Goal: Information Seeking & Learning: Learn about a topic

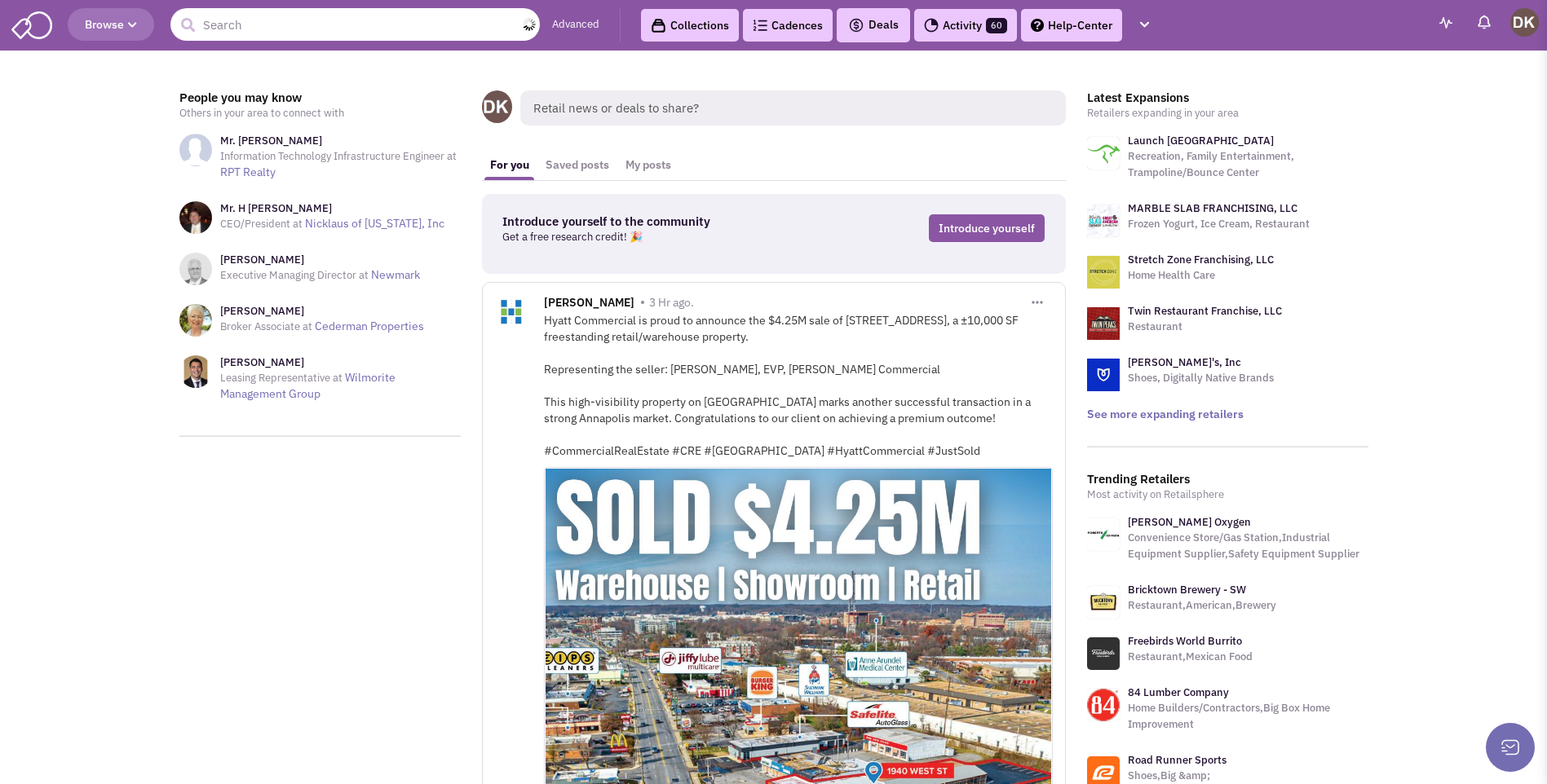
click at [219, 33] on input "text" at bounding box center [356, 24] width 370 height 33
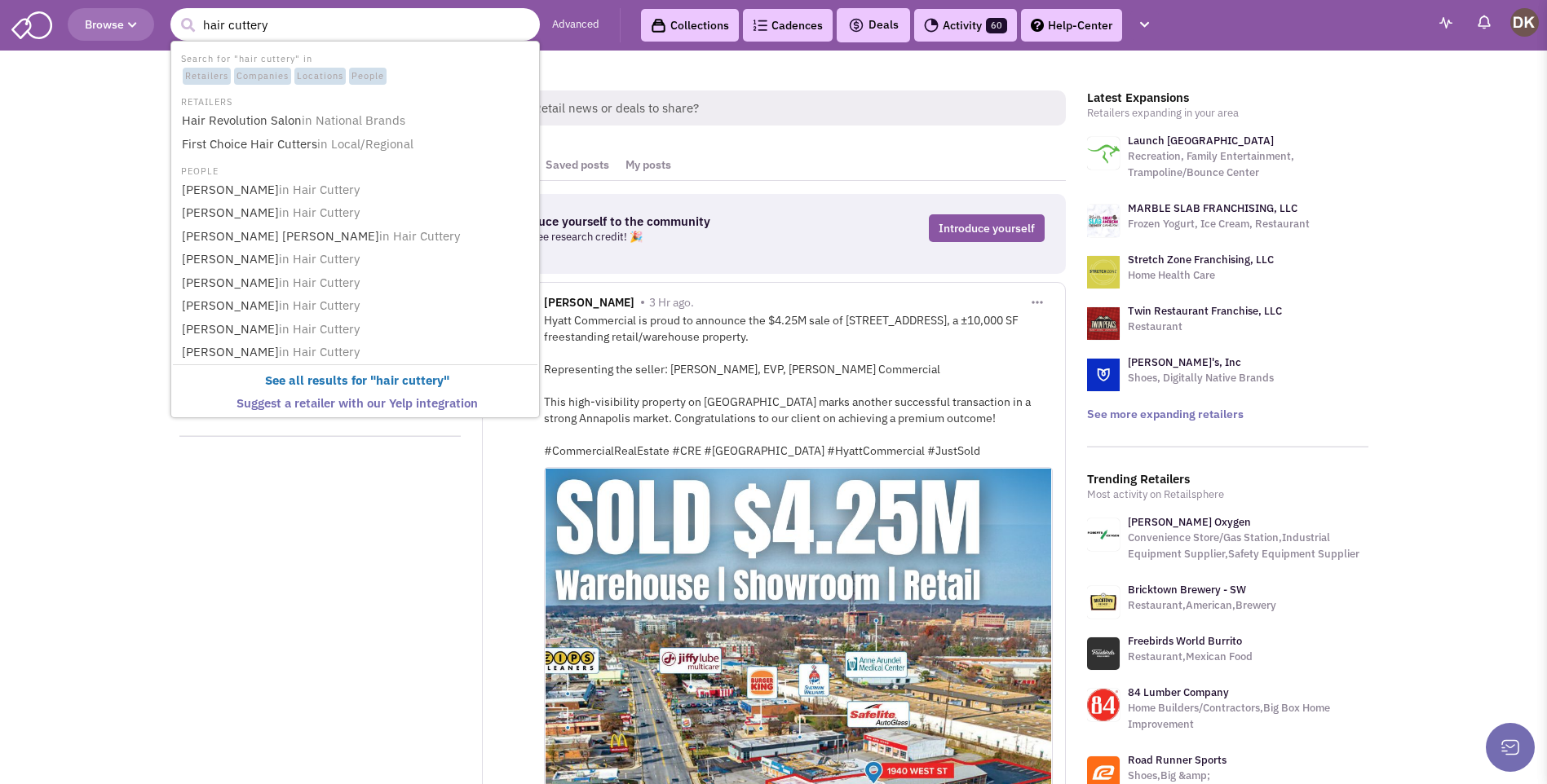
type input "hair cuttery"
click at [175, 13] on button "submit" at bounding box center [187, 26] width 25 height 25
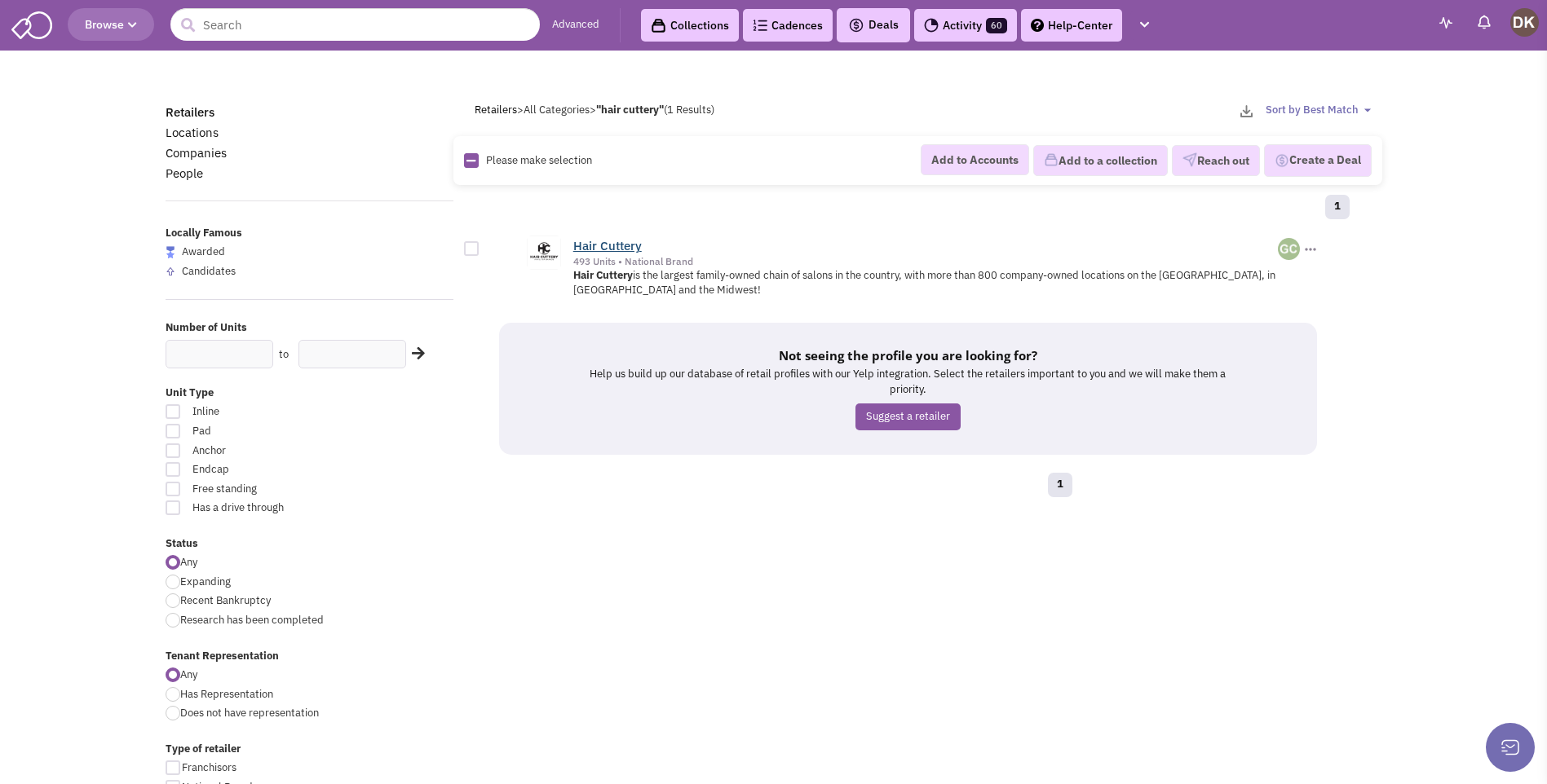
click at [599, 245] on link "Hair Cuttery" at bounding box center [607, 246] width 69 height 16
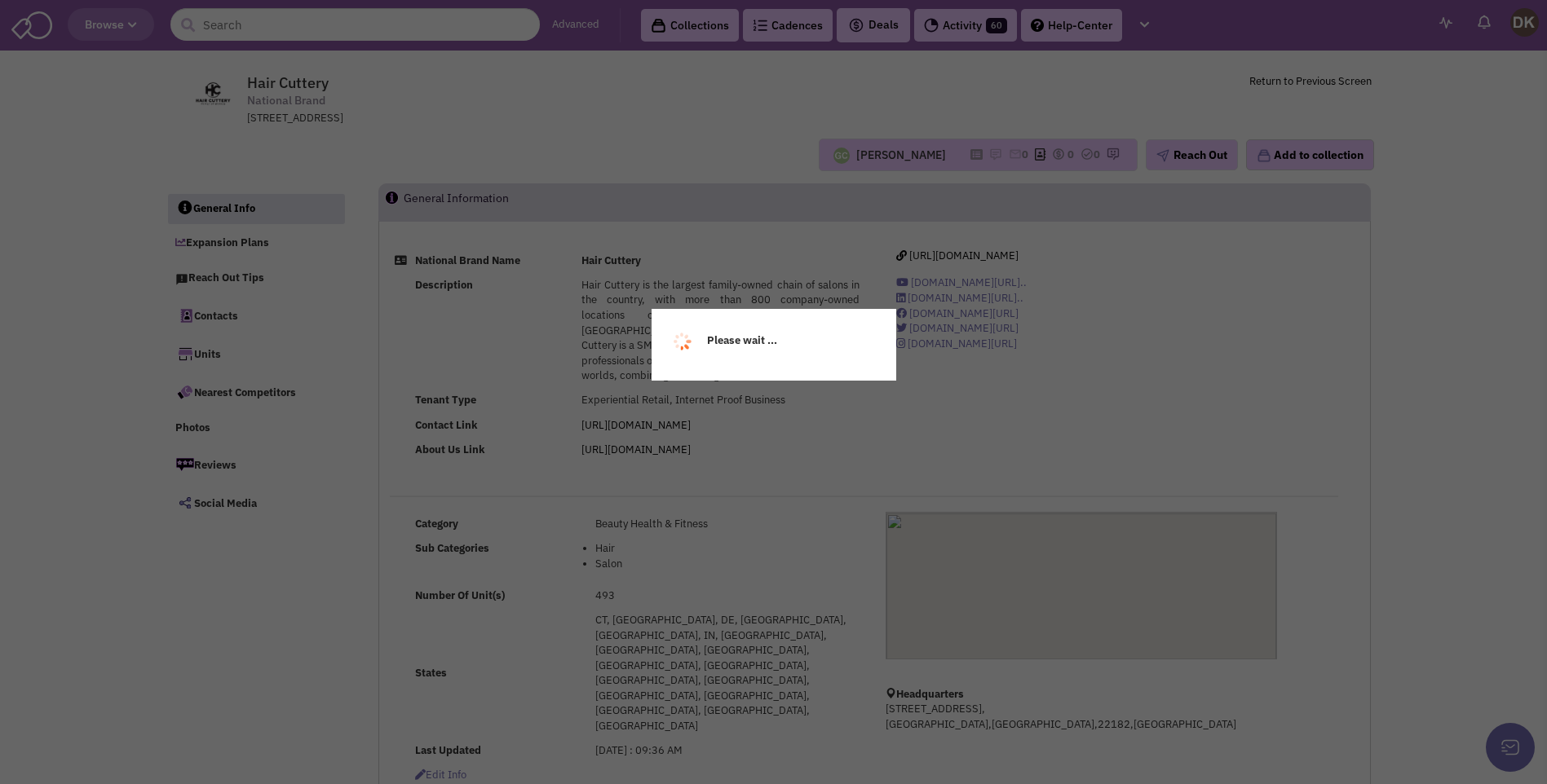
select select
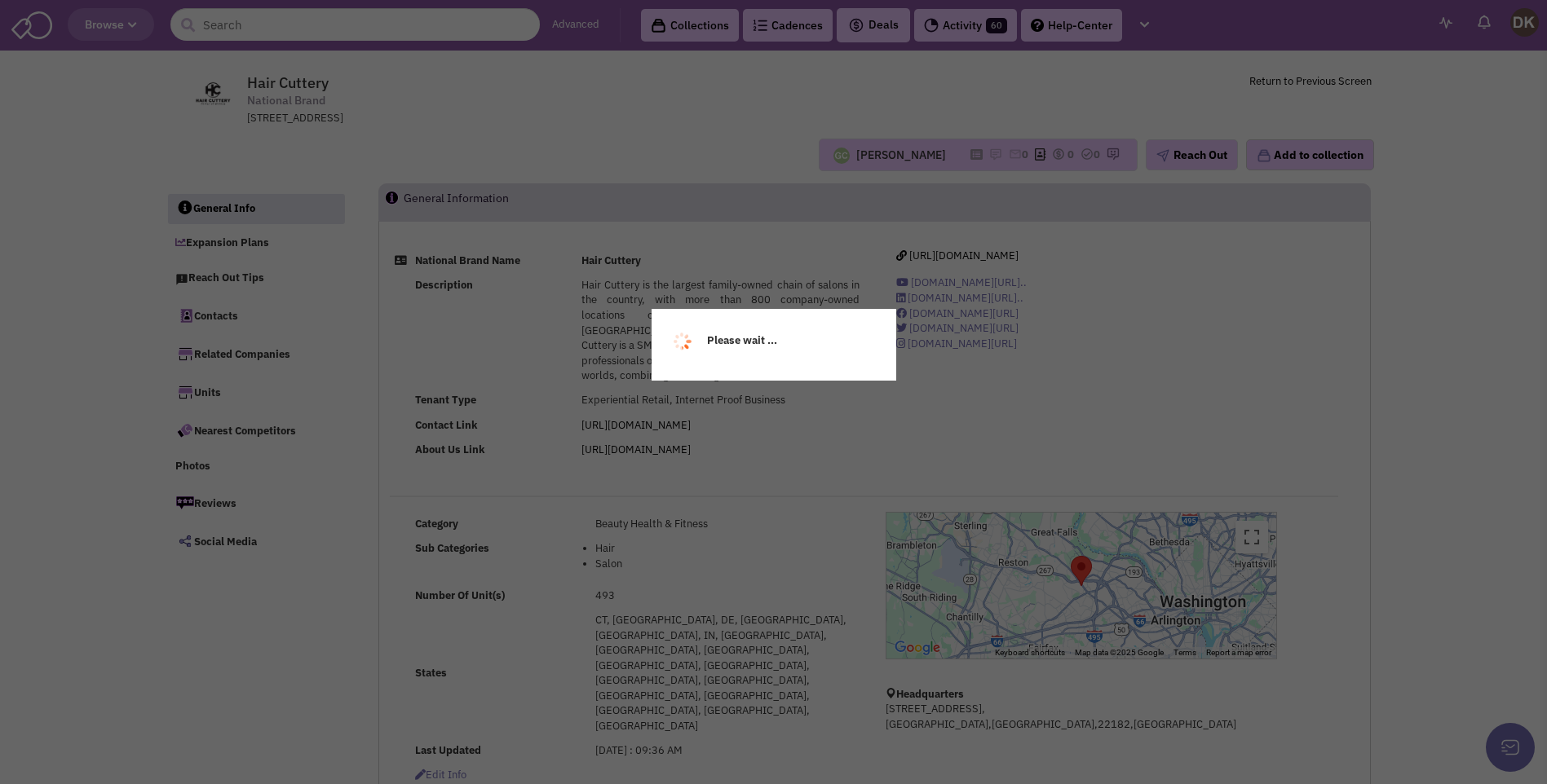
select select
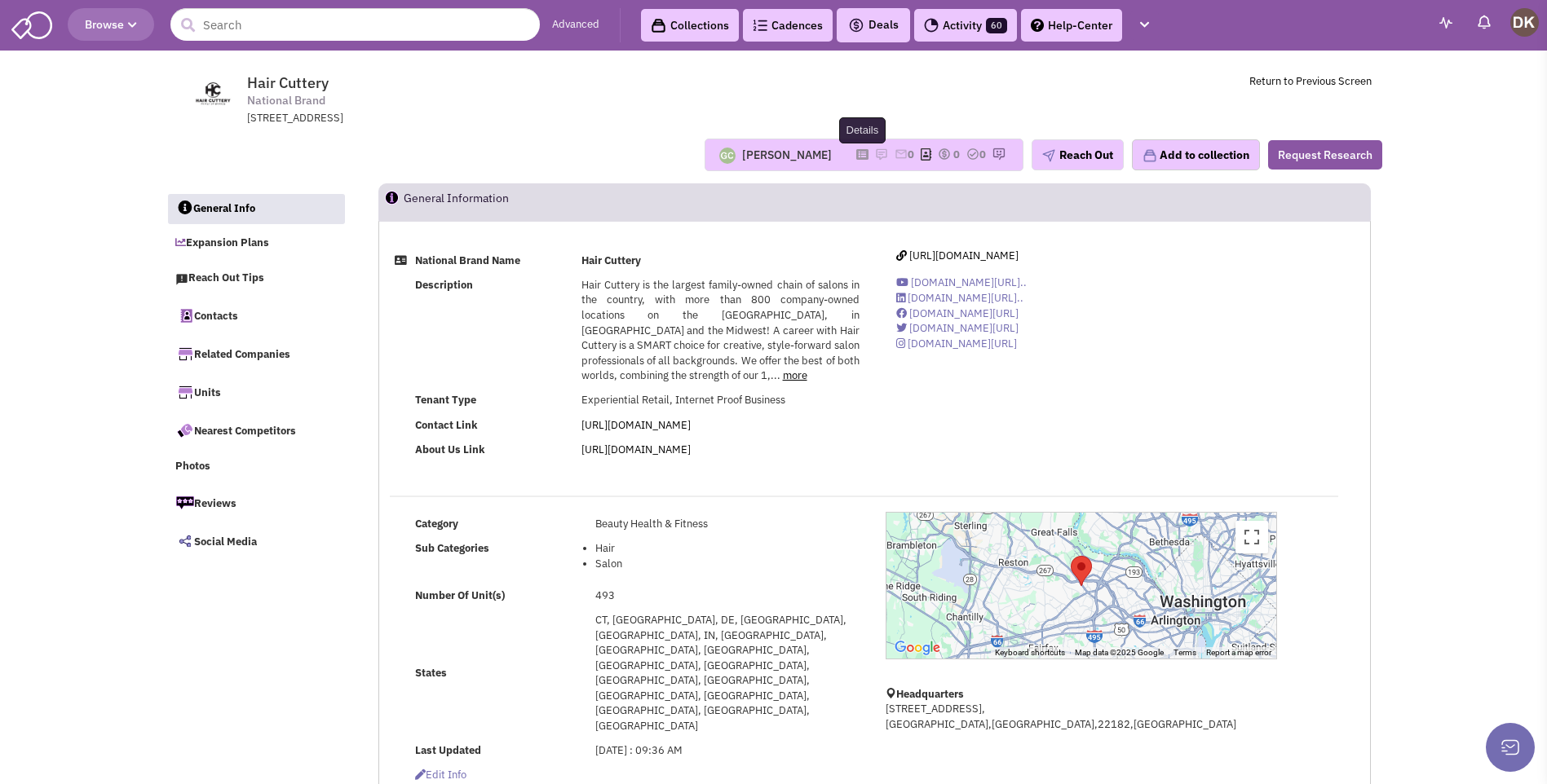
click at [858, 152] on icon at bounding box center [862, 154] width 12 height 9
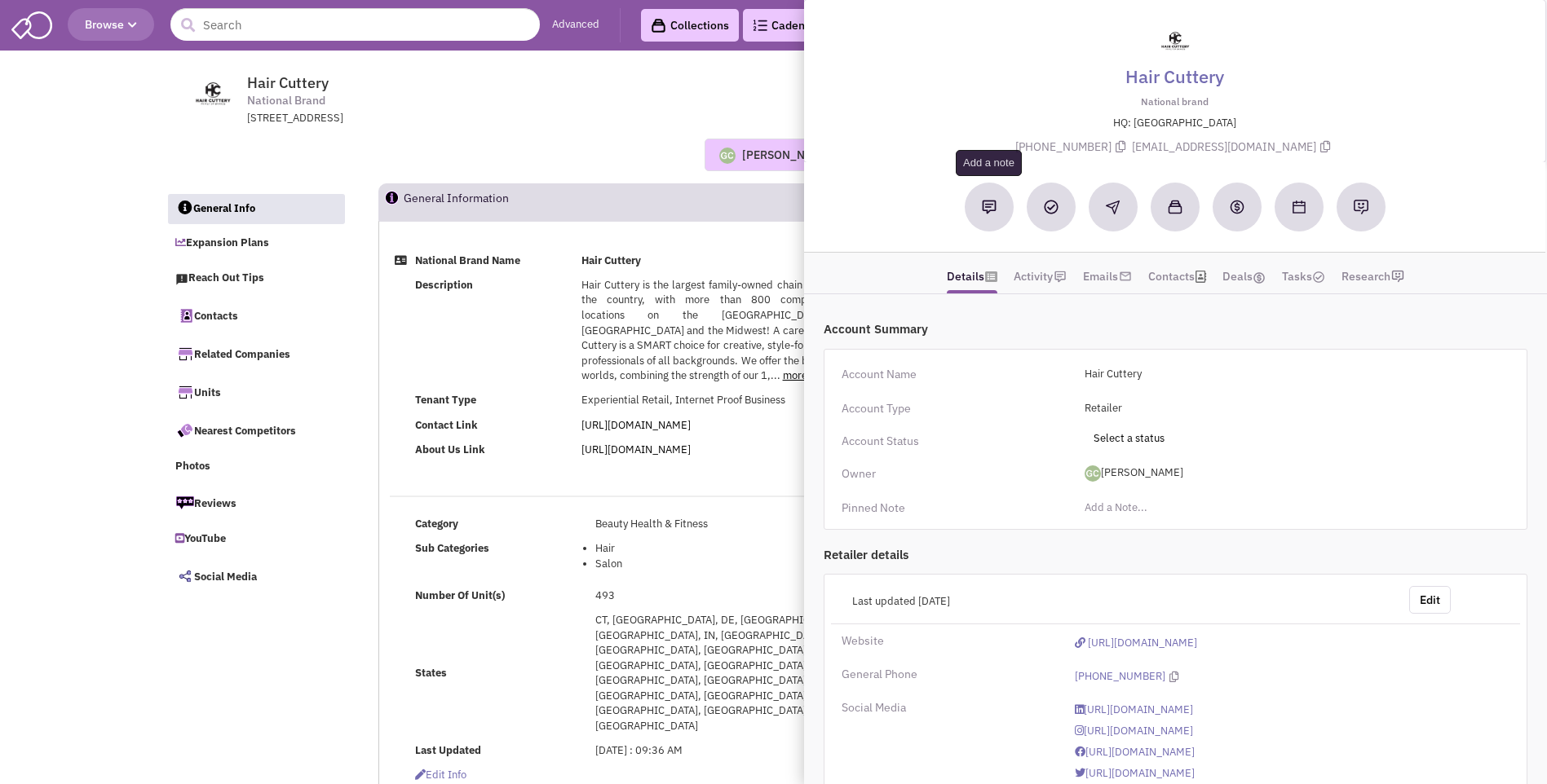
click at [994, 216] on button at bounding box center [989, 208] width 49 height 49
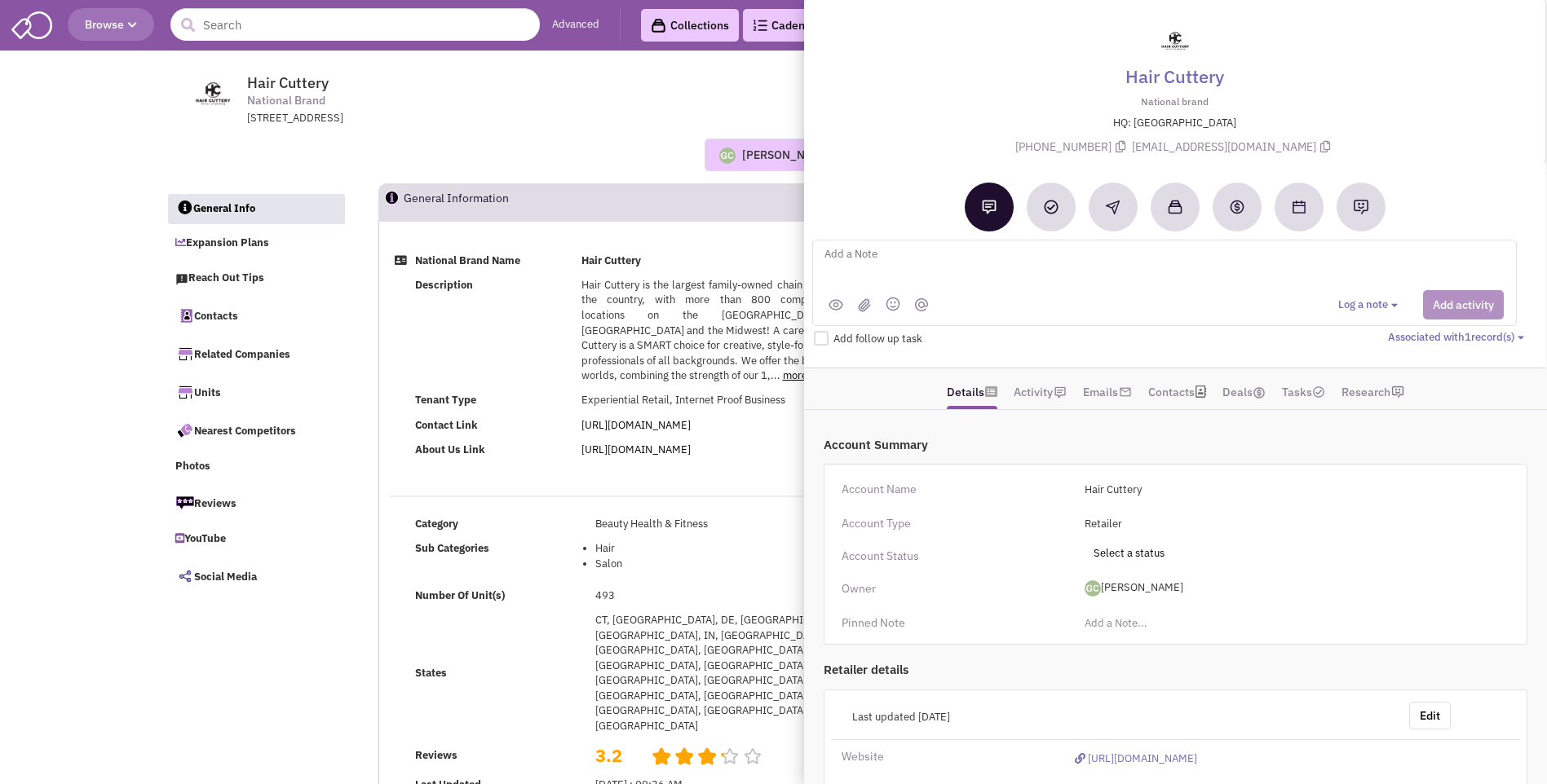
click at [918, 261] on textarea at bounding box center [1024, 267] width 404 height 45
type textarea "NO notes or email activity"
click at [1470, 305] on button "Add activity" at bounding box center [1463, 304] width 81 height 29
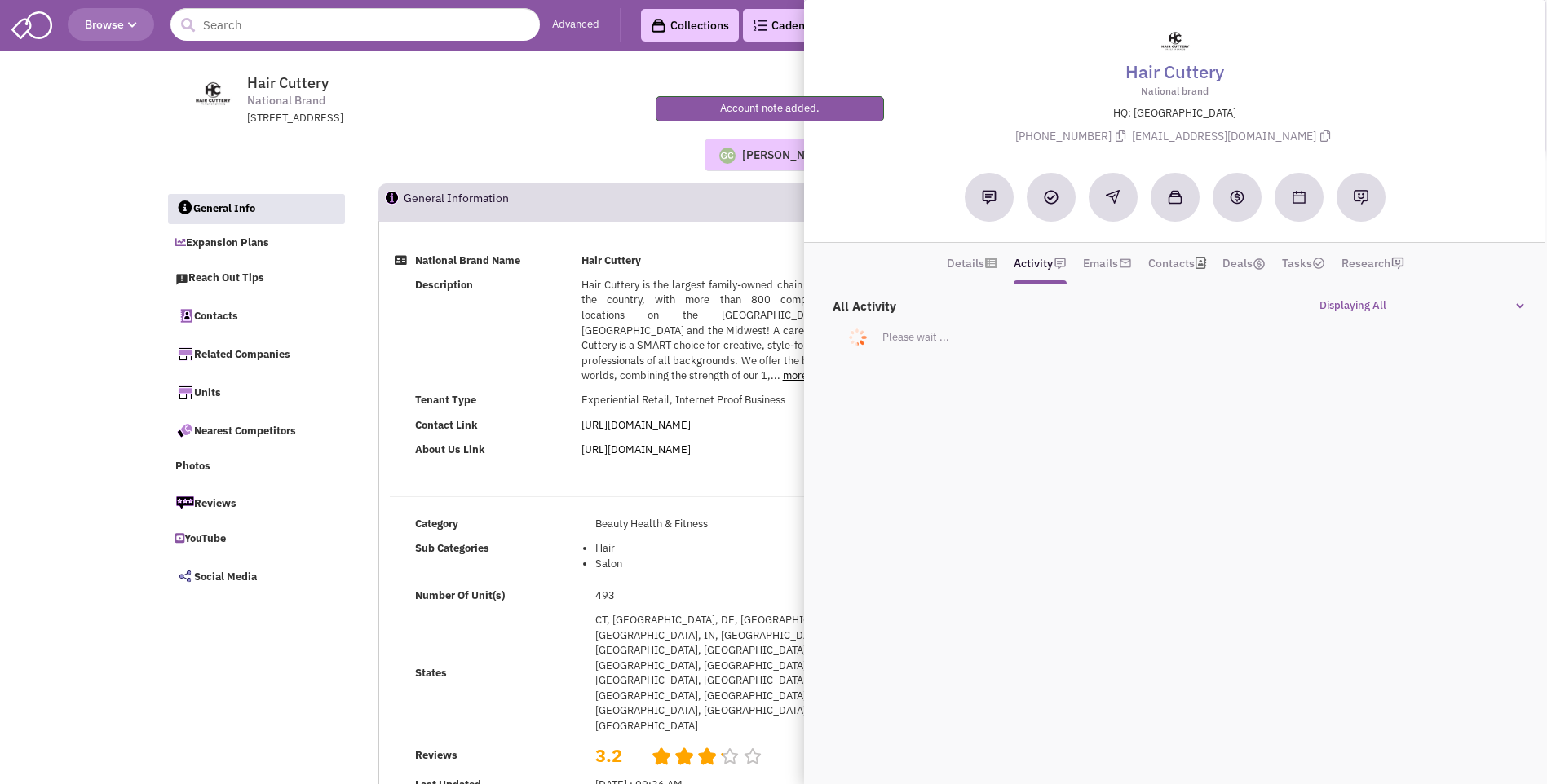
click at [526, 382] on td "Description" at bounding box center [493, 331] width 166 height 116
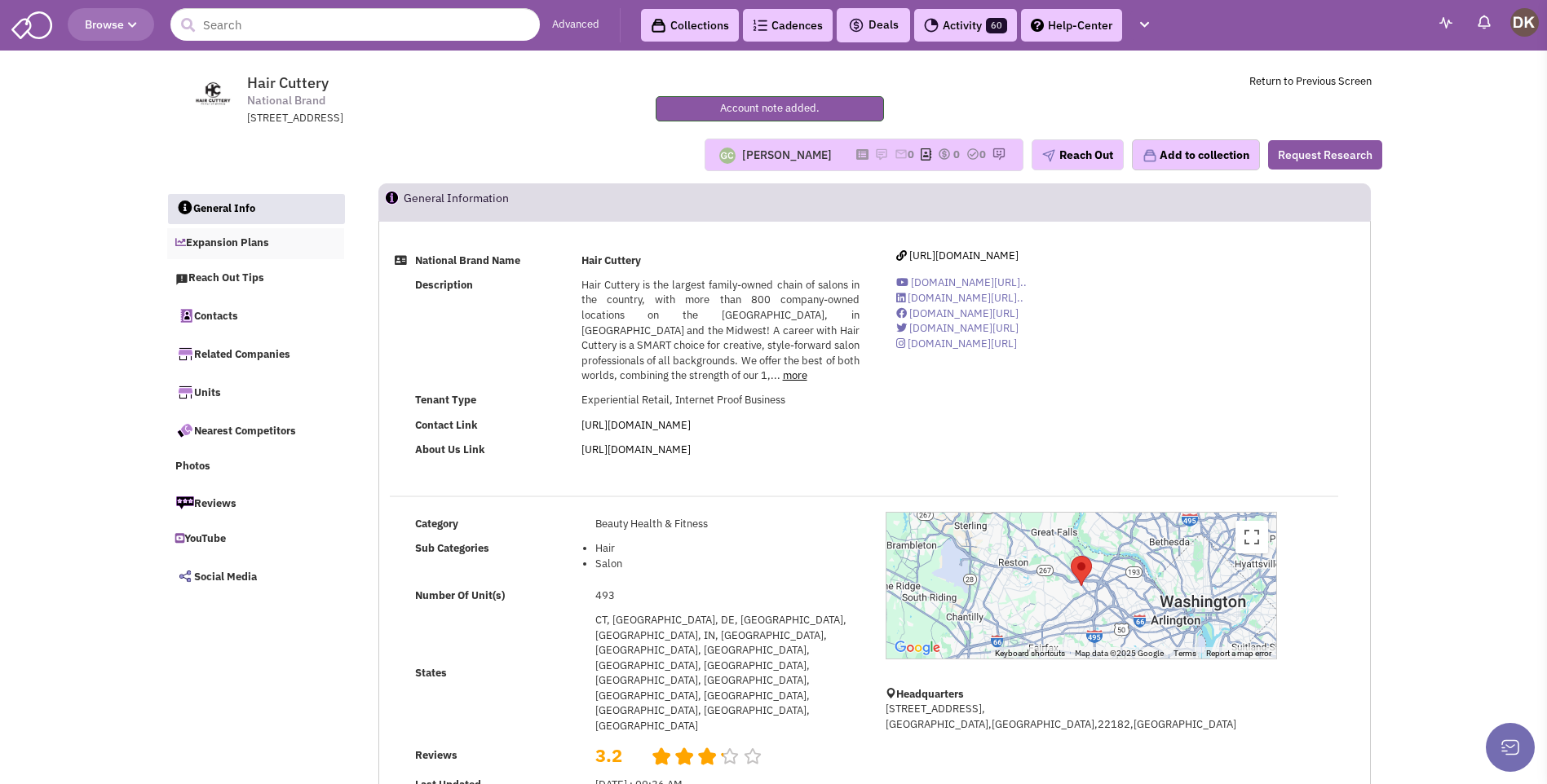
click at [241, 241] on link "Expansion Plans" at bounding box center [256, 243] width 178 height 31
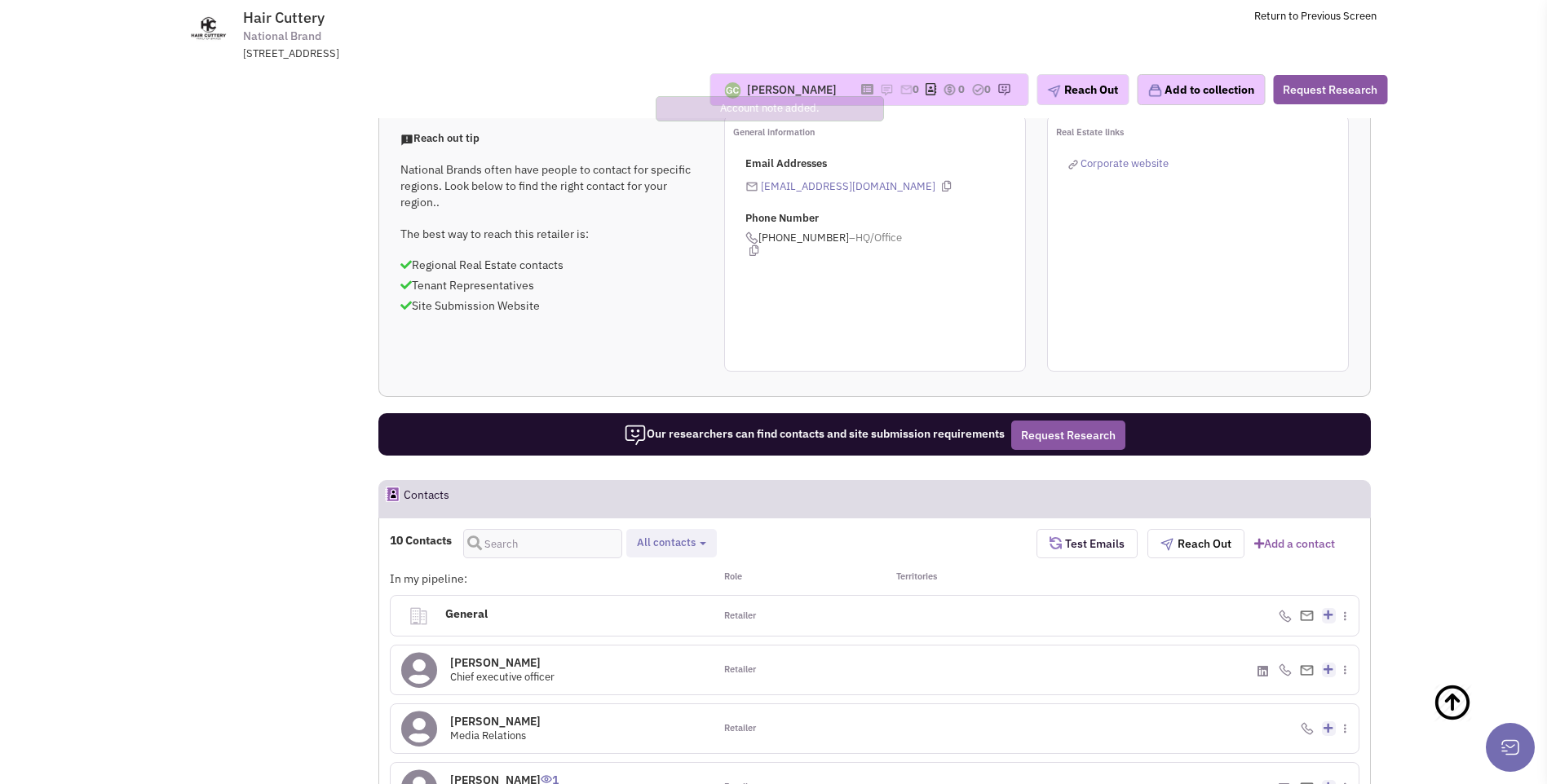
scroll to position [372, 0]
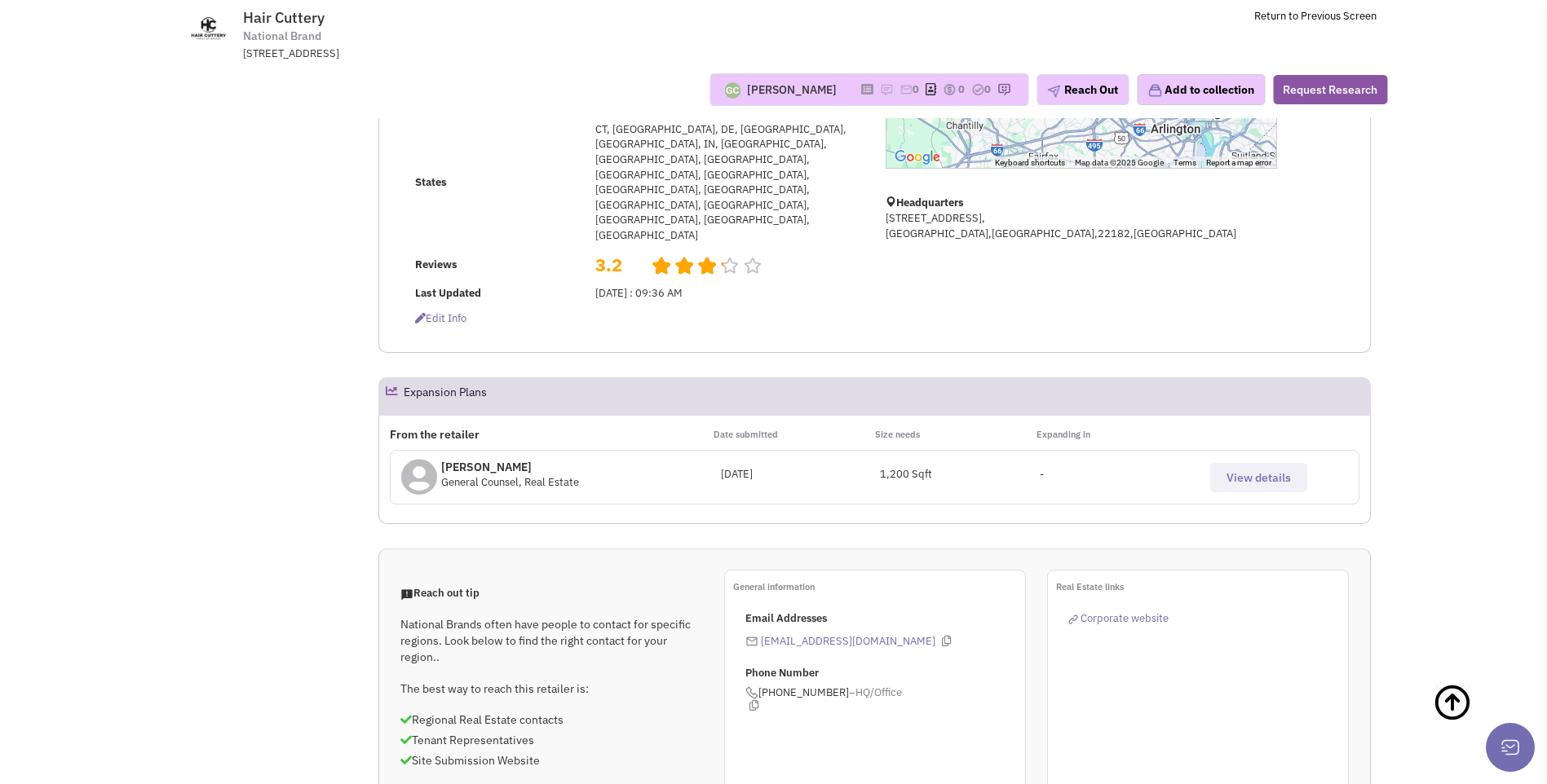
click at [1239, 471] on span "View details" at bounding box center [1258, 478] width 64 height 15
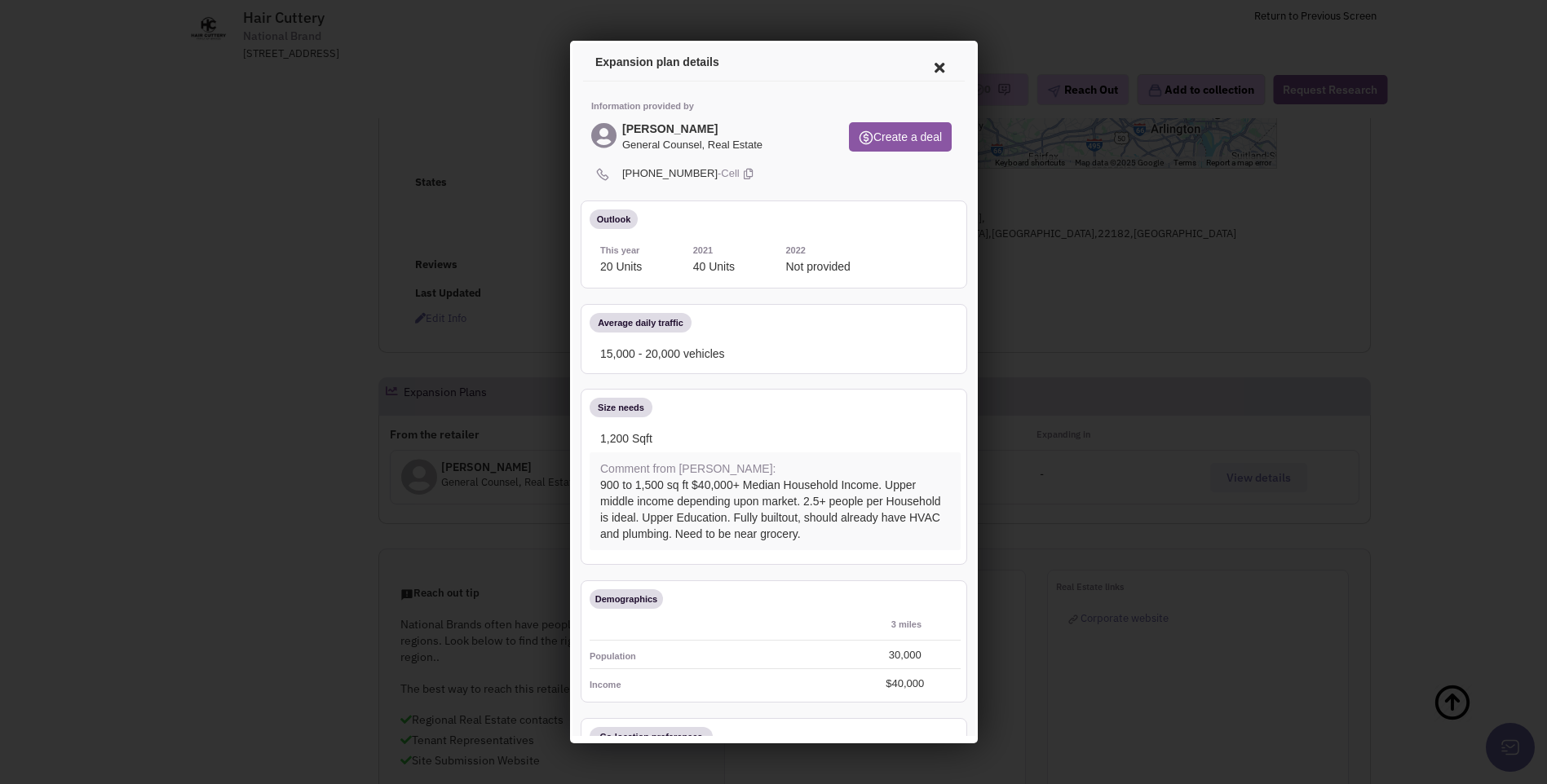
scroll to position [0, 0]
click at [923, 69] on icon at bounding box center [935, 65] width 34 height 39
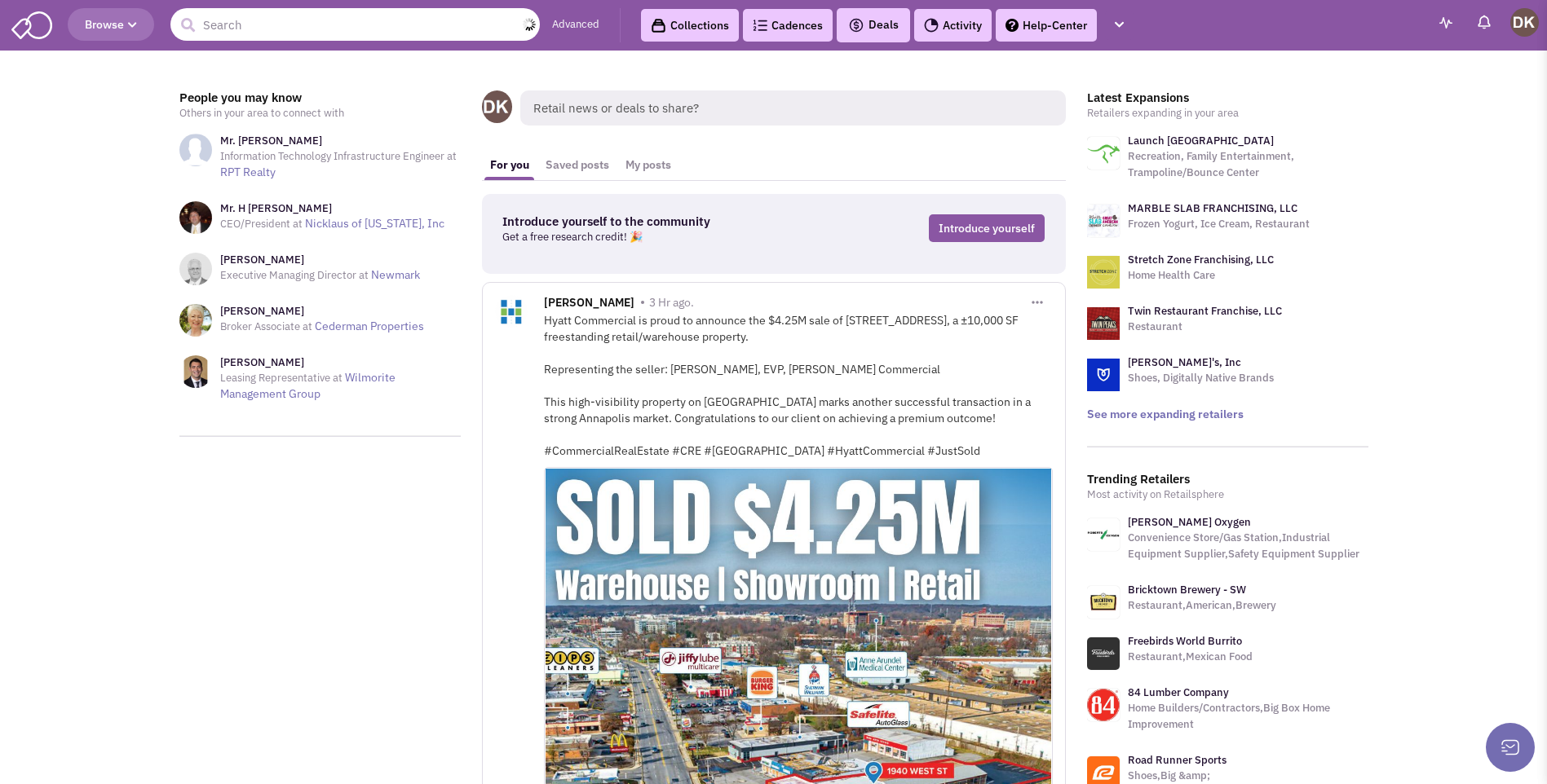
click at [265, 28] on input "text" at bounding box center [356, 24] width 370 height 33
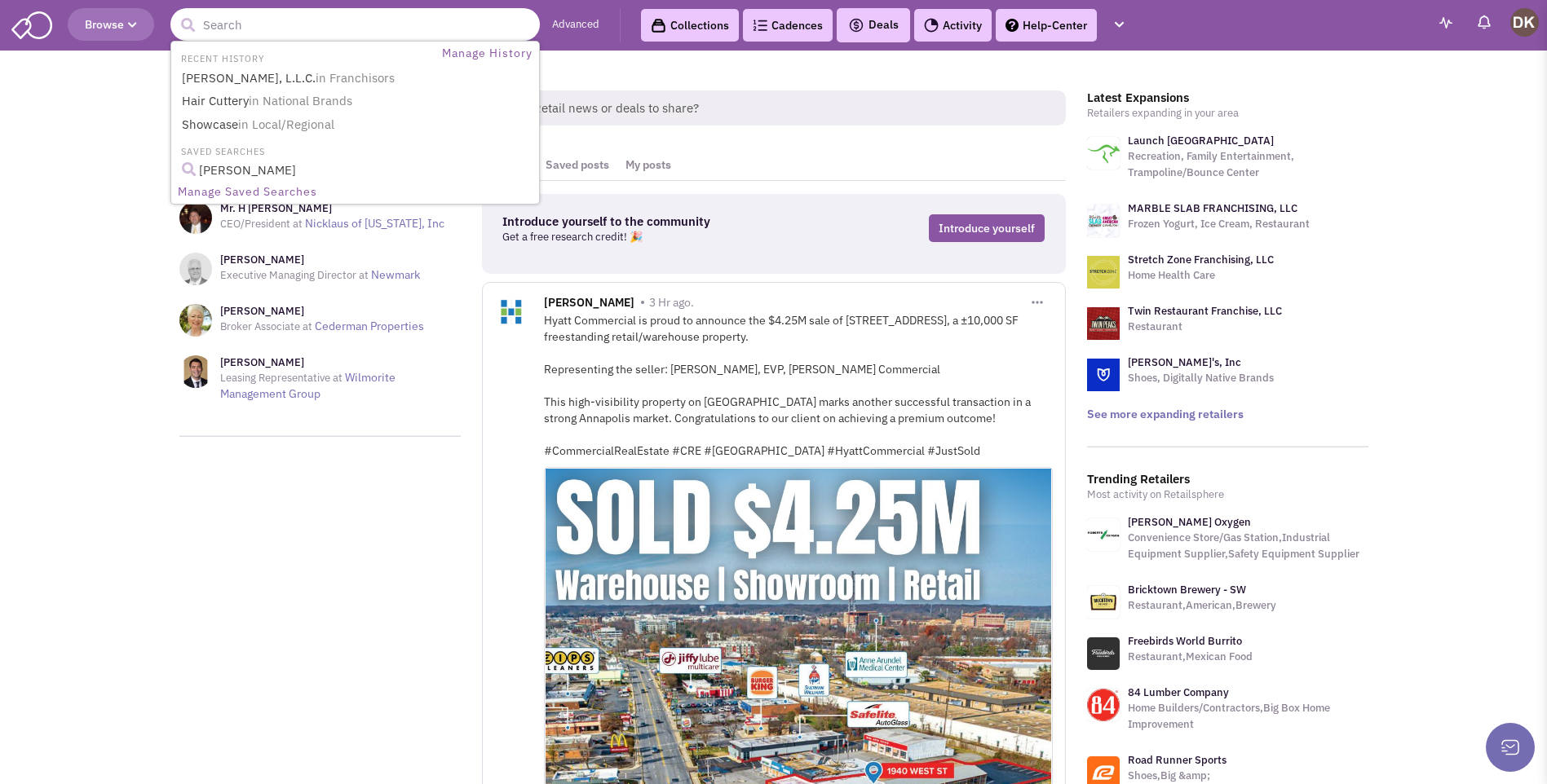
paste input "Metal Supermarkets"
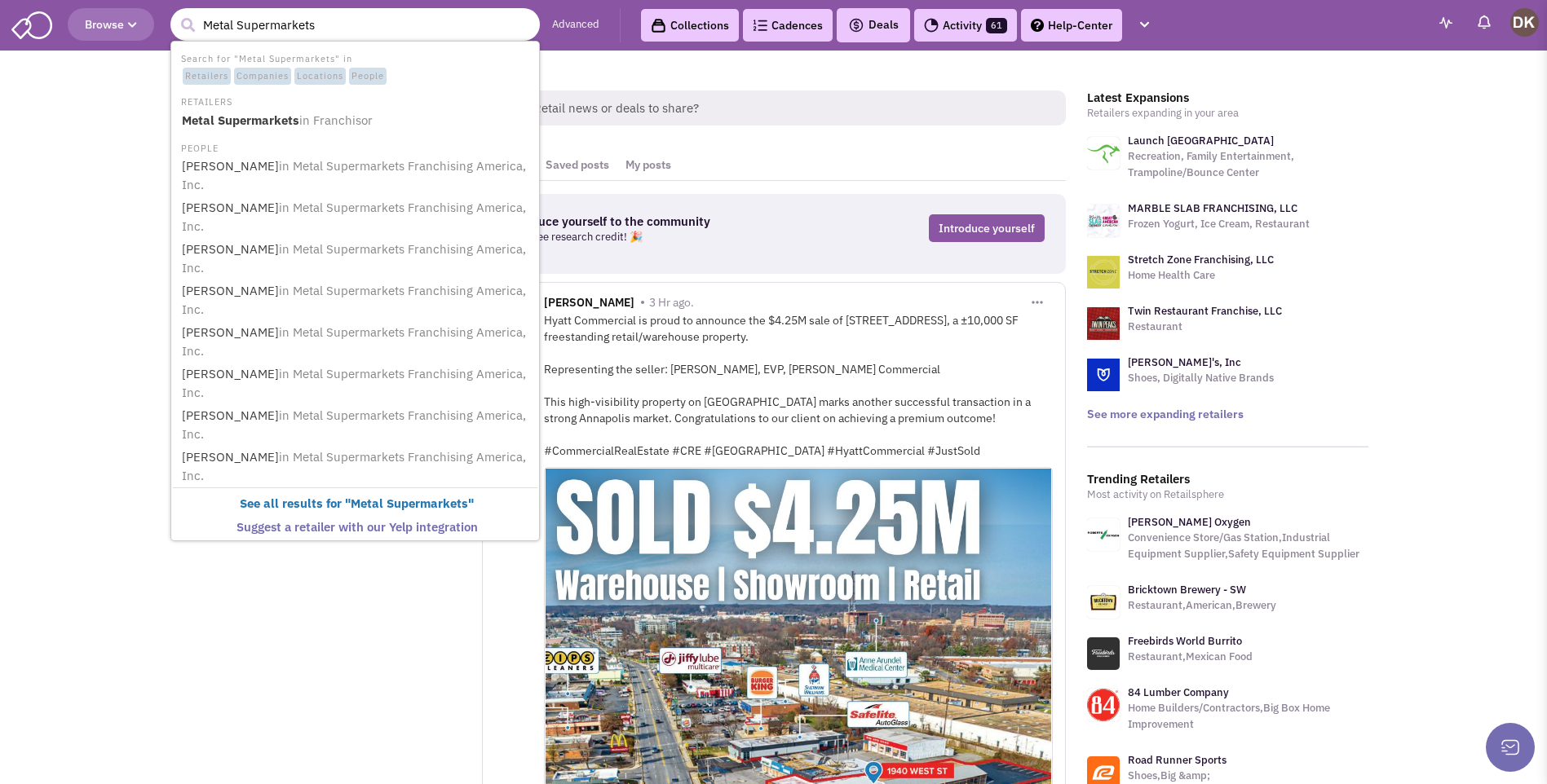
type input "Metal Supermarkets"
click at [175, 13] on button "submit" at bounding box center [187, 26] width 25 height 25
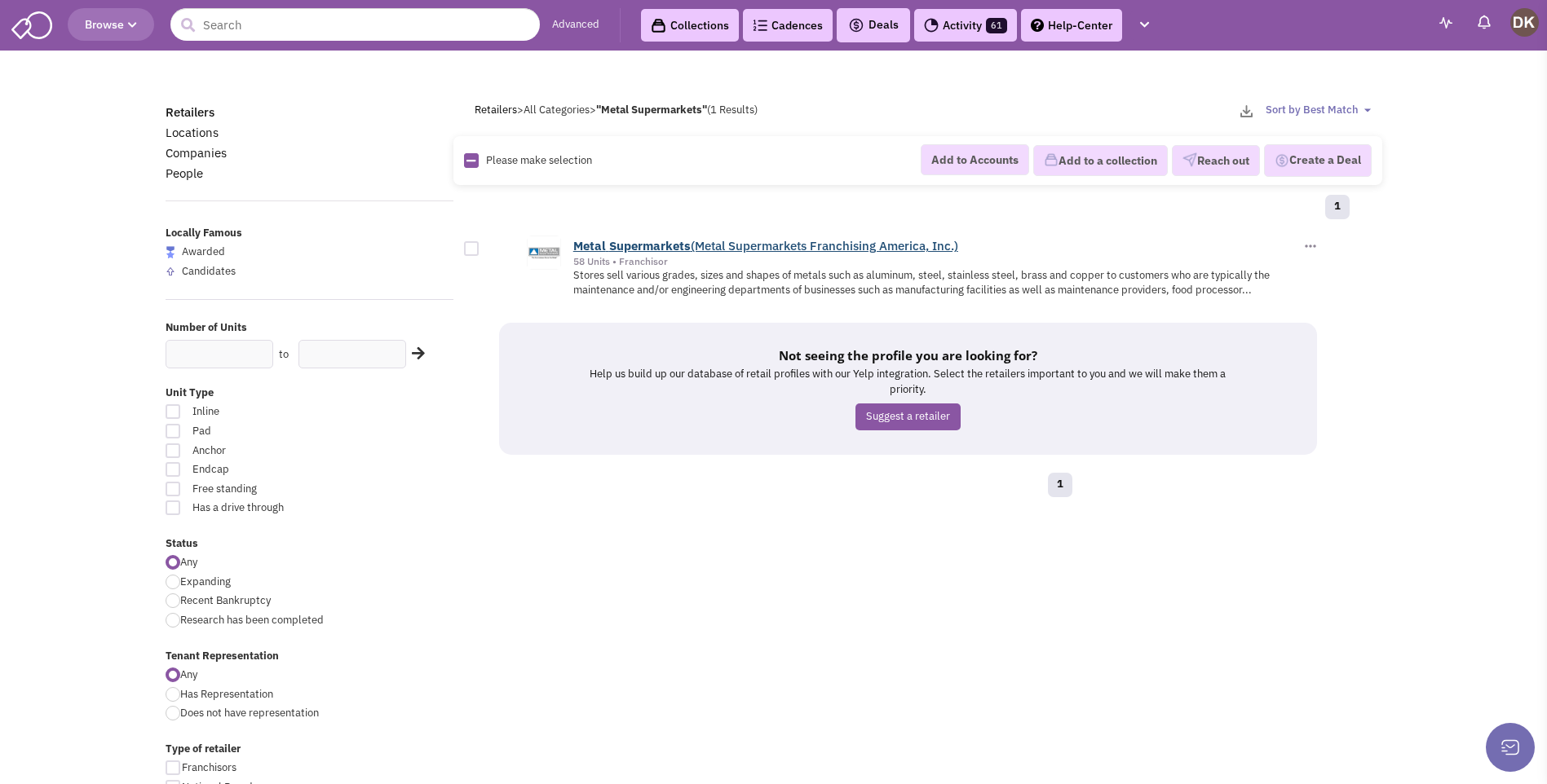
click at [651, 246] on b "Supermarkets" at bounding box center [649, 246] width 82 height 16
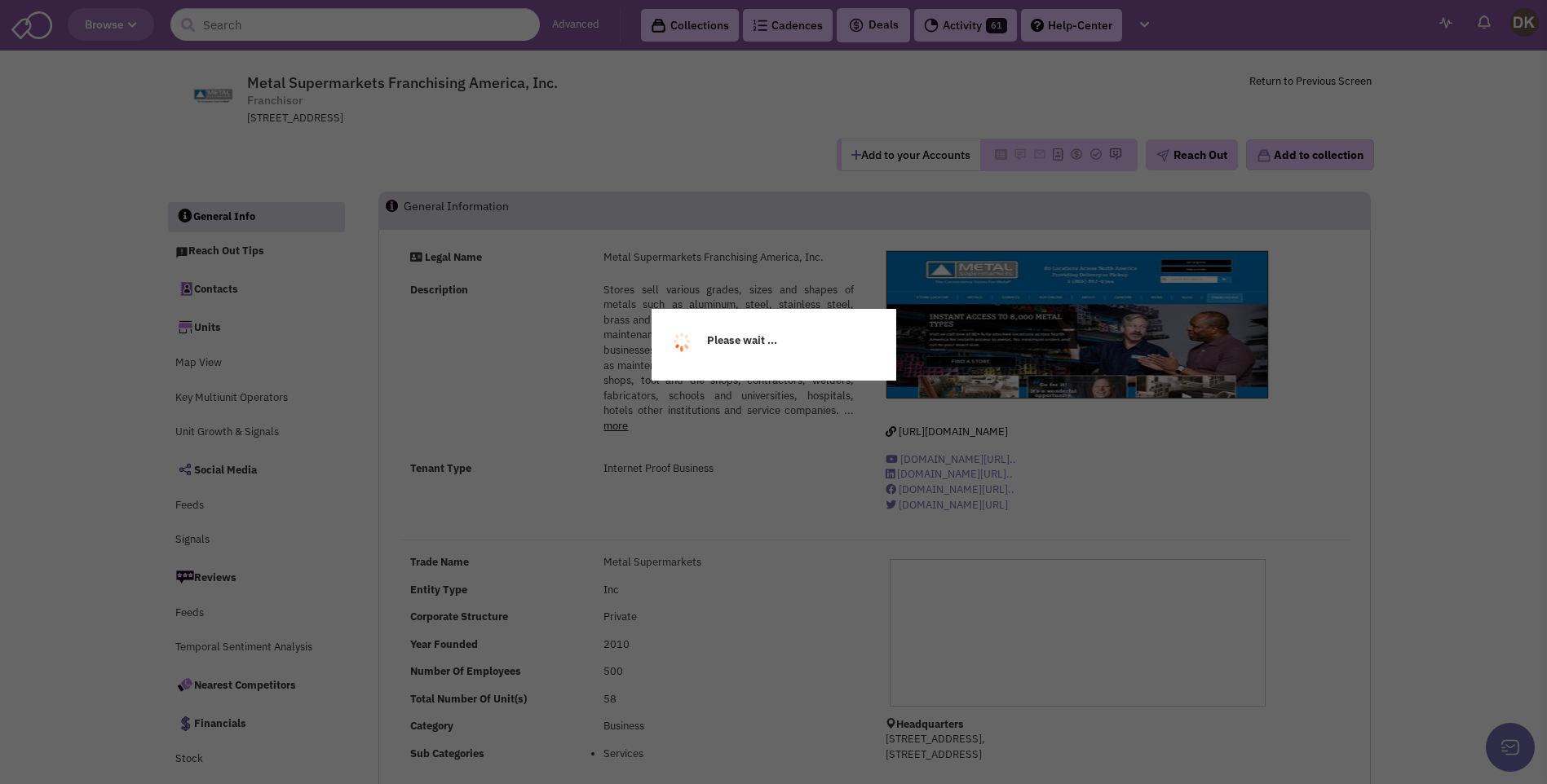
select select
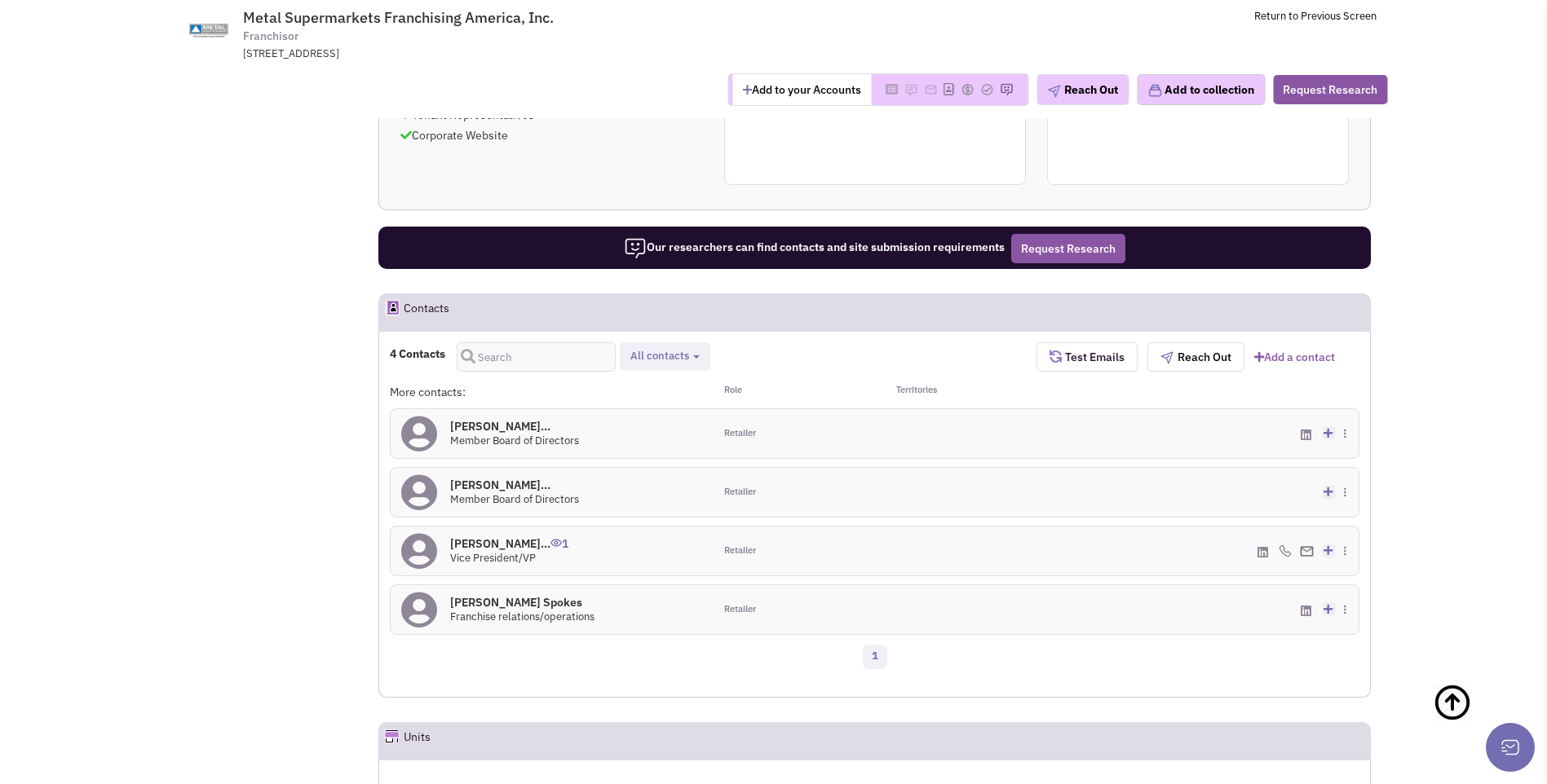
scroll to position [980, 0]
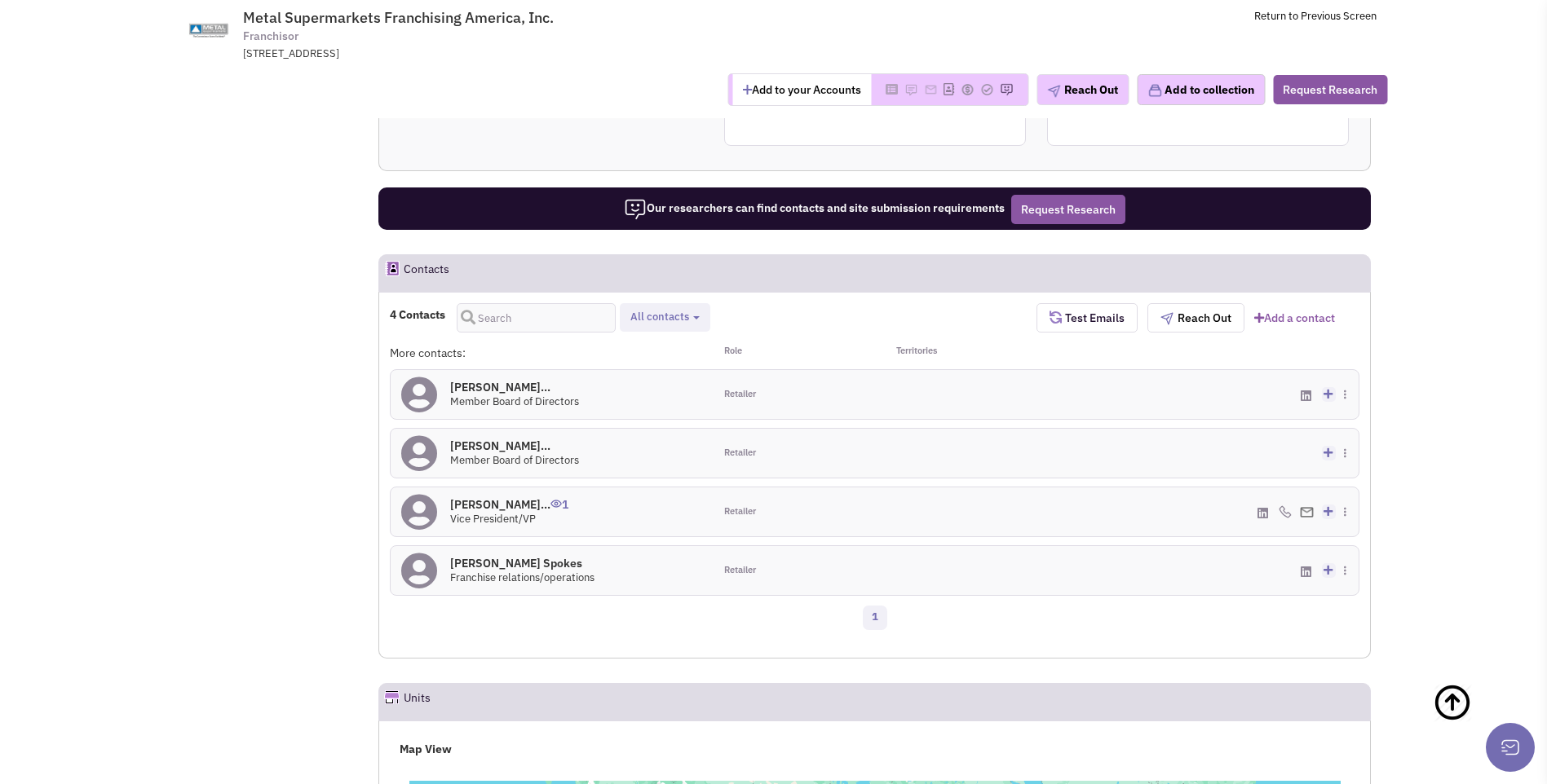
click at [423, 517] on icon at bounding box center [419, 513] width 36 height 37
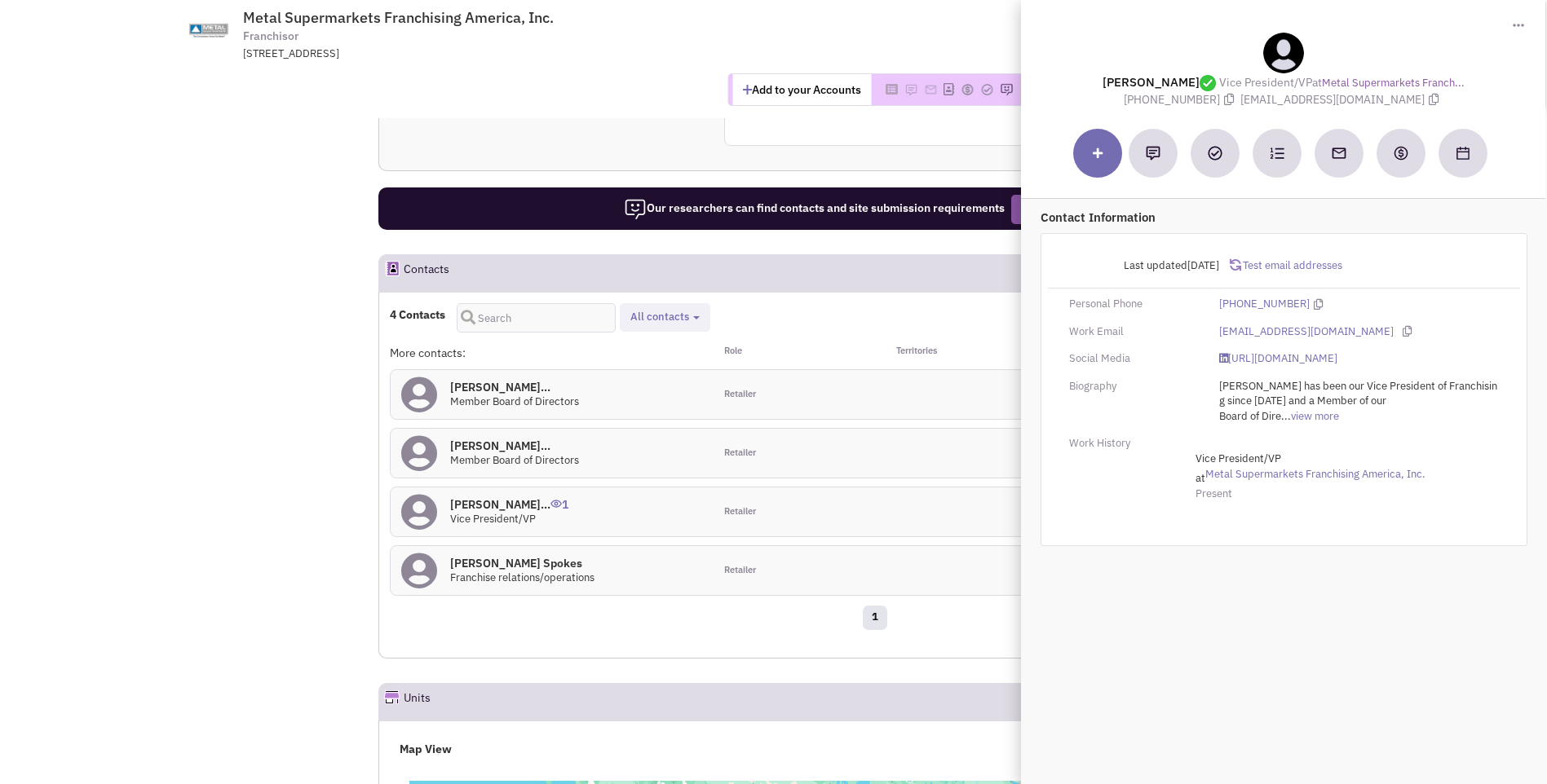
drag, startPoint x: 1091, startPoint y: 80, endPoint x: 1441, endPoint y: 99, distance: 350.5
click at [1441, 99] on div "Mr. Andrew Arminen Vice President/VP at Metal Supermarkets Franch... (905) 362-…" at bounding box center [1282, 70] width 508 height 76
copy div "Mr. Andrew Arminen Vice President/VP at Metal Supermarkets Franch... (905) 362-…"
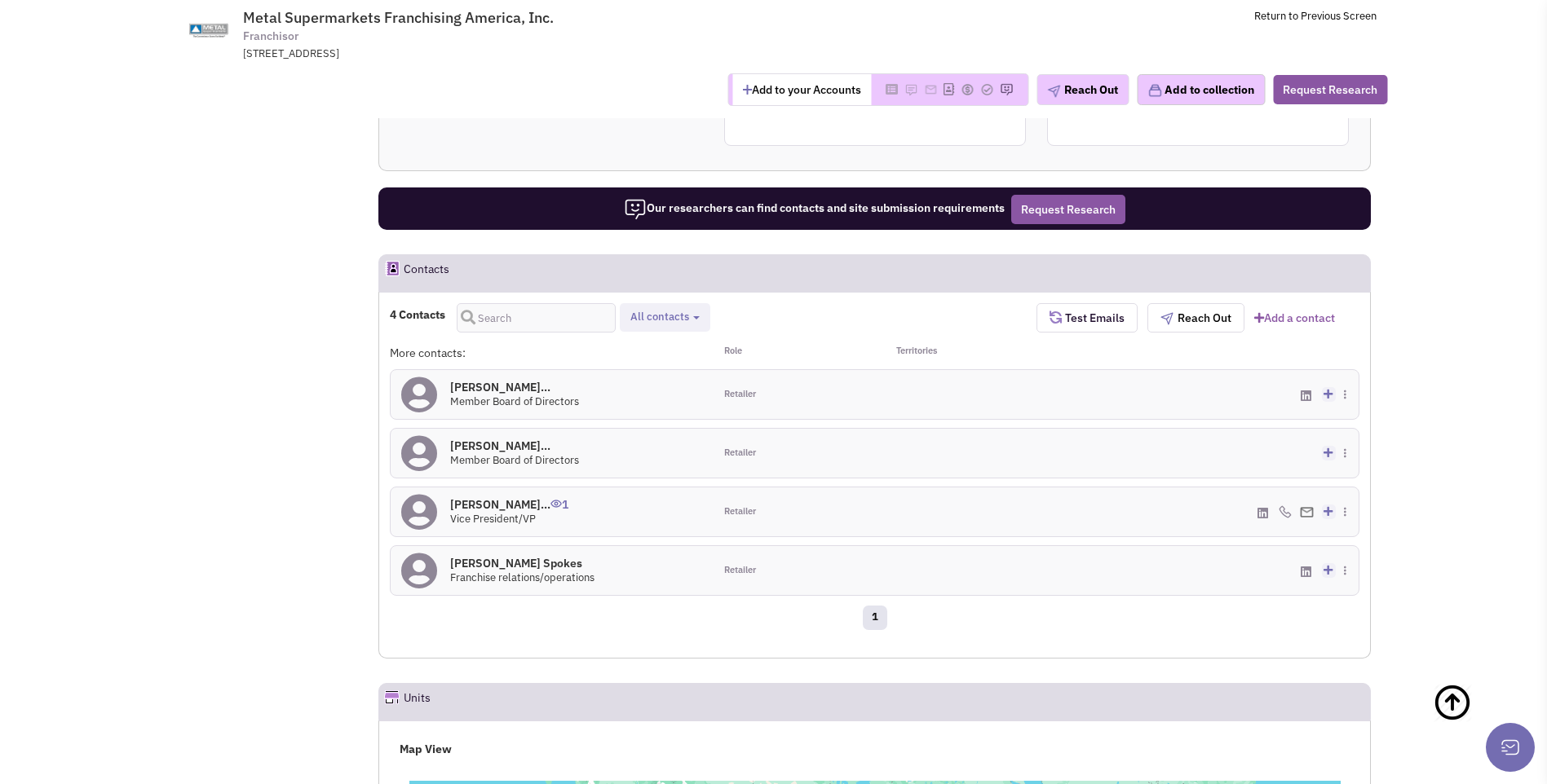
scroll to position [817, 0]
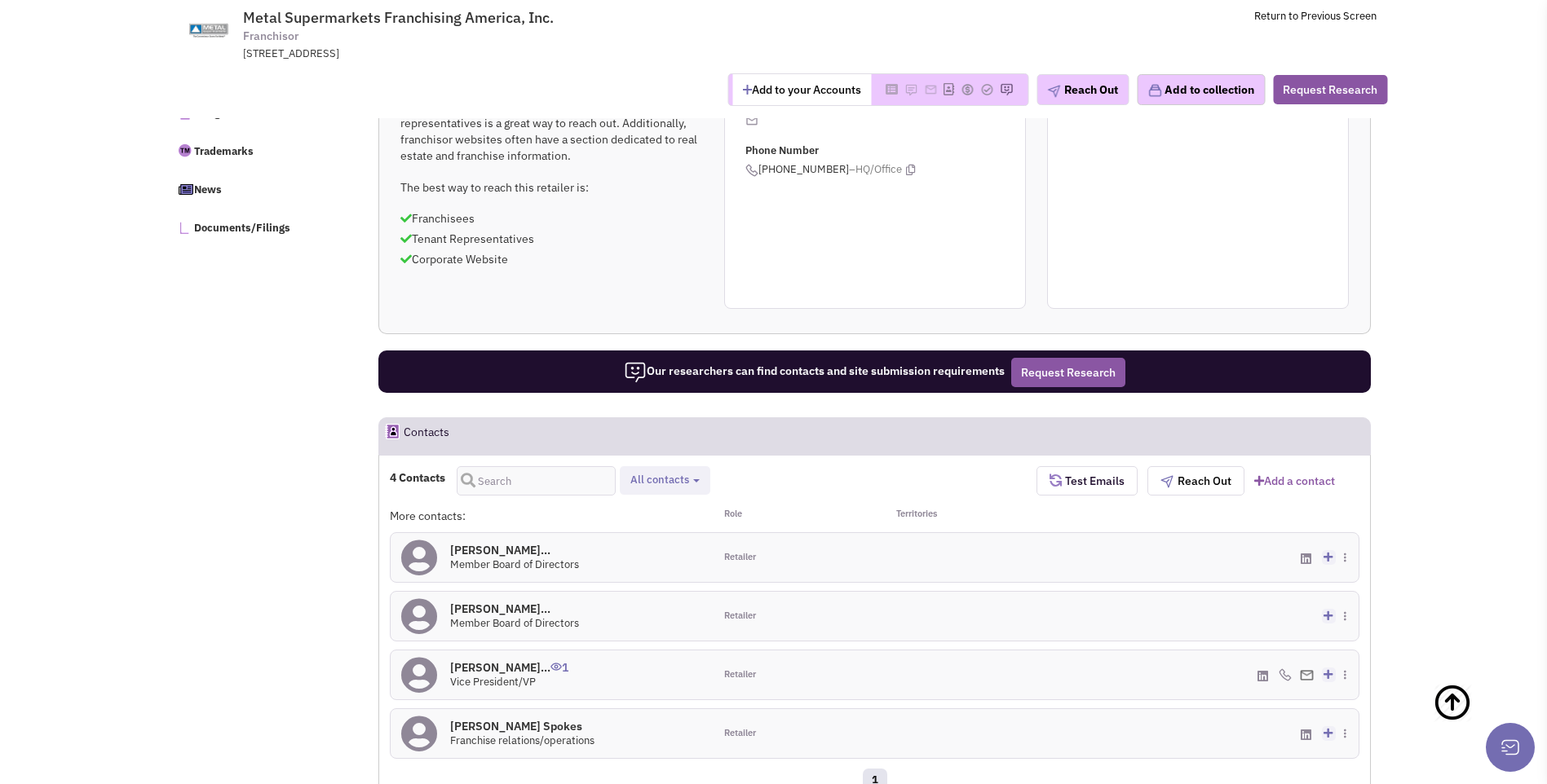
click at [784, 97] on button "Add to your Accounts" at bounding box center [802, 89] width 139 height 31
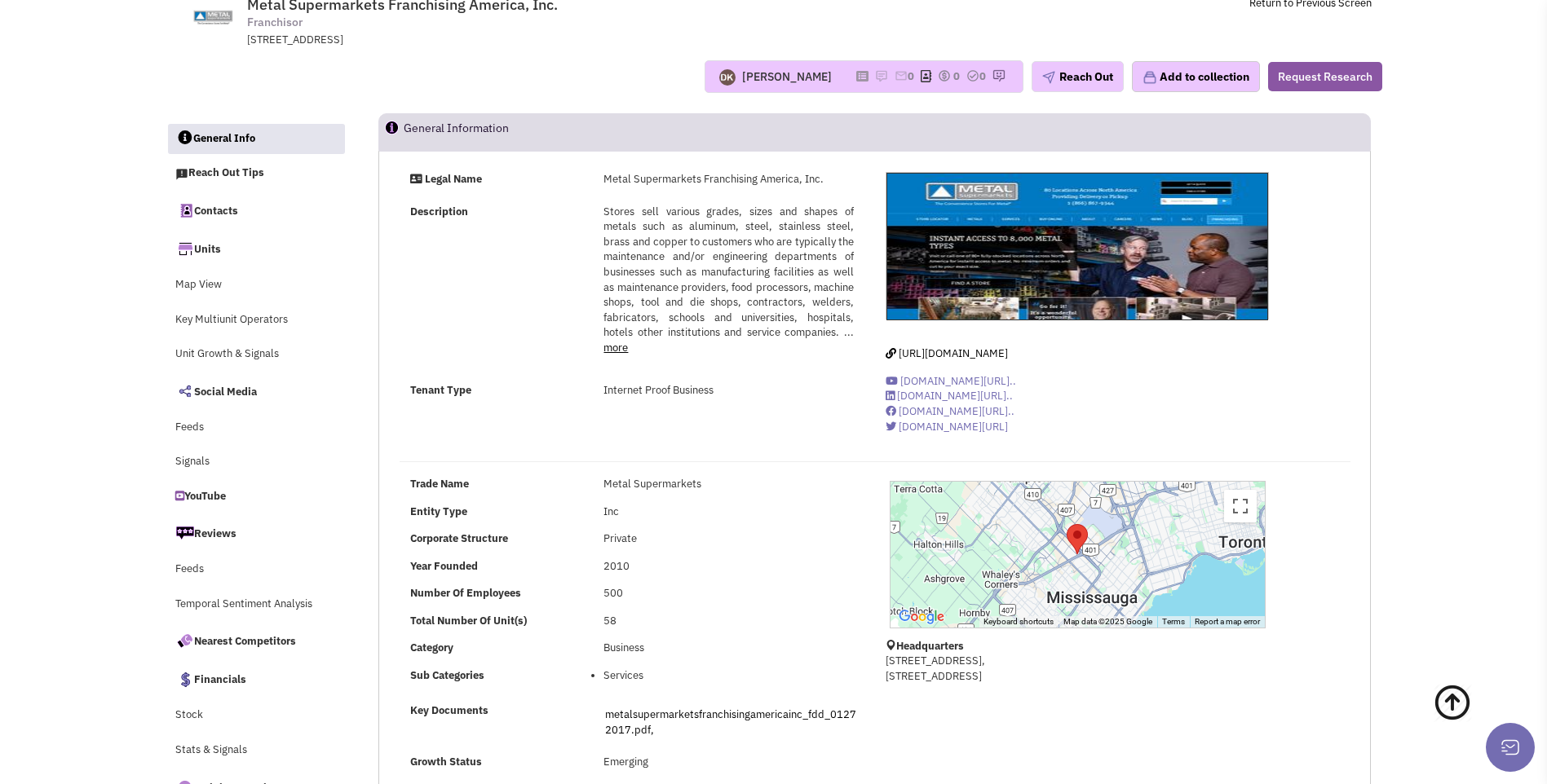
scroll to position [0, 0]
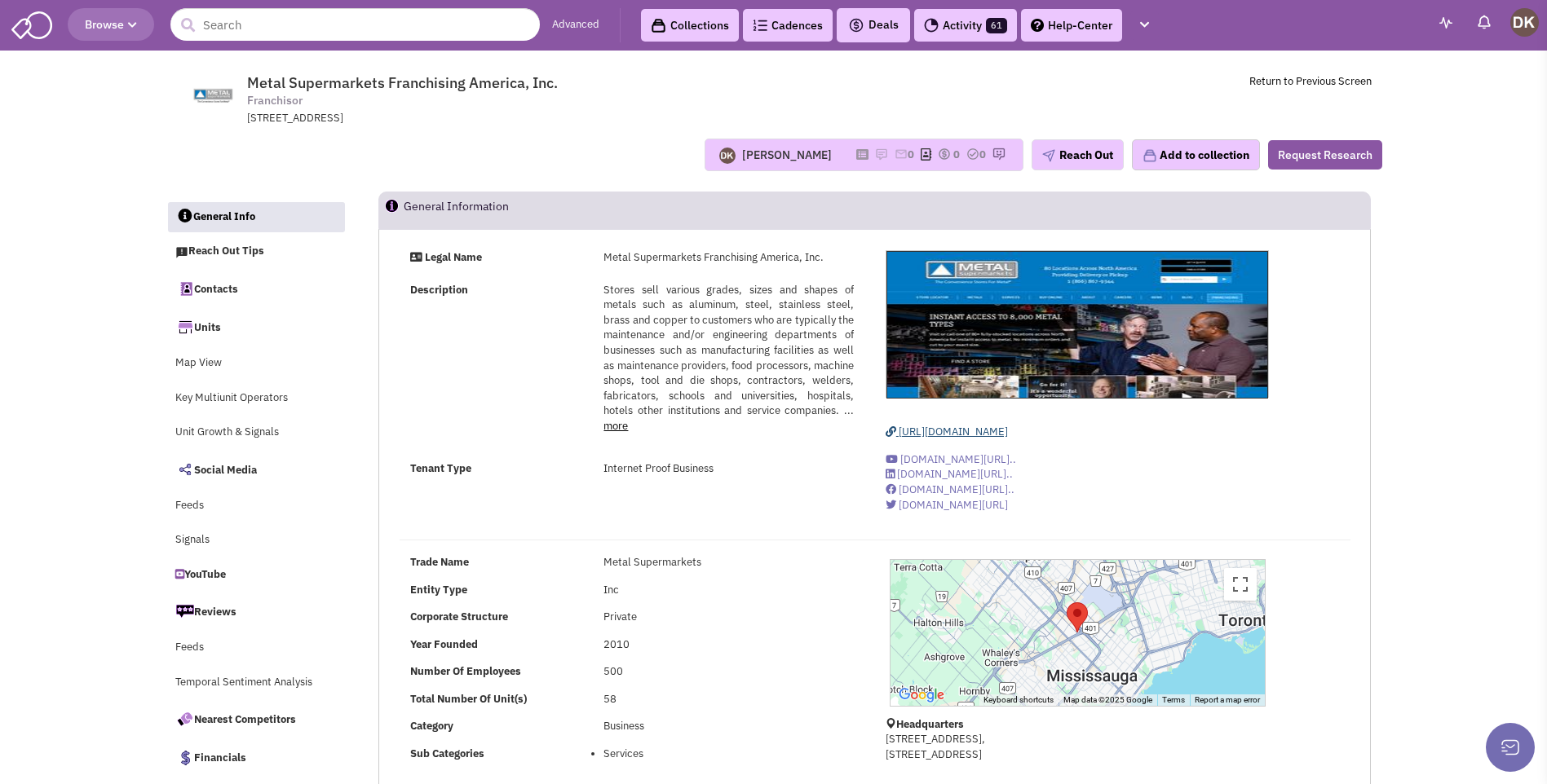
click at [941, 436] on span "https://www.metalsupermarkets.com/" at bounding box center [953, 432] width 109 height 14
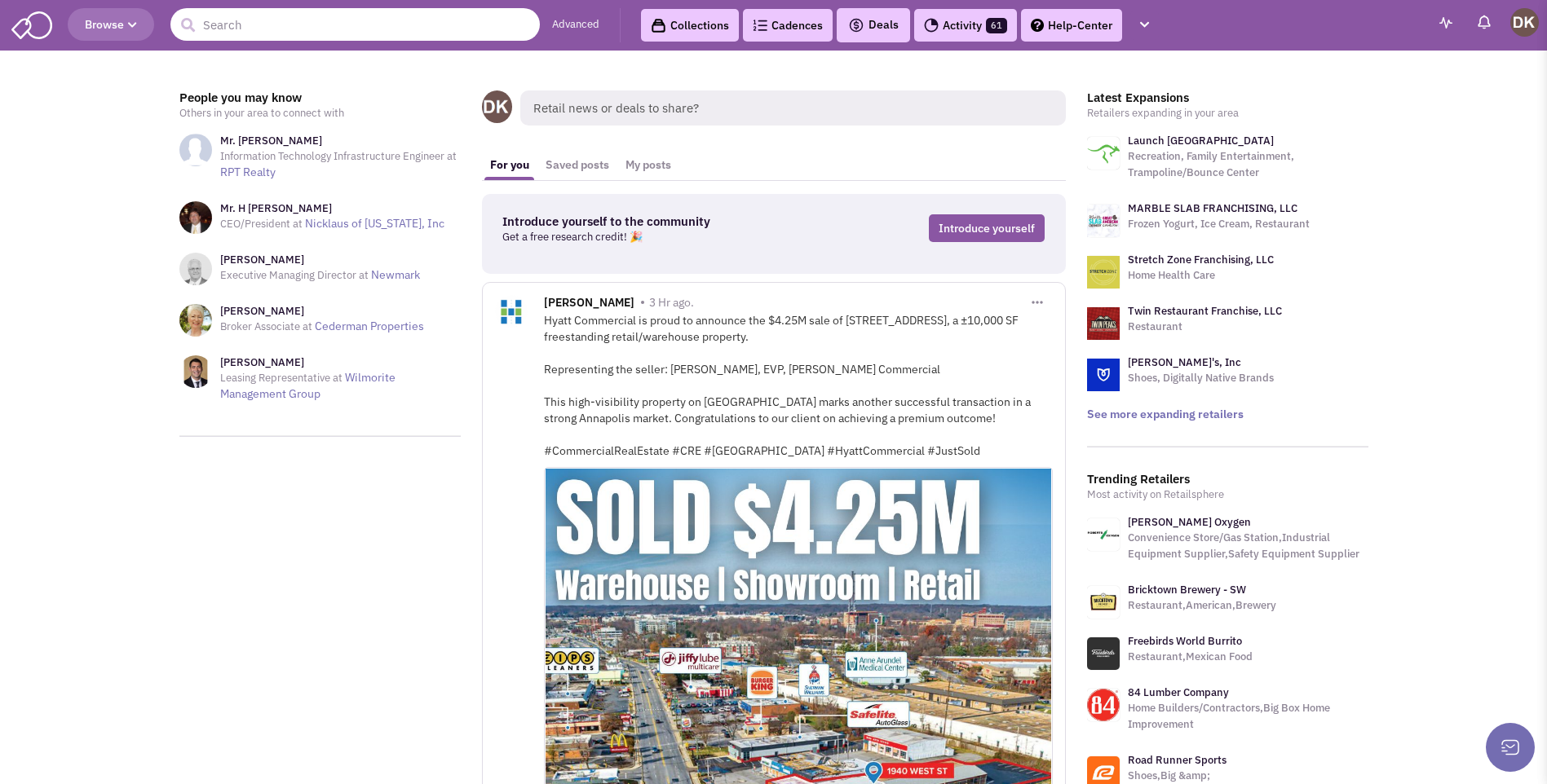
click at [374, 32] on input "text" at bounding box center [356, 24] width 370 height 33
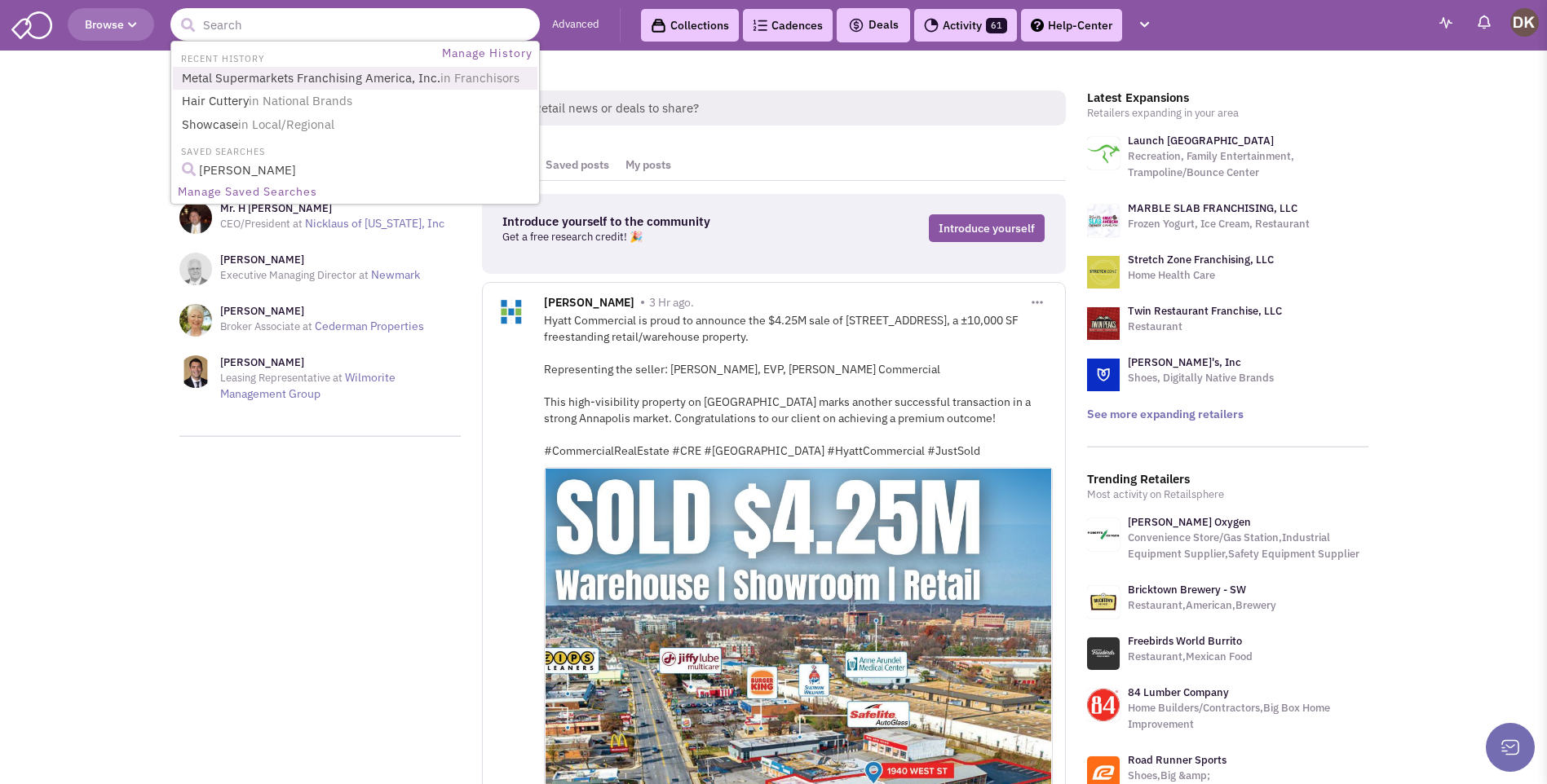
click at [319, 77] on link "Metal Supermarkets Franchising America, Inc. in Franchisors" at bounding box center [356, 78] width 360 height 22
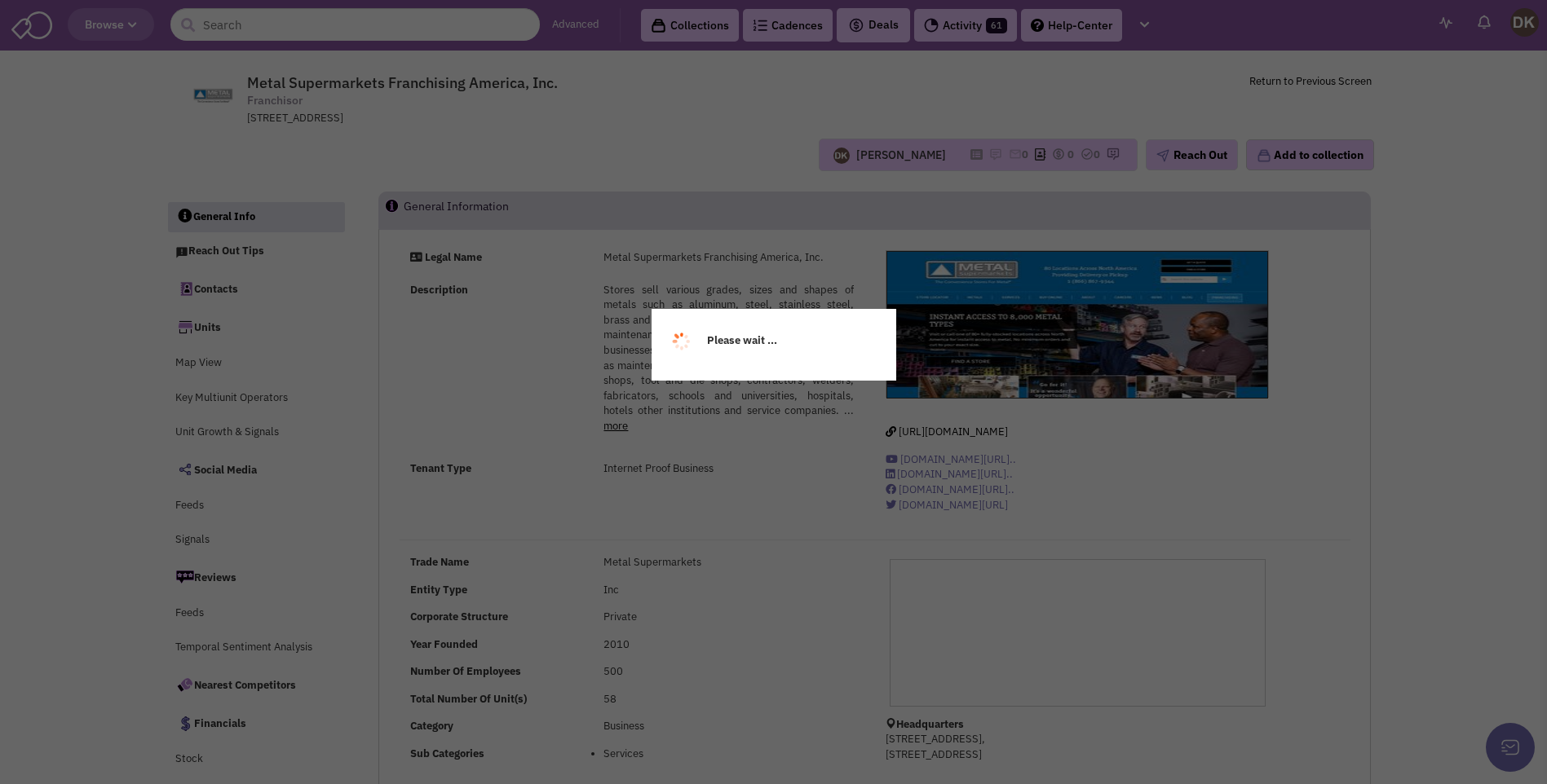
select select
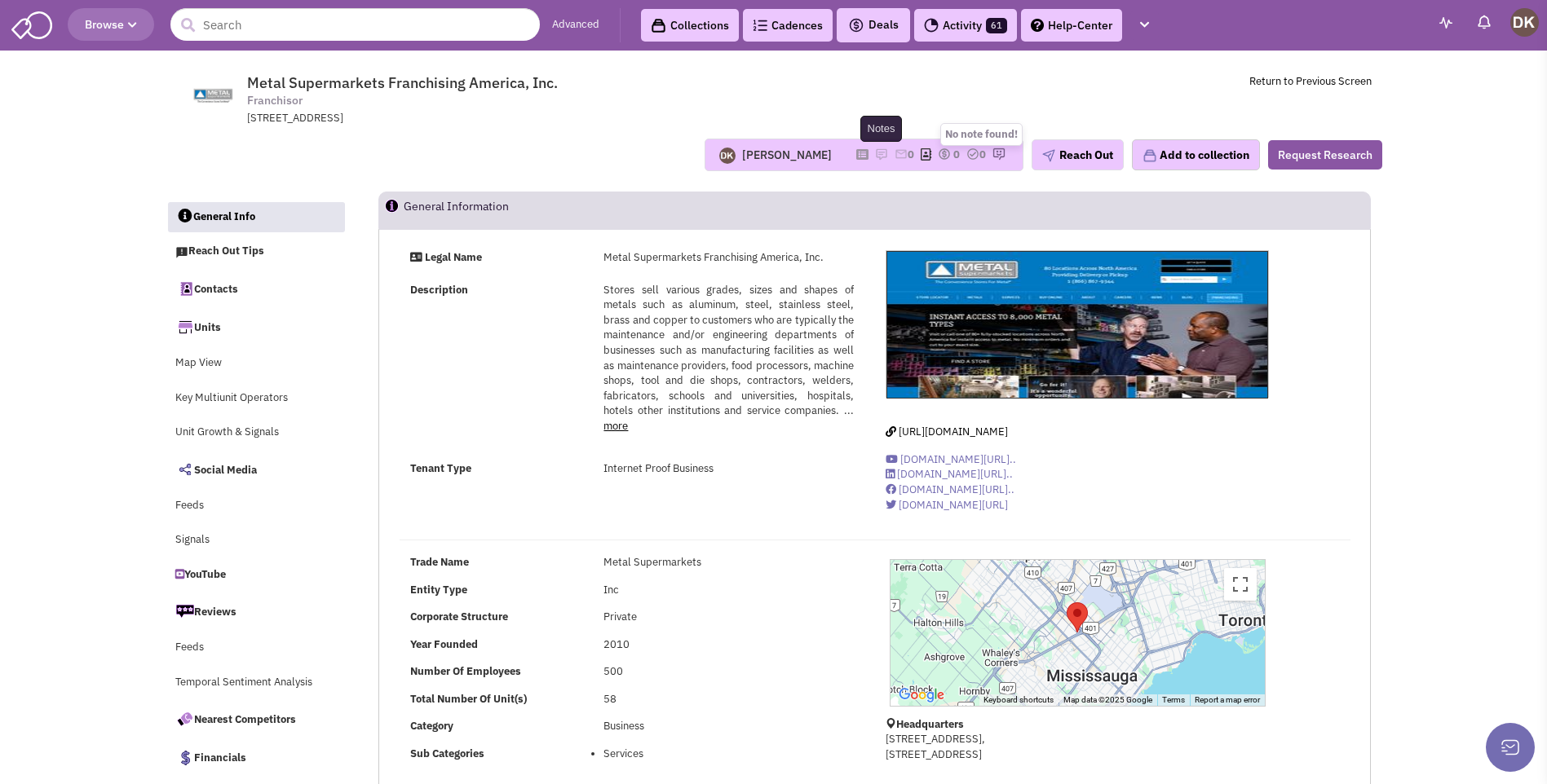
click at [875, 153] on img at bounding box center [881, 154] width 13 height 13
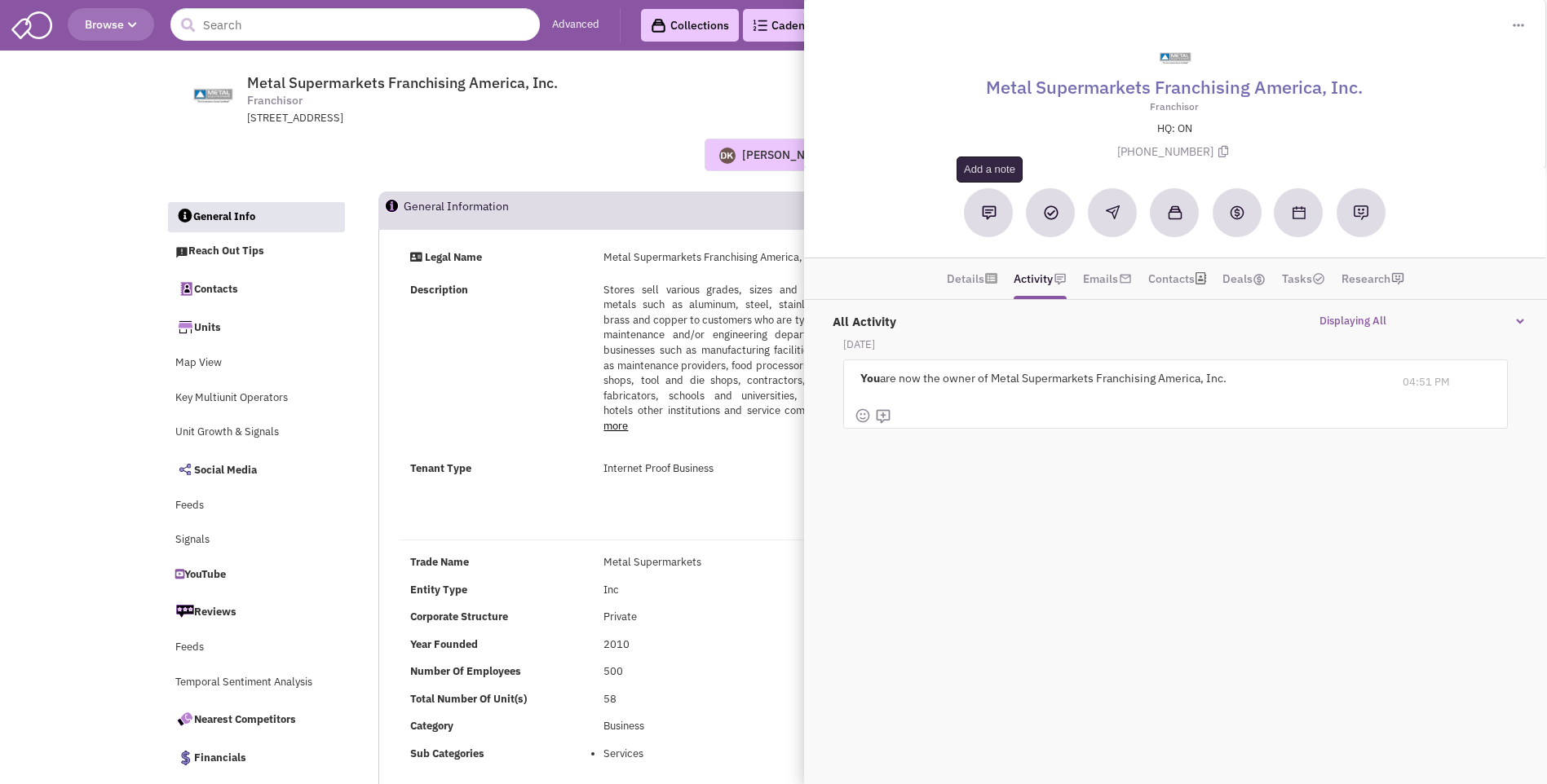
click at [986, 219] on img at bounding box center [989, 213] width 15 height 15
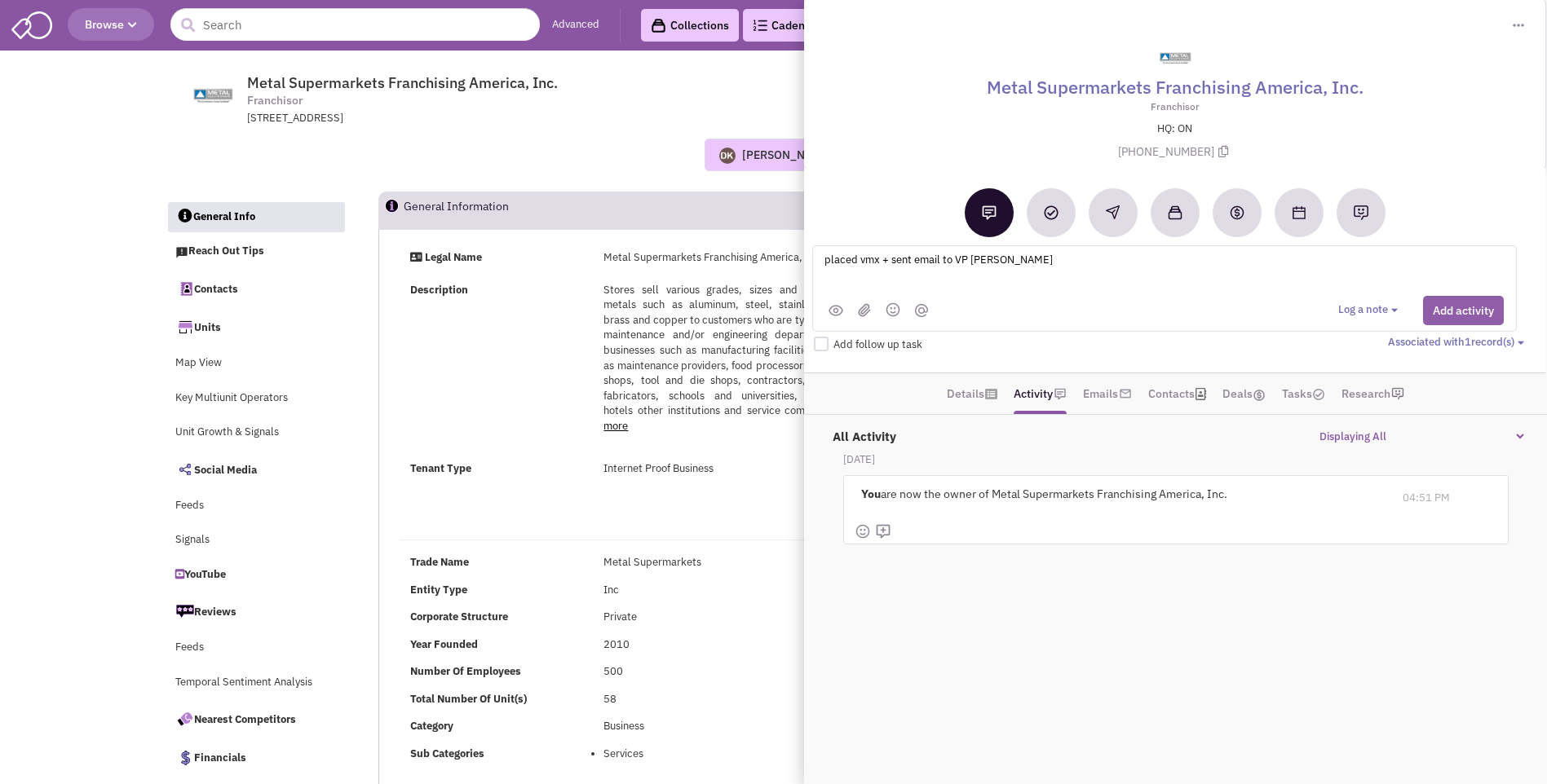
type textarea "placed vmx + sent email to VP Andrew Arminen"
click at [1461, 316] on button "Add activity" at bounding box center [1463, 310] width 81 height 29
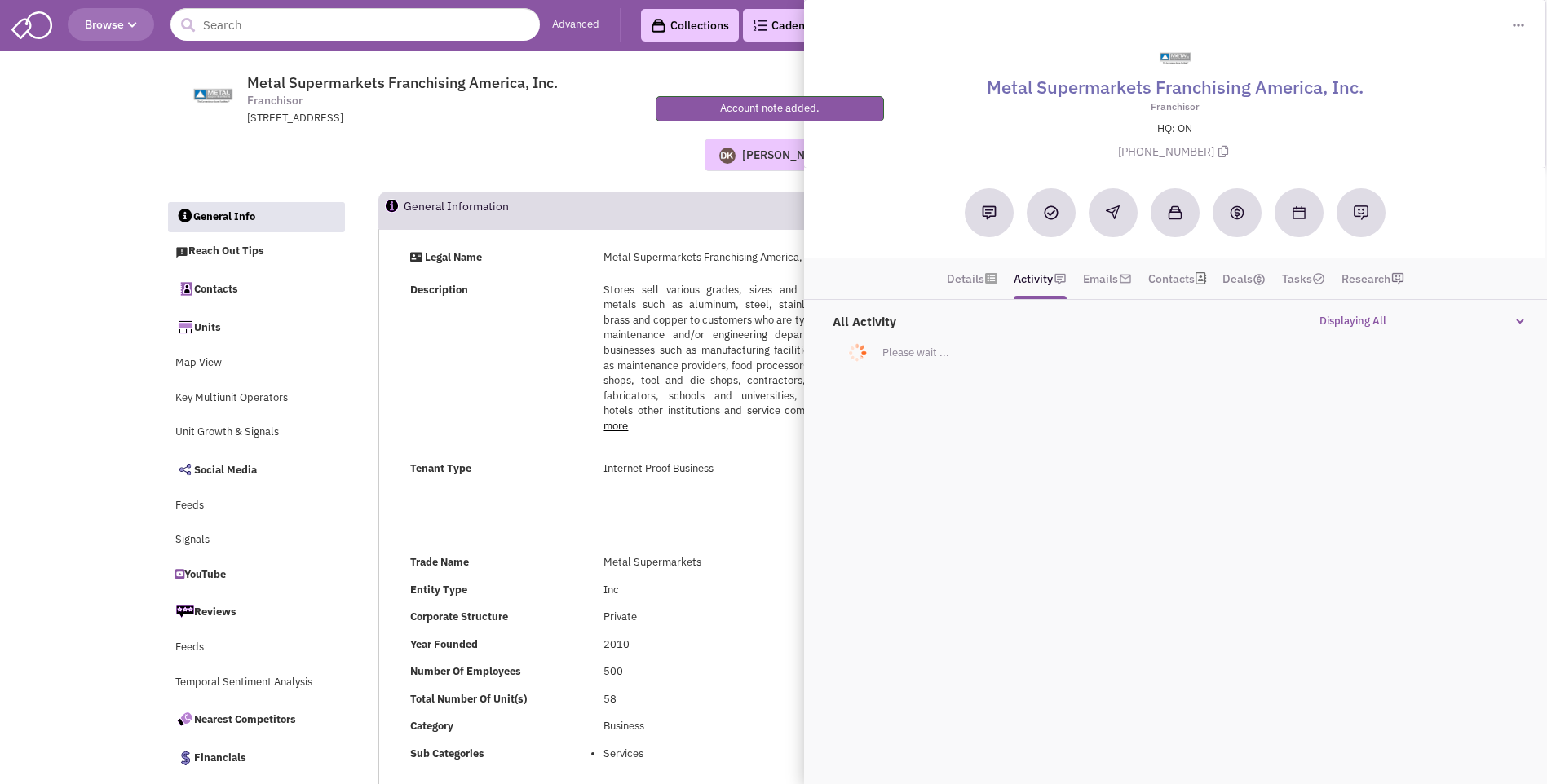
click at [616, 169] on div "Donnie Keller No note found! 0 0 0 Reach Out Add to collection" at bounding box center [774, 155] width 1238 height 33
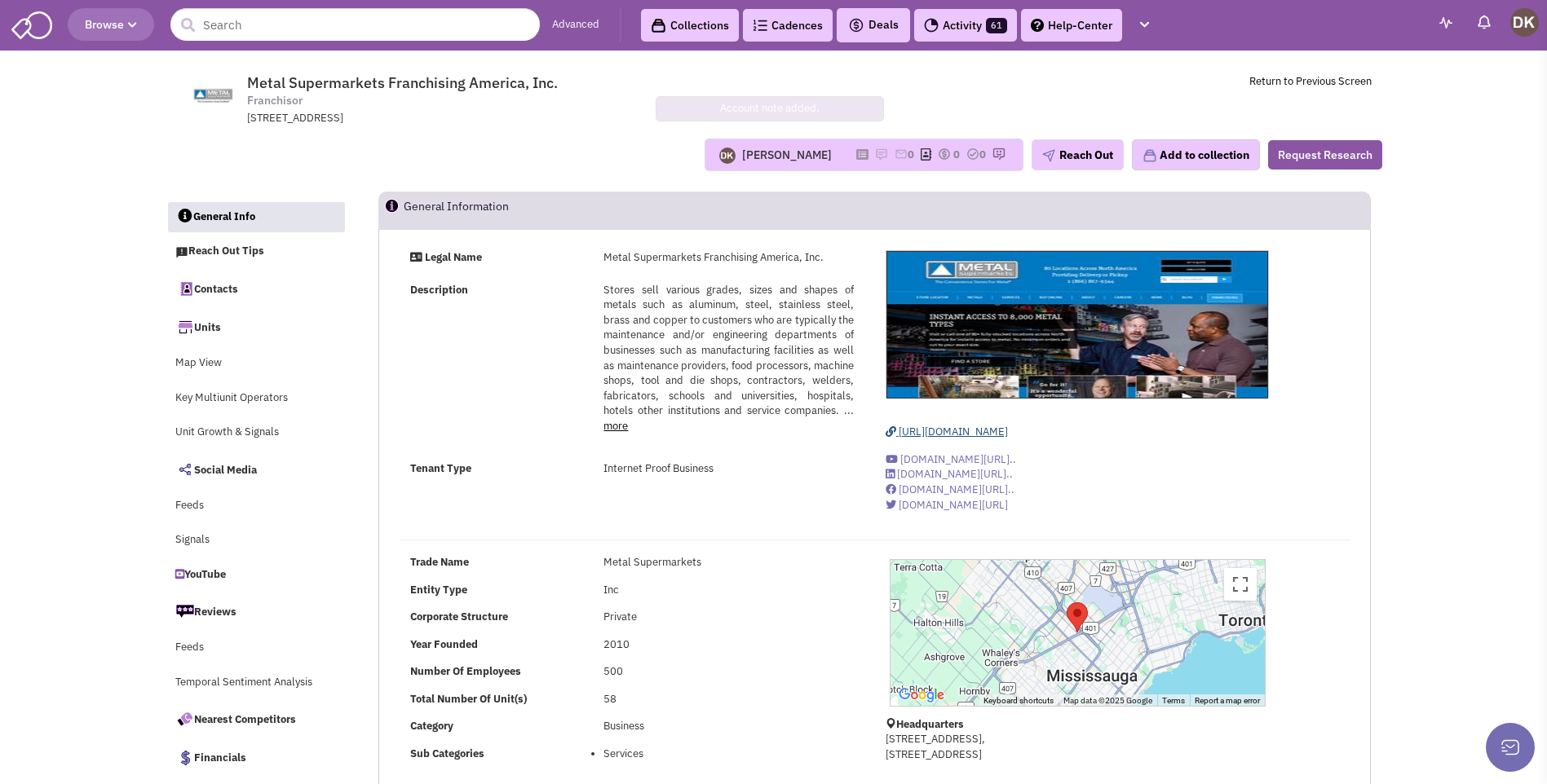
click at [970, 431] on span "https://www.metalsupermarkets.com/" at bounding box center [953, 432] width 109 height 14
click at [875, 157] on img at bounding box center [881, 154] width 13 height 13
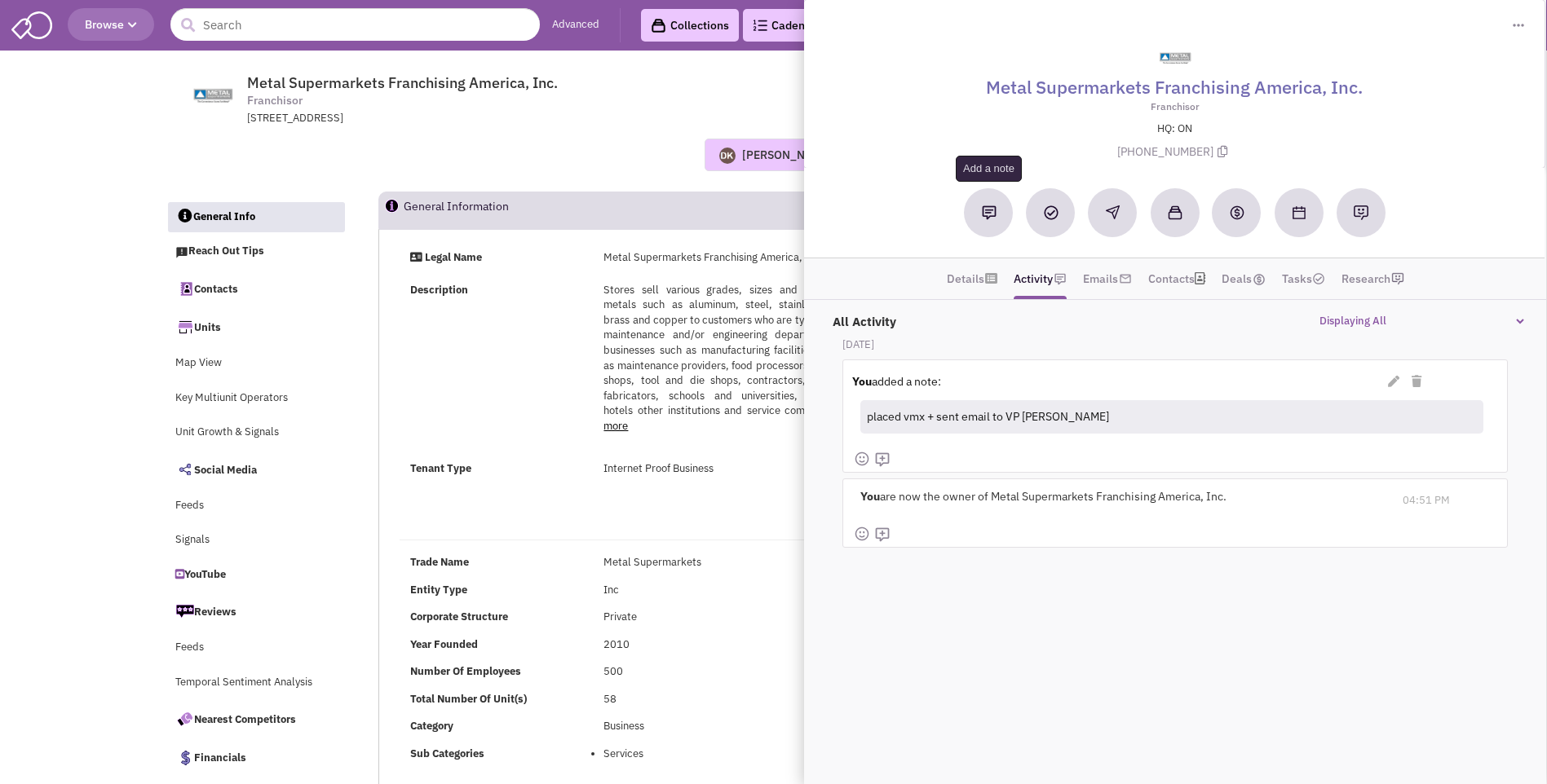
click at [983, 216] on img at bounding box center [989, 213] width 15 height 15
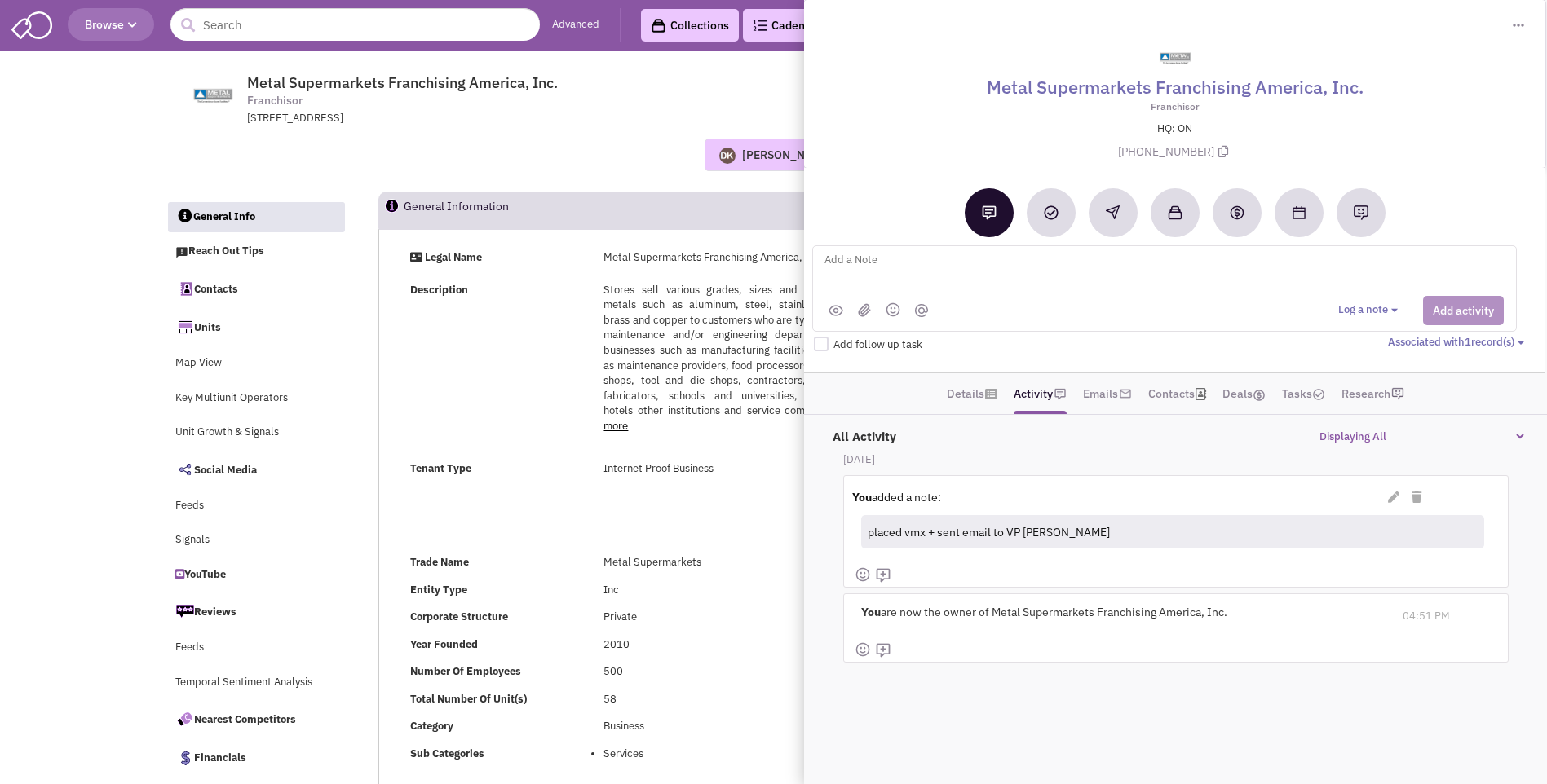
click at [620, 150] on div "Donnie Keller No note found! 0 0 0 Reach Out Add to collection" at bounding box center [774, 155] width 1238 height 33
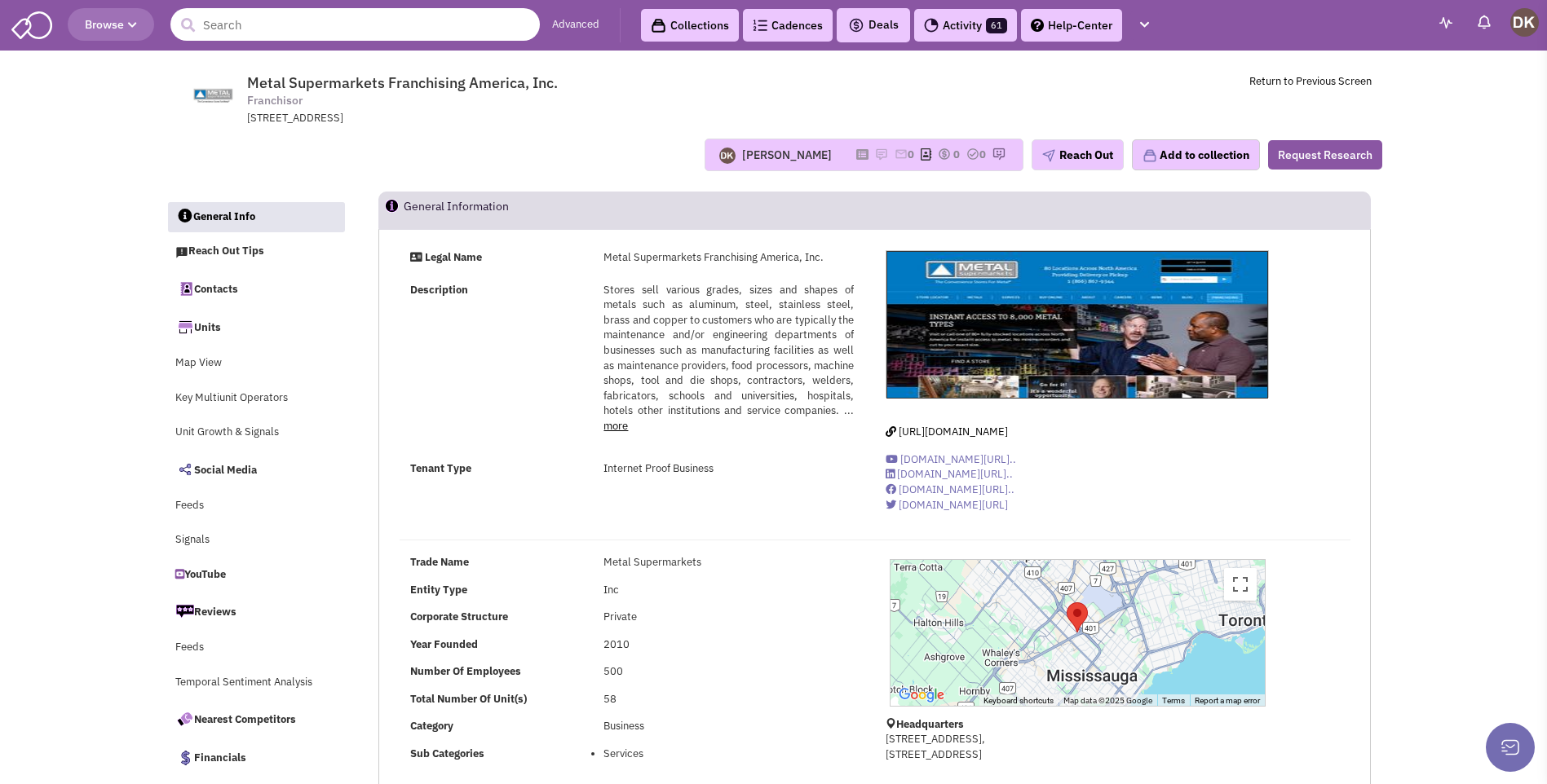
click at [449, 33] on input "text" at bounding box center [356, 24] width 370 height 33
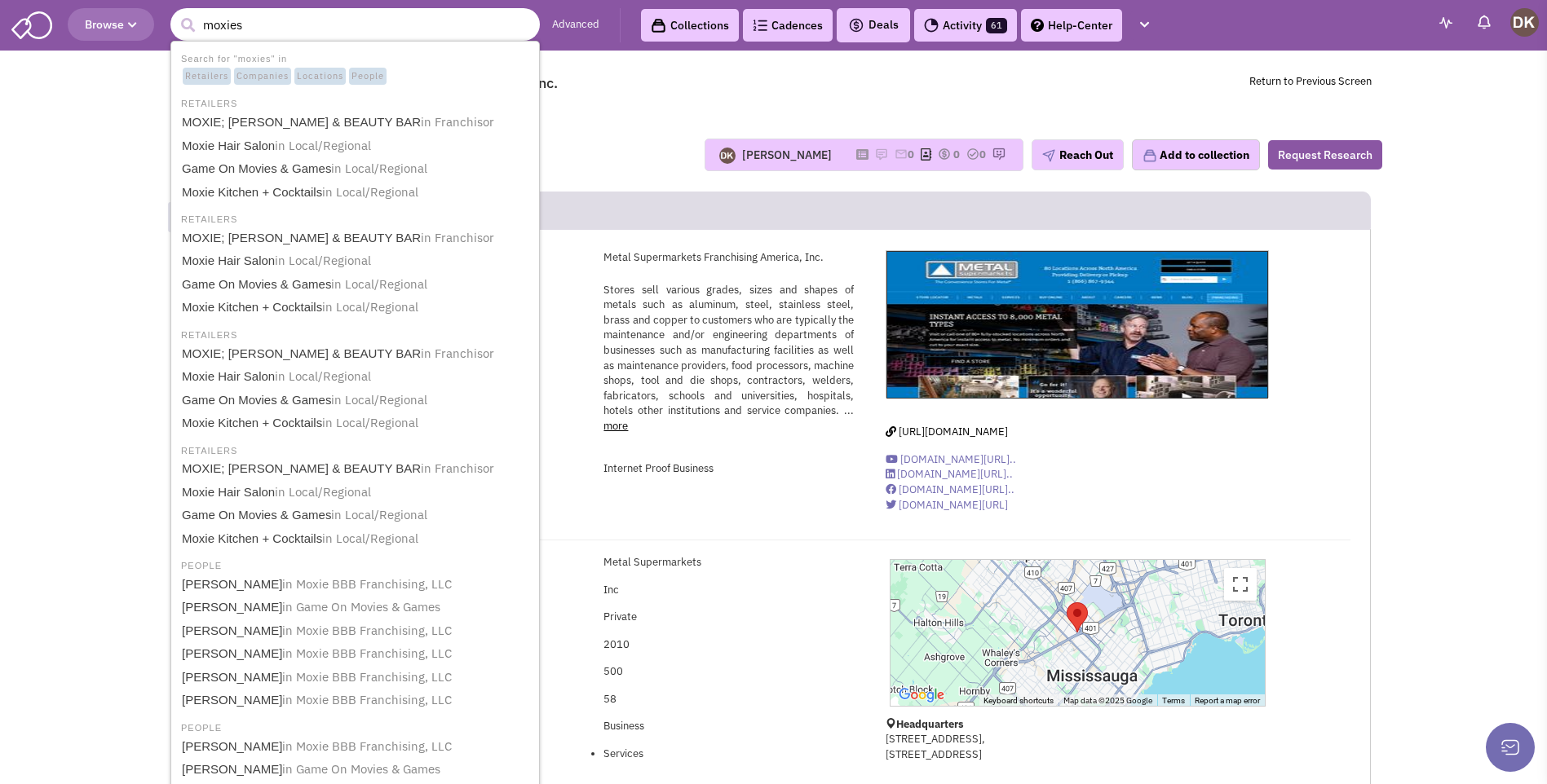
type input "moxies"
click at [175, 13] on button "submit" at bounding box center [187, 26] width 25 height 25
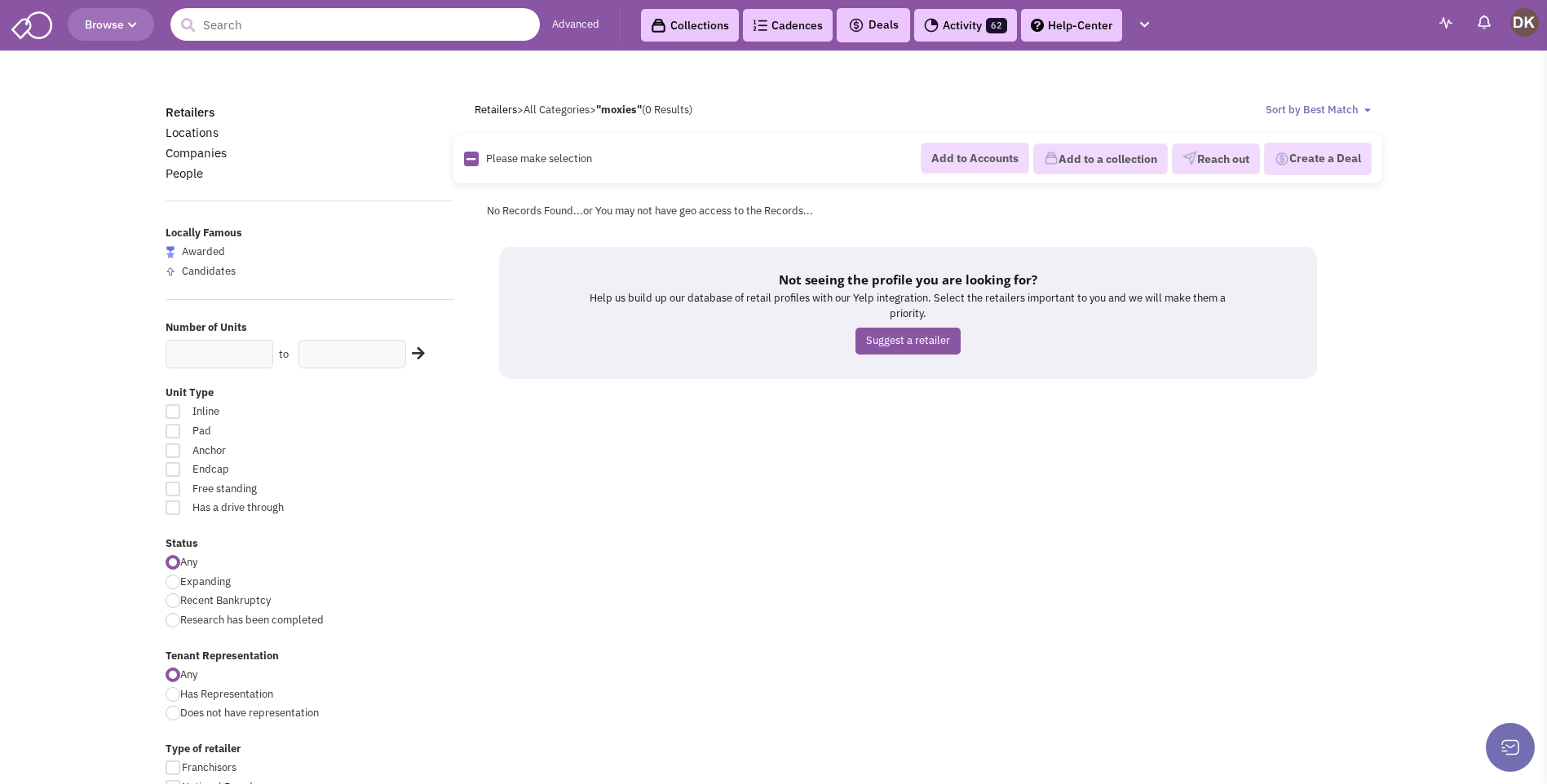
click at [351, 25] on input "text" at bounding box center [356, 24] width 370 height 33
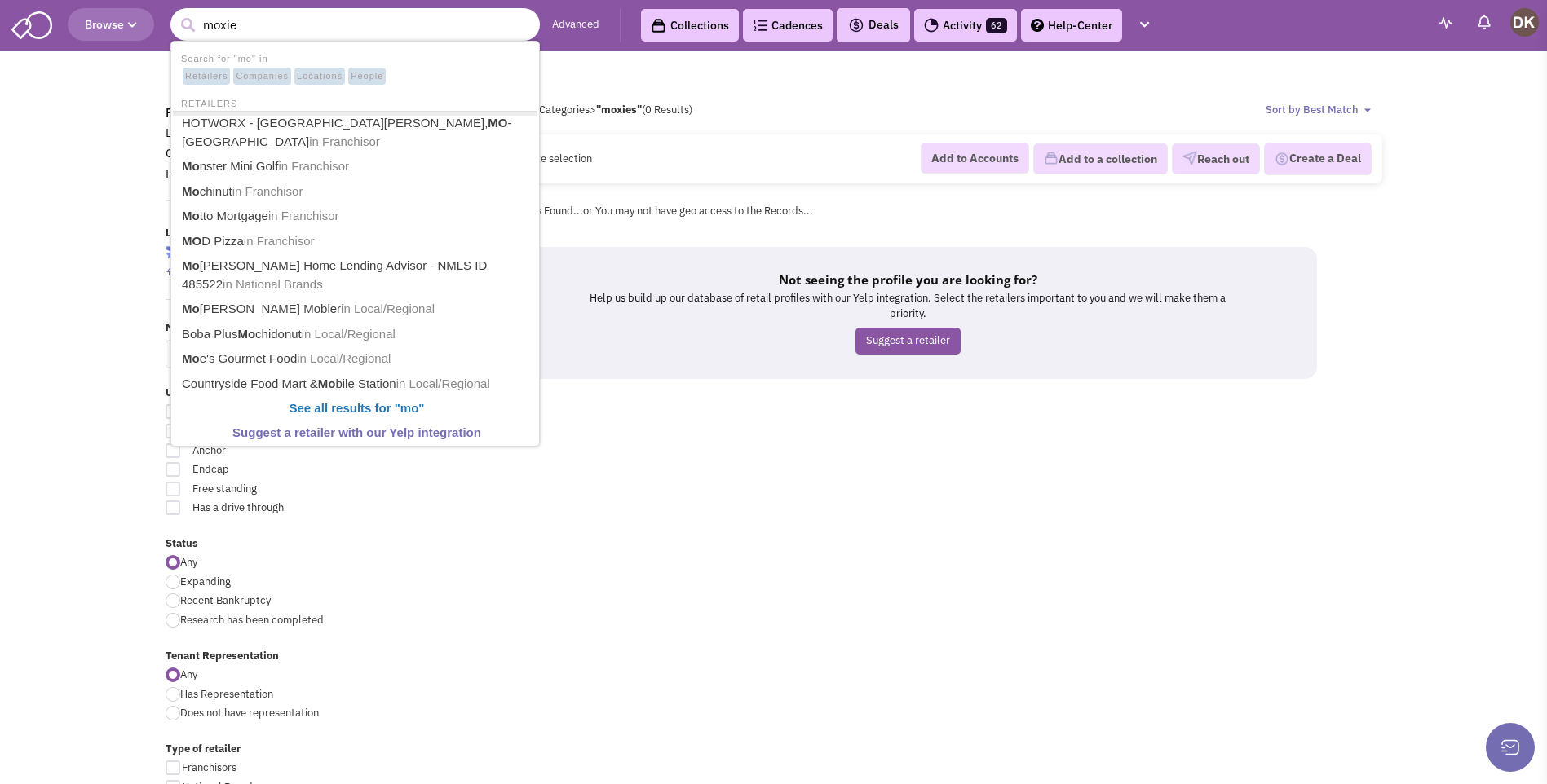
type input "moxies"
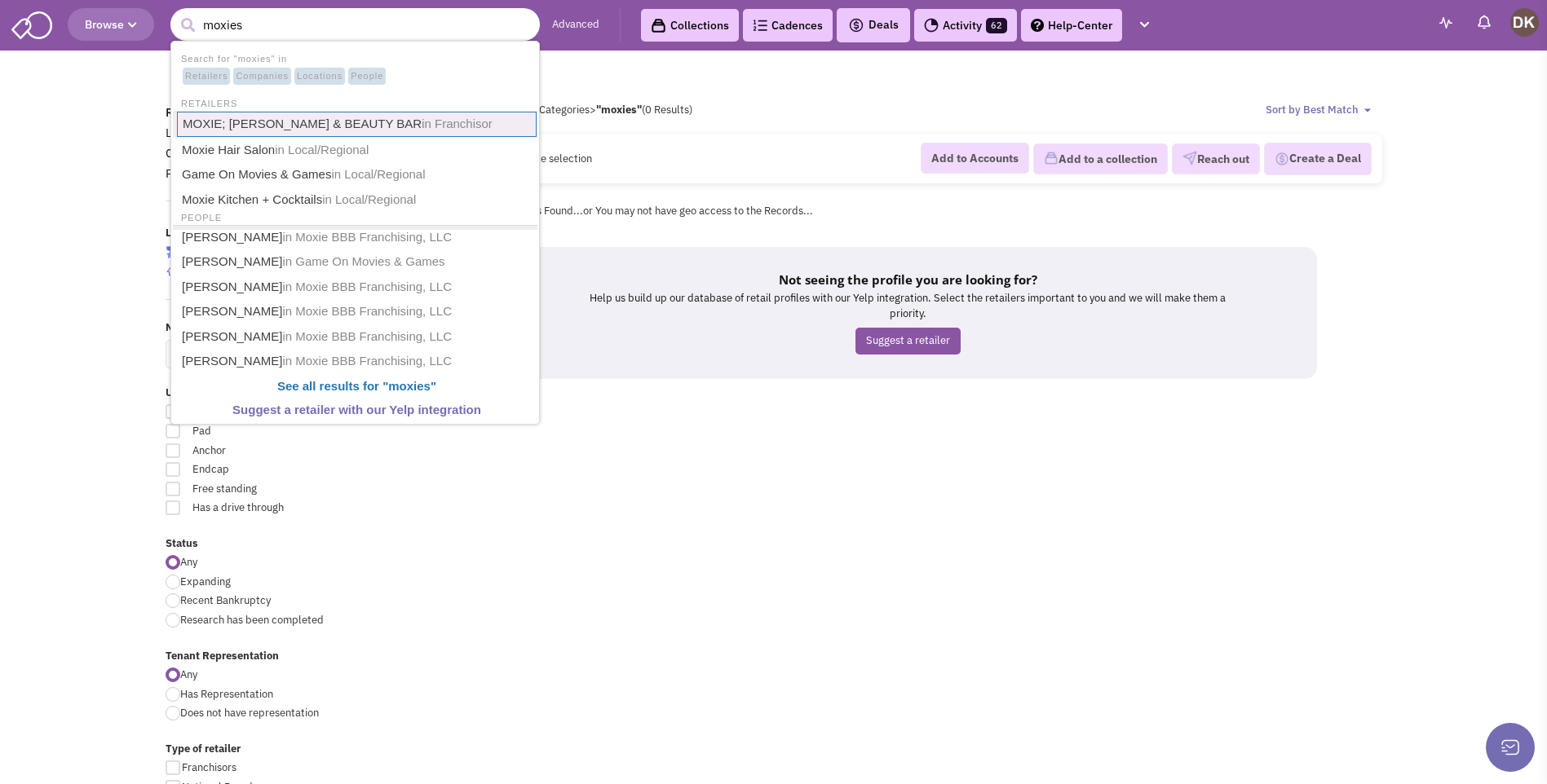
click at [306, 125] on link "MOXIE; [PERSON_NAME] & BEAUTY BAR in Franchisor" at bounding box center [356, 124] width 360 height 26
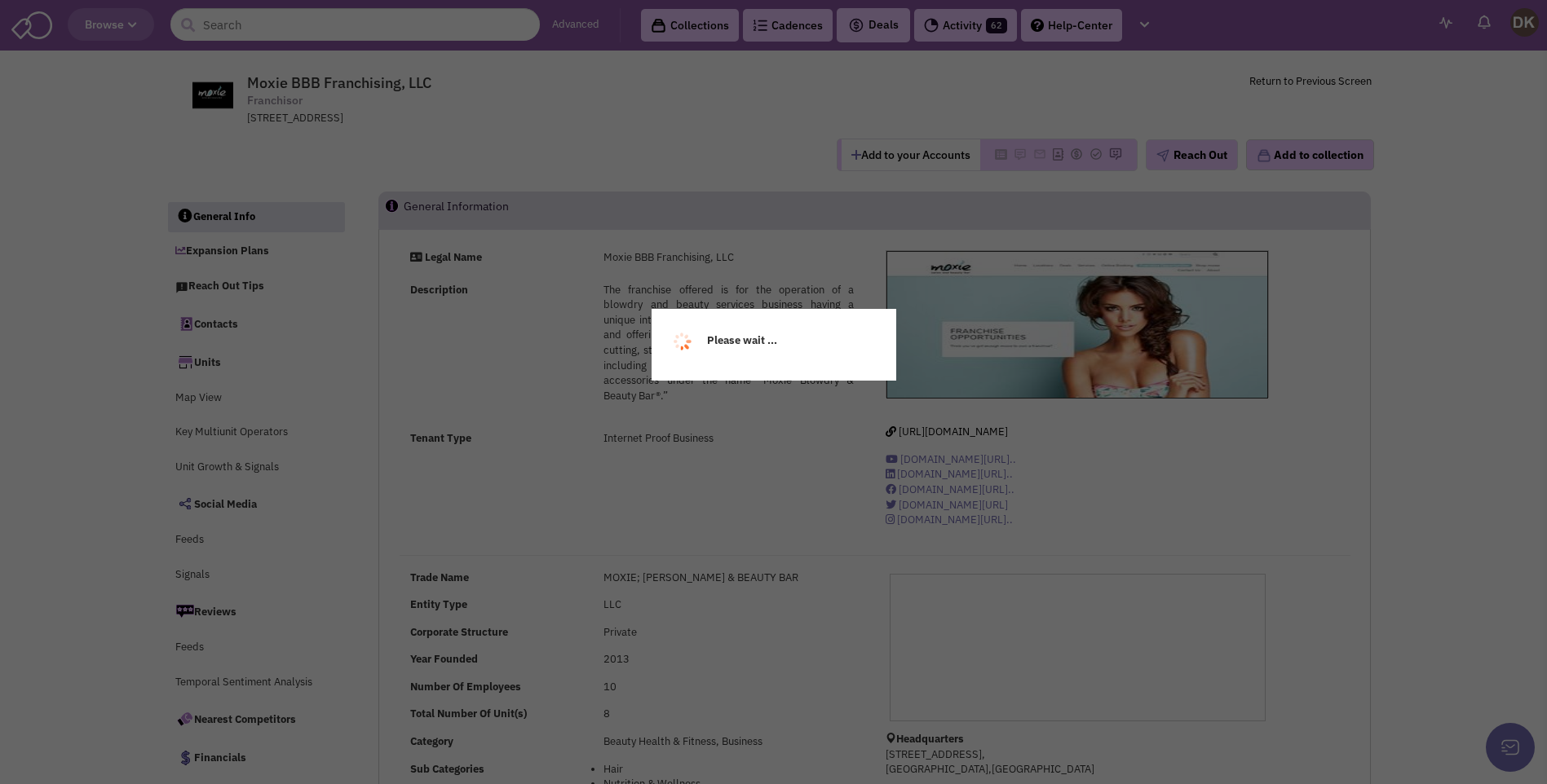
select select
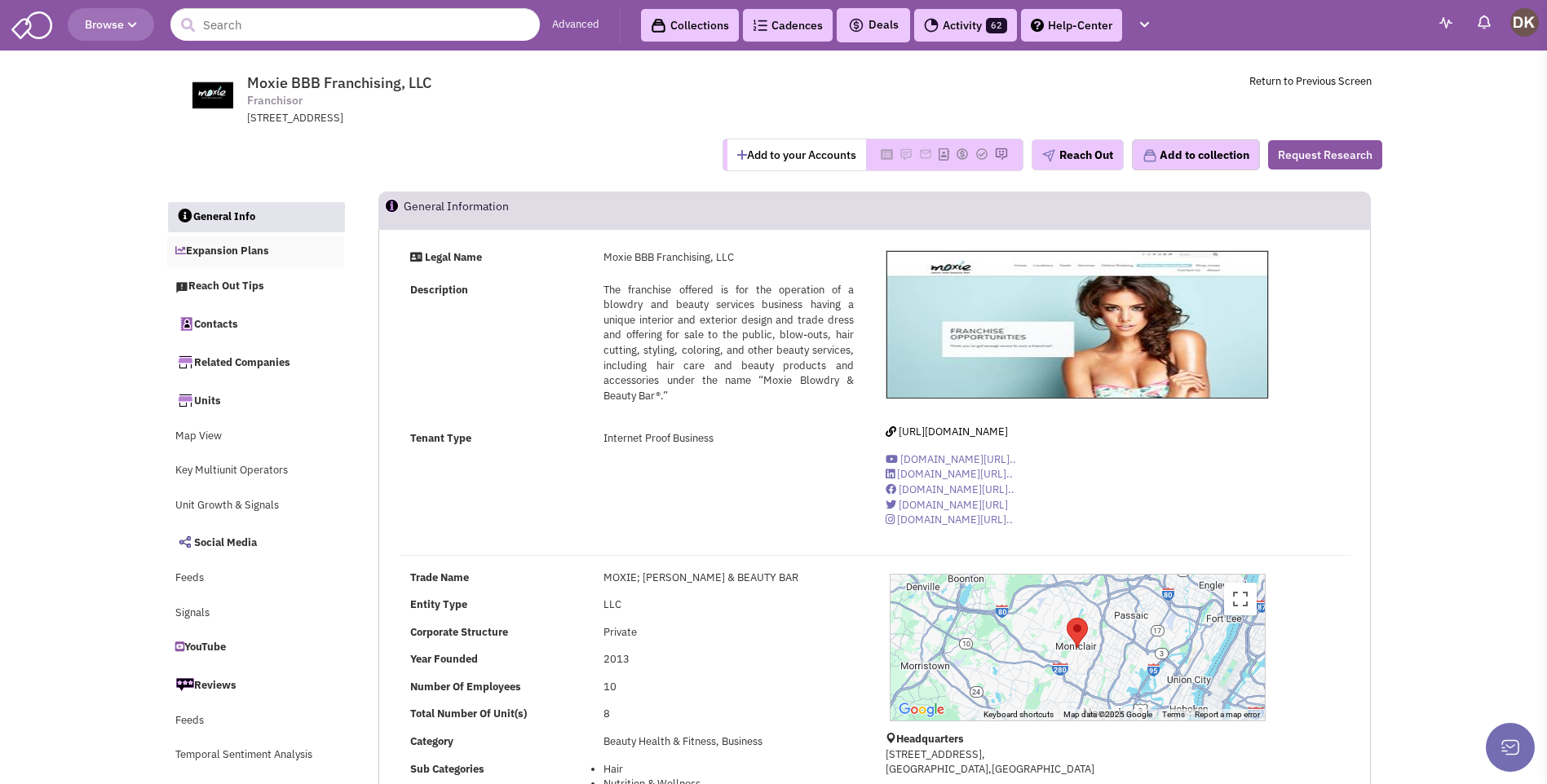
click at [245, 253] on link "Expansion Plans" at bounding box center [256, 252] width 178 height 31
click at [943, 437] on span "http://www.moxiefranchising.com/" at bounding box center [953, 432] width 109 height 14
click at [818, 156] on button "Add to your Accounts" at bounding box center [797, 154] width 139 height 31
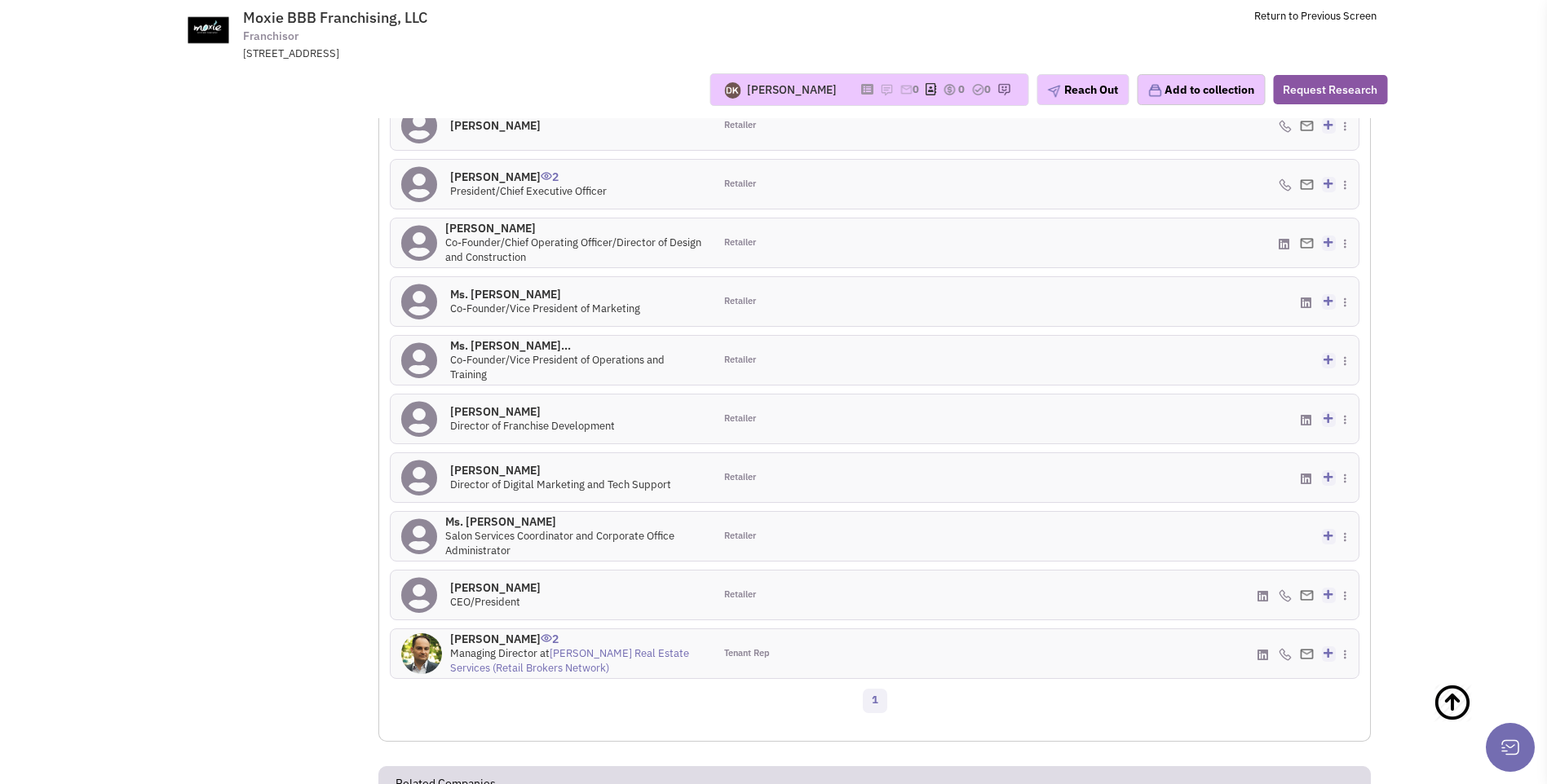
scroll to position [1469, 0]
click at [439, 594] on span at bounding box center [422, 595] width 40 height 49
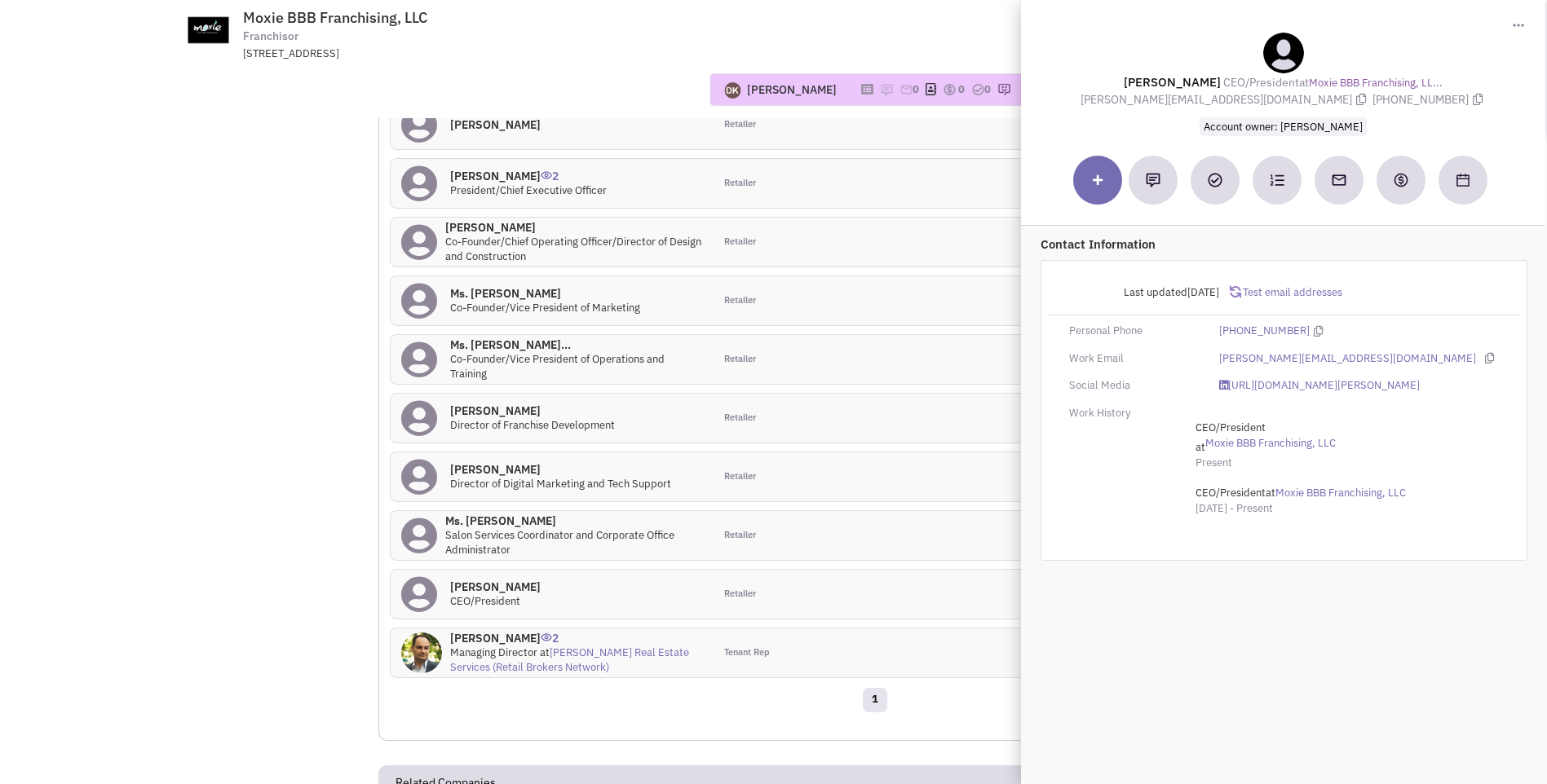
drag, startPoint x: 1126, startPoint y: 79, endPoint x: 1441, endPoint y: 100, distance: 315.7
click at [1441, 100] on div "Stephen Adams CEO/President at Moxie BBB Franchising, LL... adams@moxiesalon.co…" at bounding box center [1282, 84] width 508 height 103
copy div "Stephen Adams CEO/President at Moxie BBB Franchising, LL... adams@moxiesalon.co…"
click at [872, 193] on div "Retailer" at bounding box center [794, 184] width 161 height 49
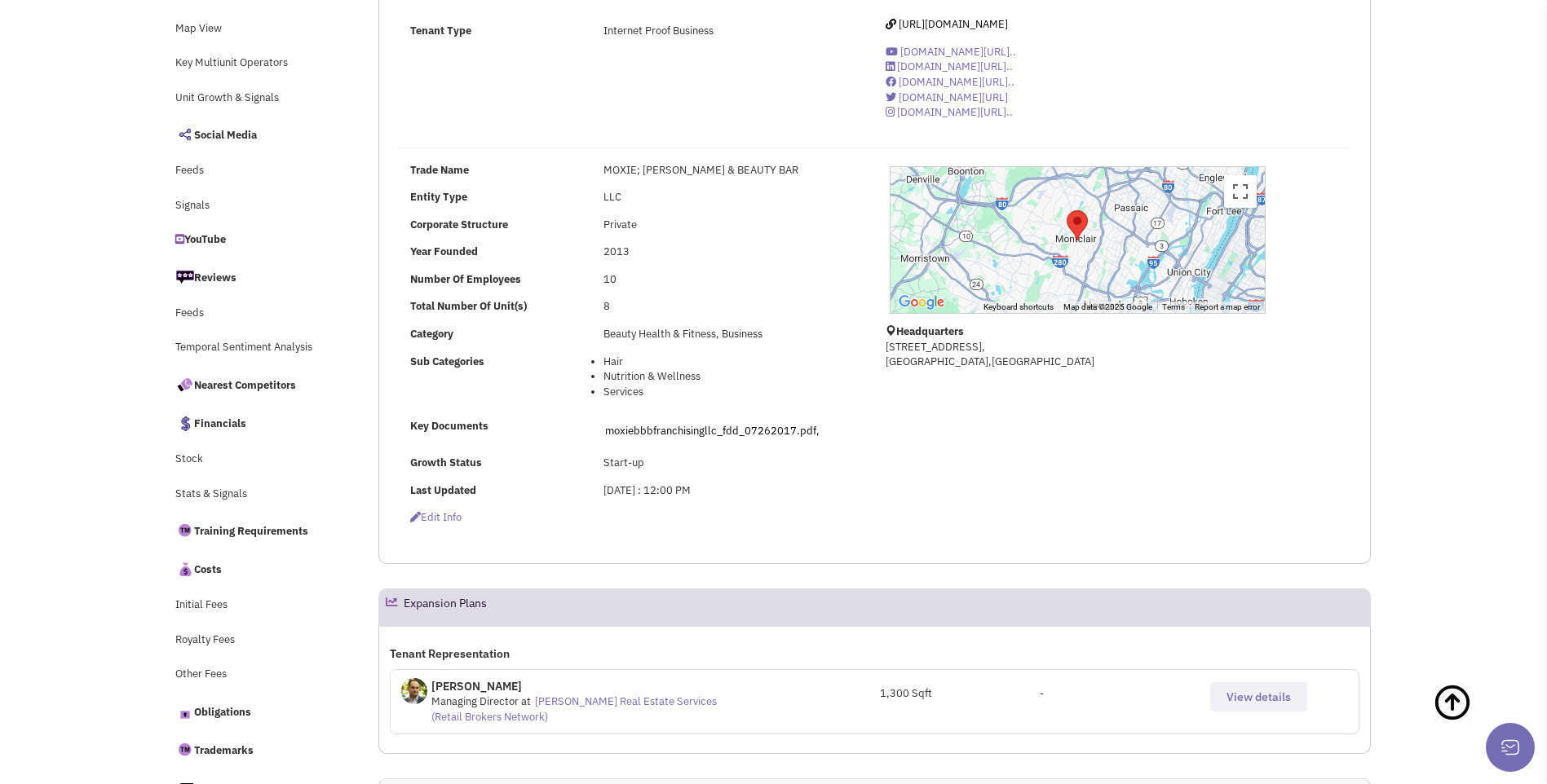
scroll to position [0, 0]
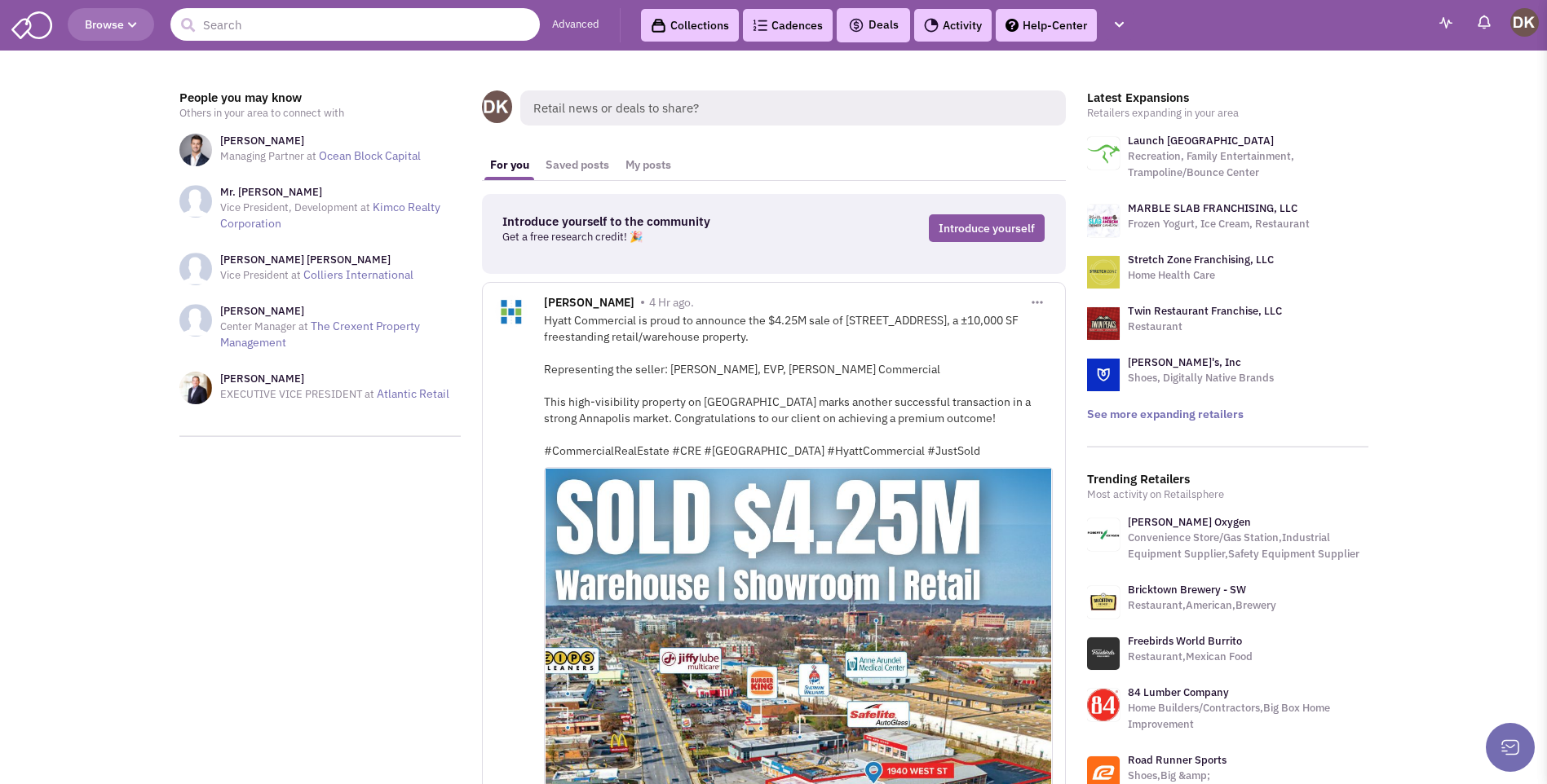
click at [253, 24] on input "text" at bounding box center [356, 24] width 370 height 33
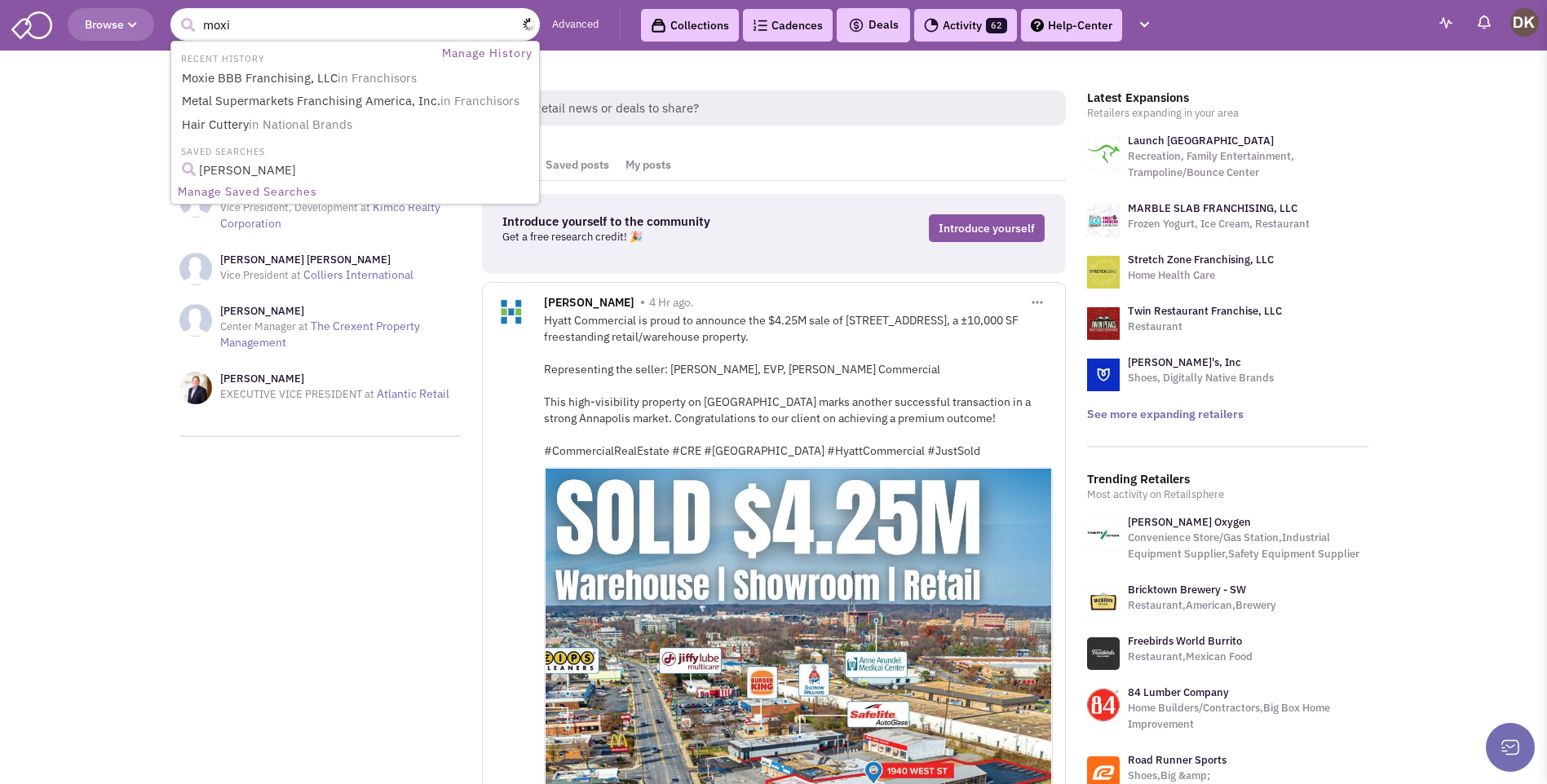
type input "moxie"
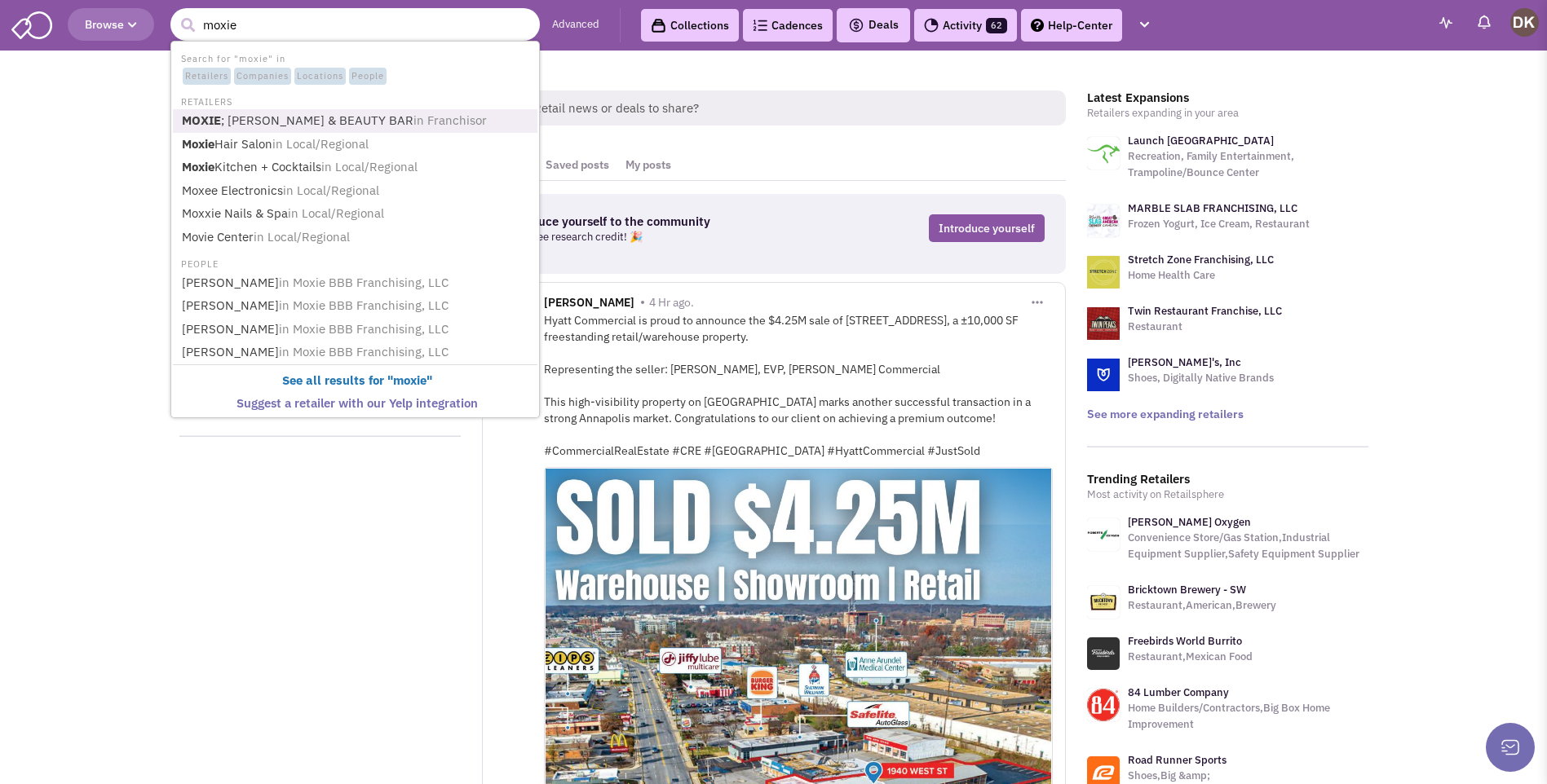
click at [258, 118] on link "MOXIE ; [PERSON_NAME] & BEAUTY BAR in Franchisor" at bounding box center [356, 121] width 360 height 22
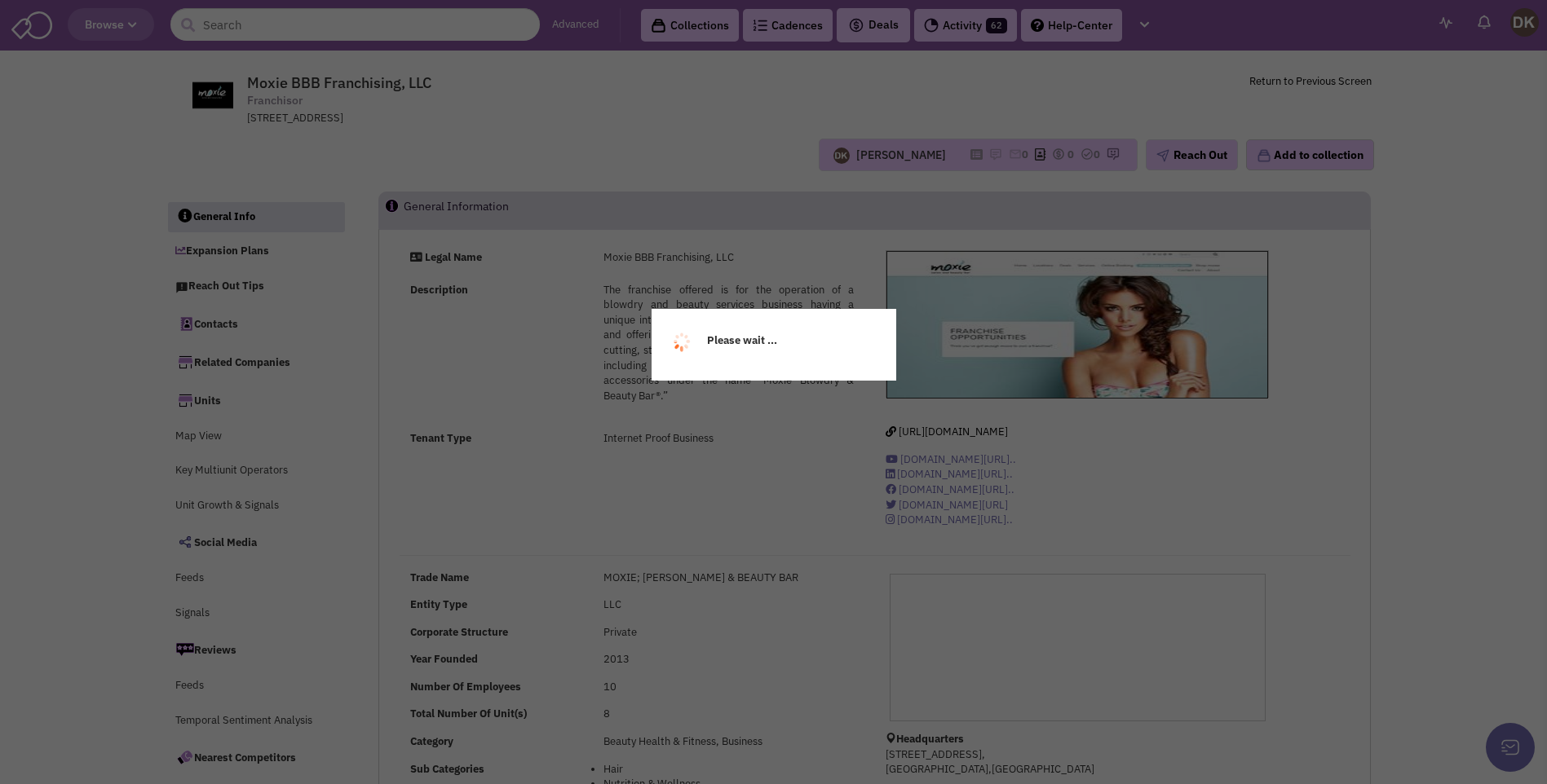
select select
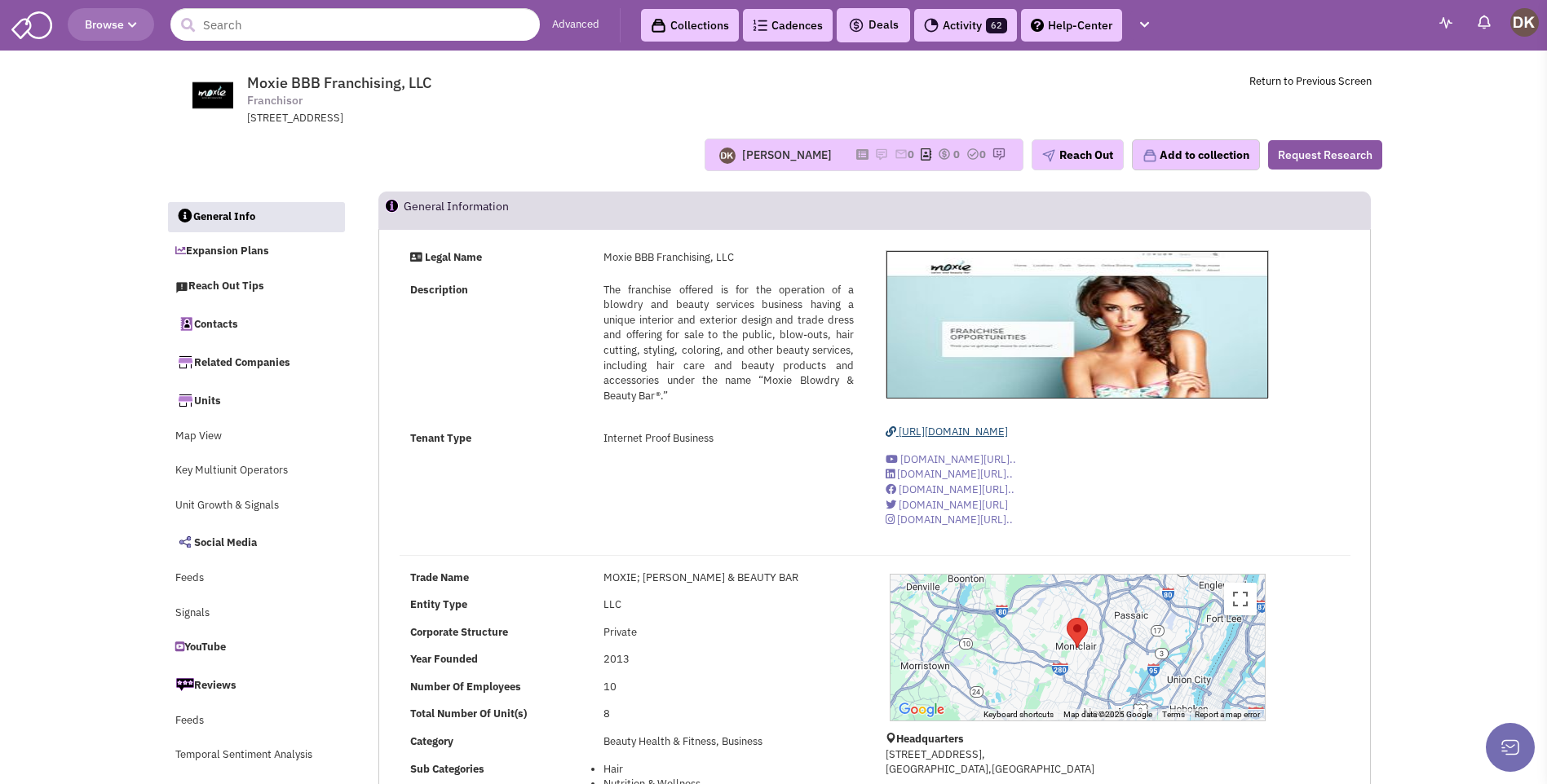
click at [969, 435] on span "[URL][DOMAIN_NAME]" at bounding box center [953, 432] width 109 height 14
click at [875, 156] on img at bounding box center [881, 154] width 13 height 13
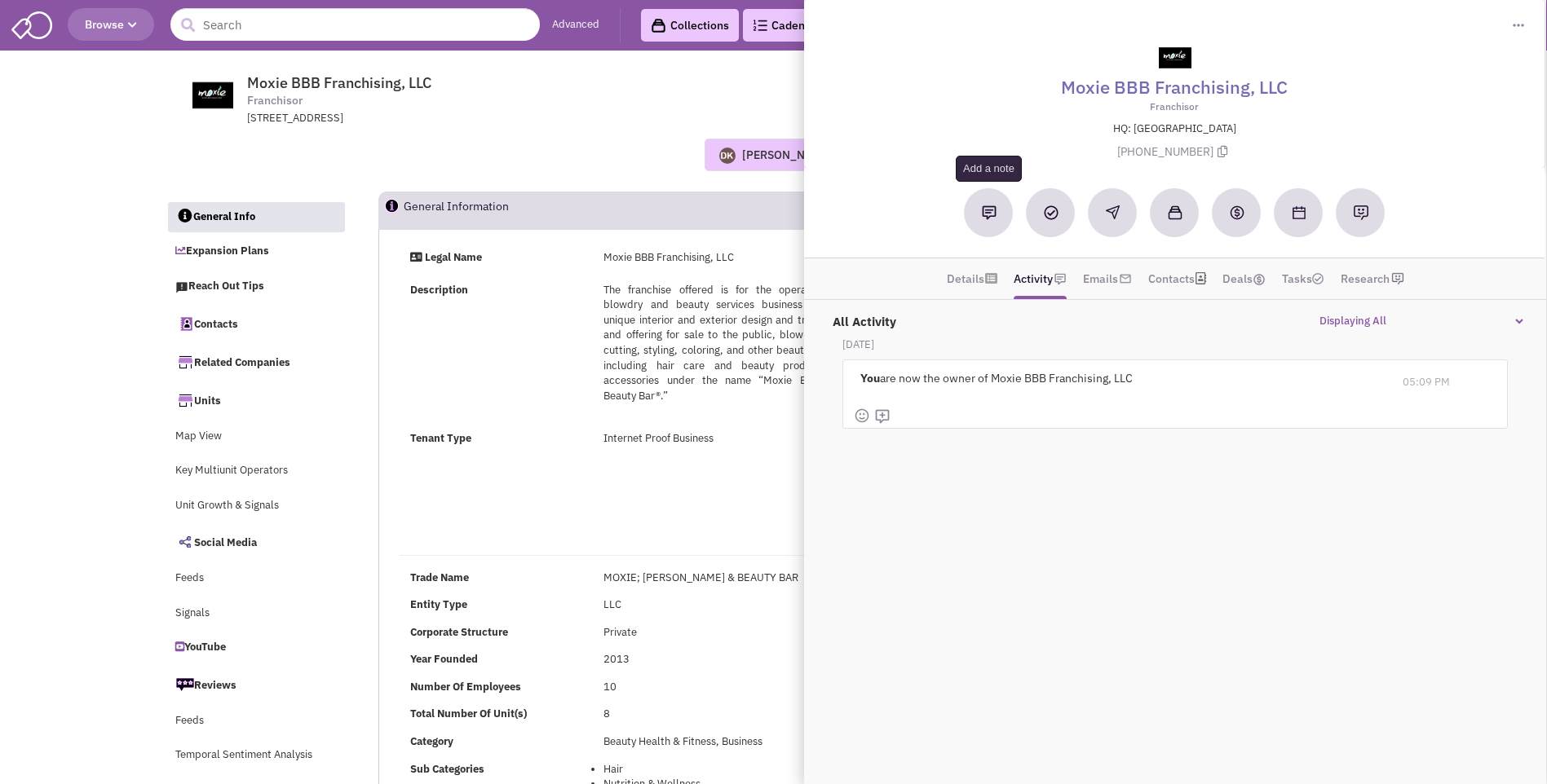
click at [986, 220] on button at bounding box center [989, 213] width 49 height 49
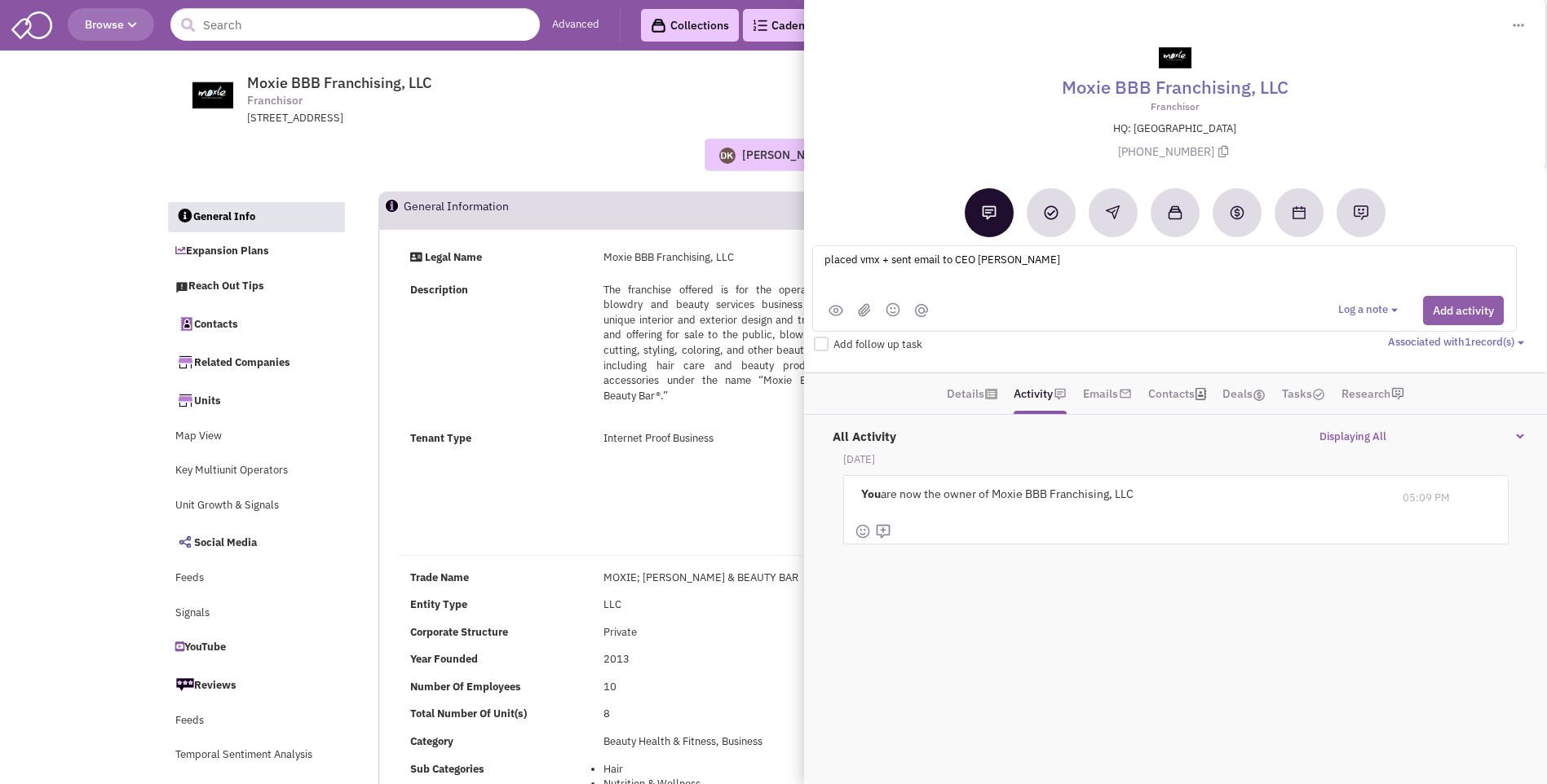
type textarea "placed vmx + sent email to CEO Stephen Adams"
click at [1461, 311] on button "Add activity" at bounding box center [1463, 310] width 81 height 29
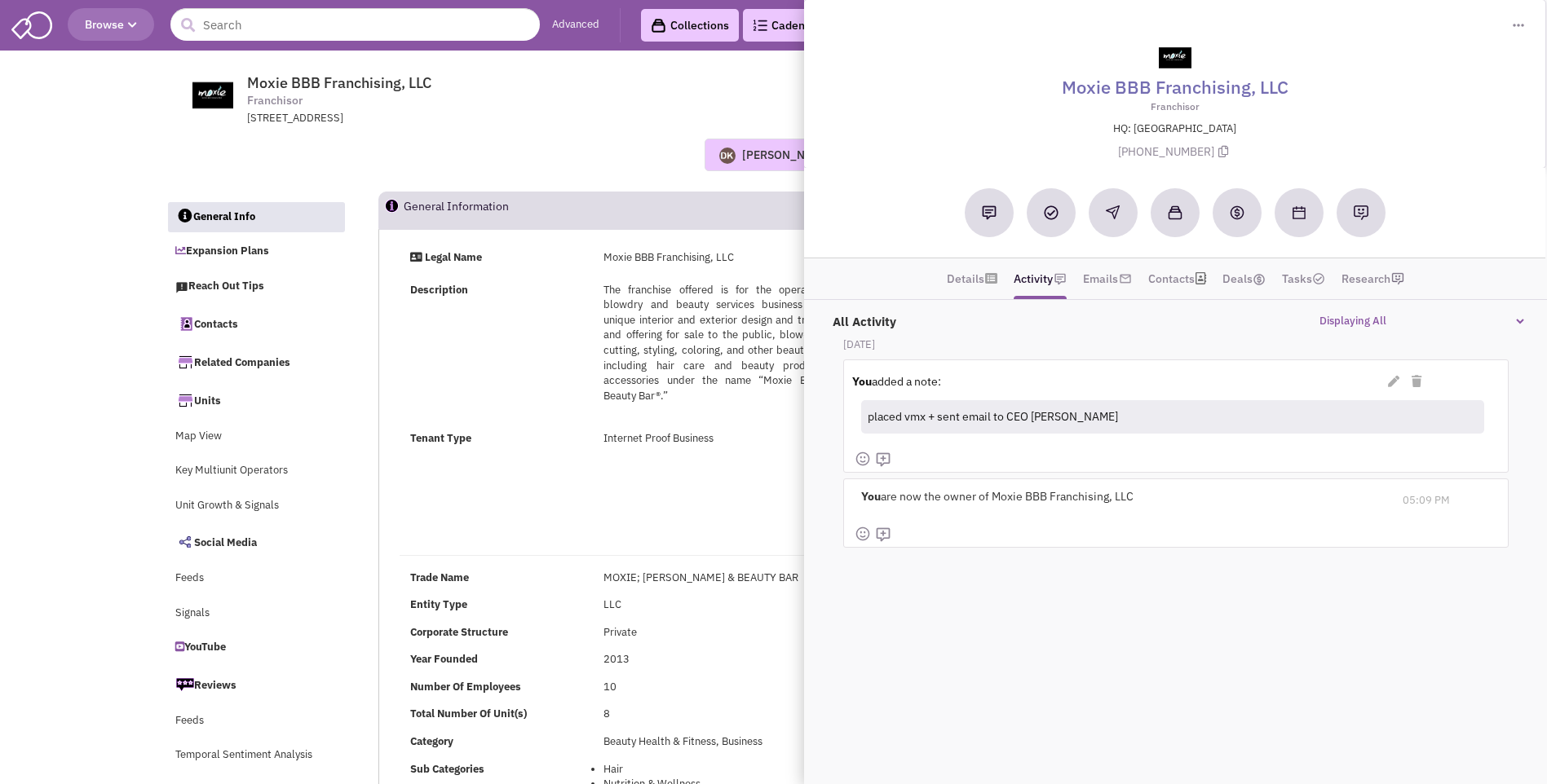
click at [653, 145] on div "Donnie Keller No note found! 0 0 0 Reach Out Add to collection" at bounding box center [774, 155] width 1238 height 33
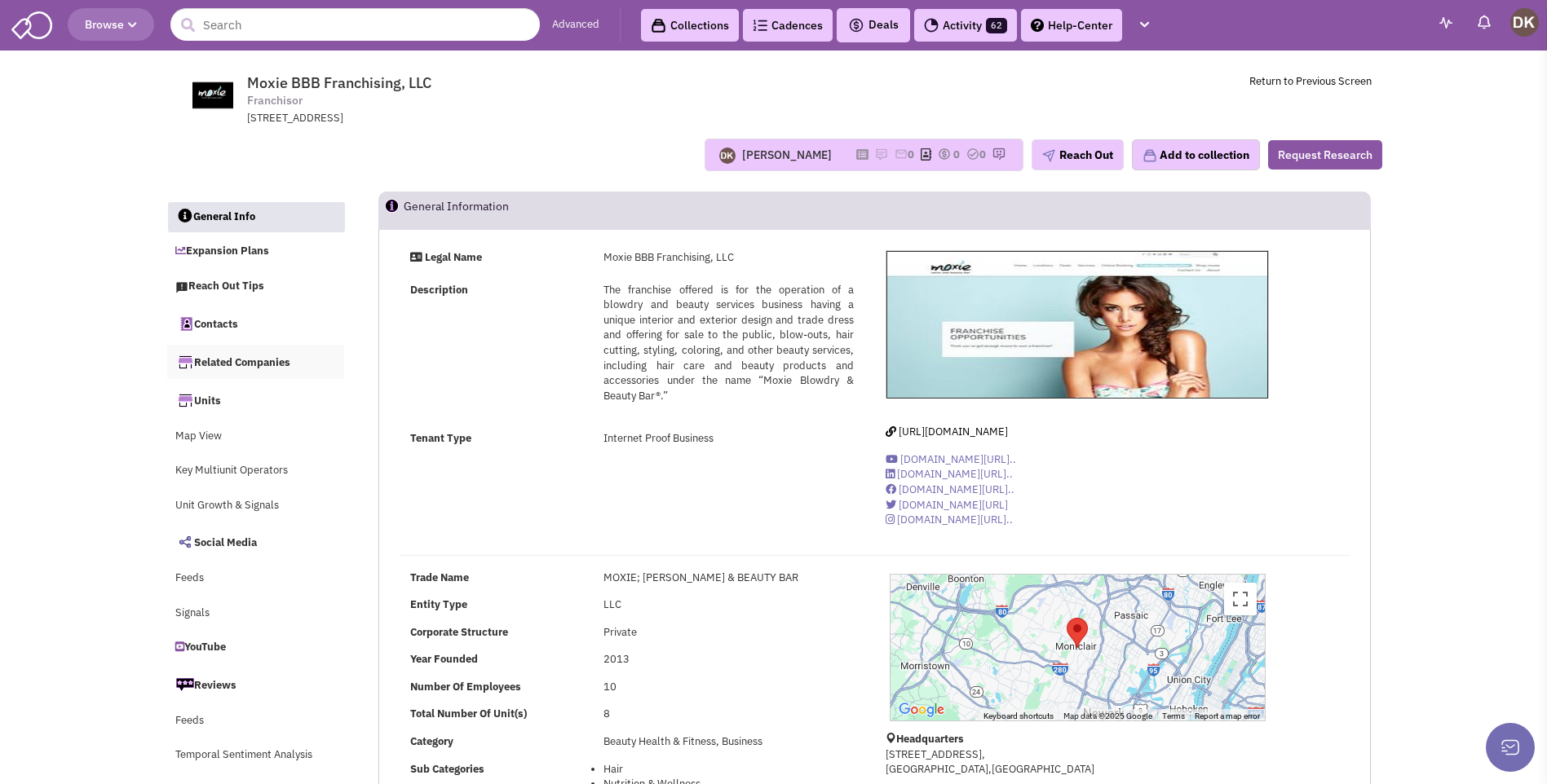
click at [255, 365] on link "Related Companies" at bounding box center [256, 362] width 178 height 34
click at [394, 26] on input "text" at bounding box center [356, 24] width 370 height 33
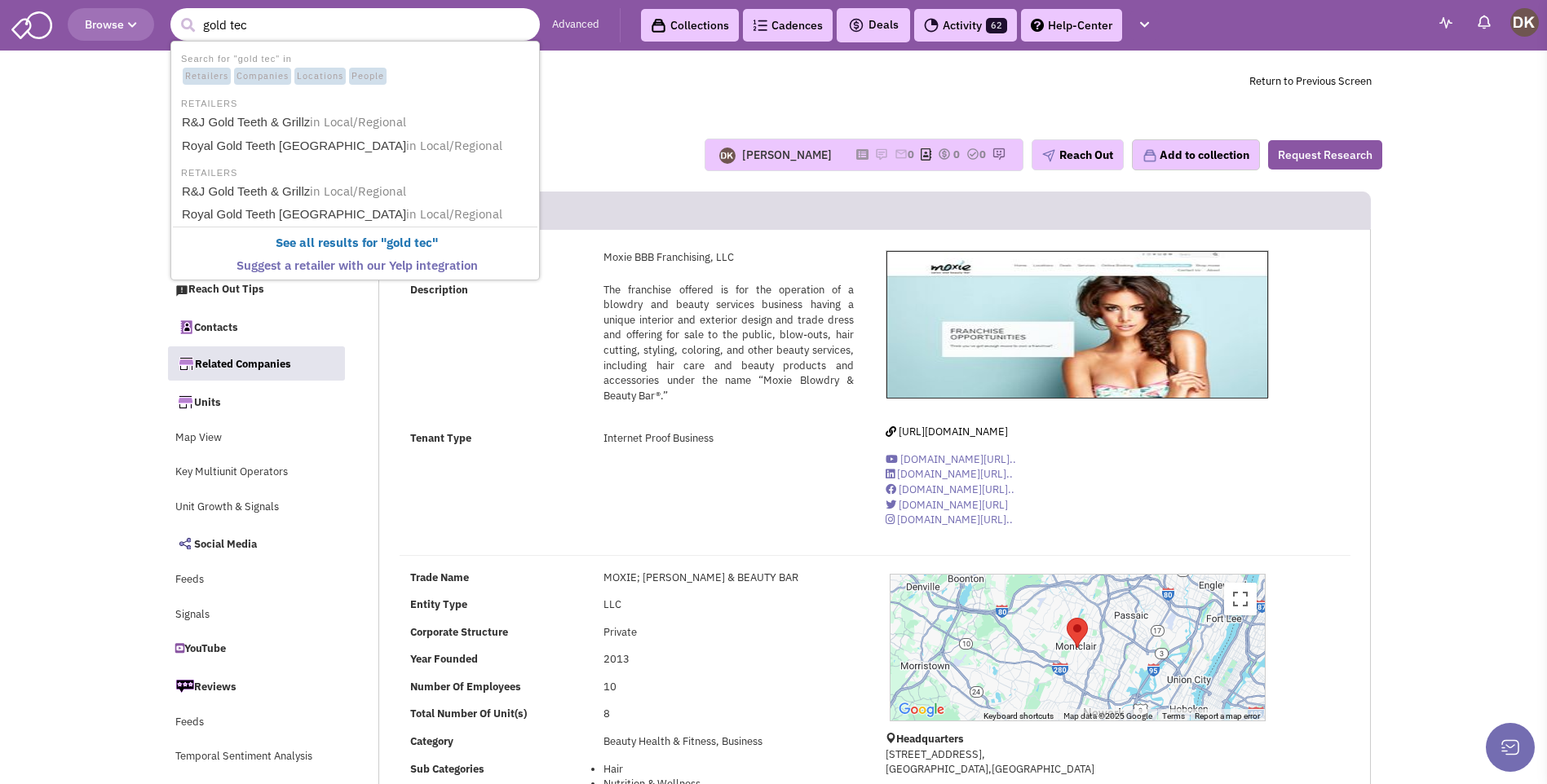
type input "gold tec"
click at [175, 13] on button "submit" at bounding box center [187, 26] width 25 height 25
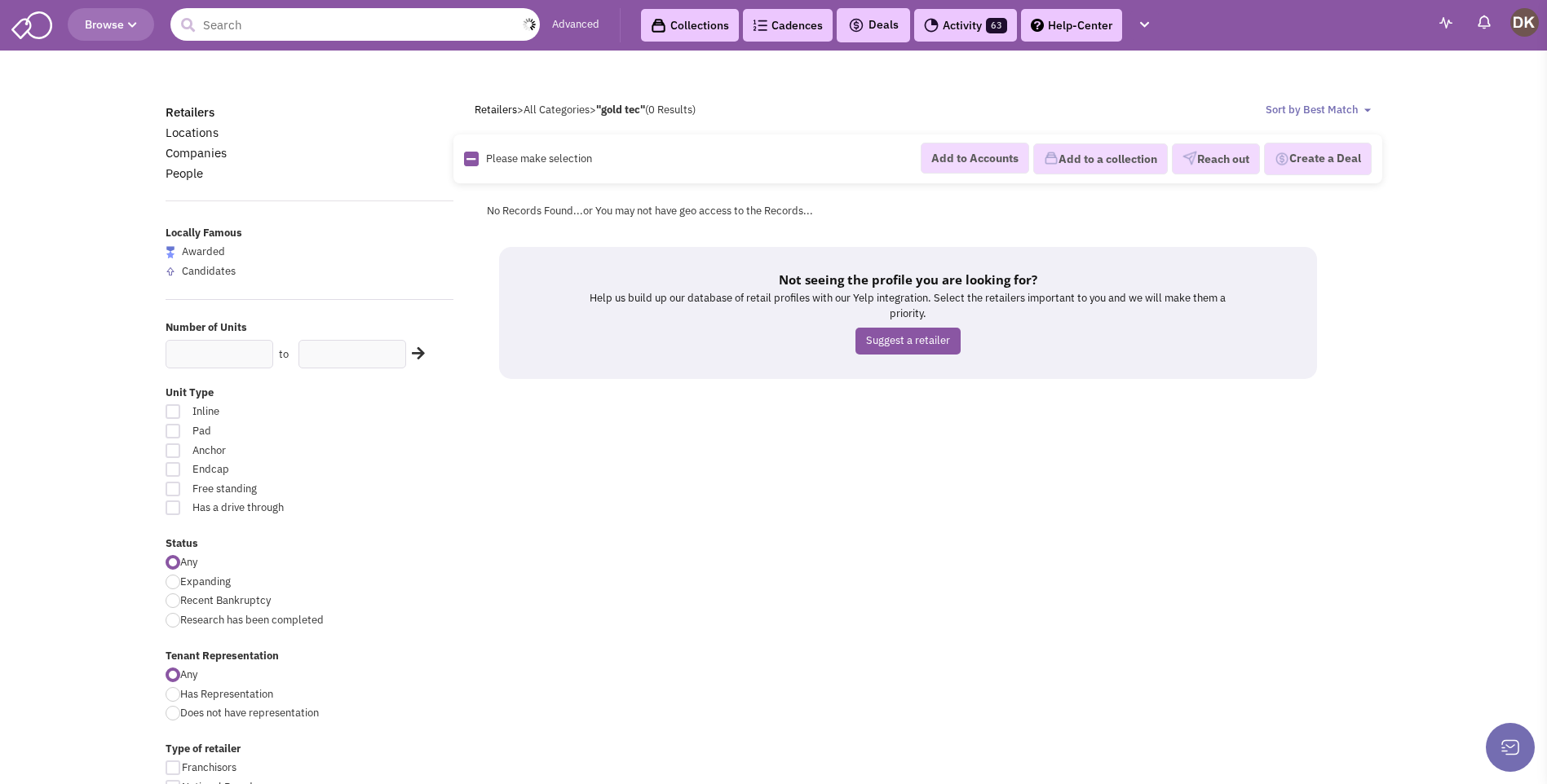
click at [394, 26] on input "text" at bounding box center [356, 24] width 370 height 33
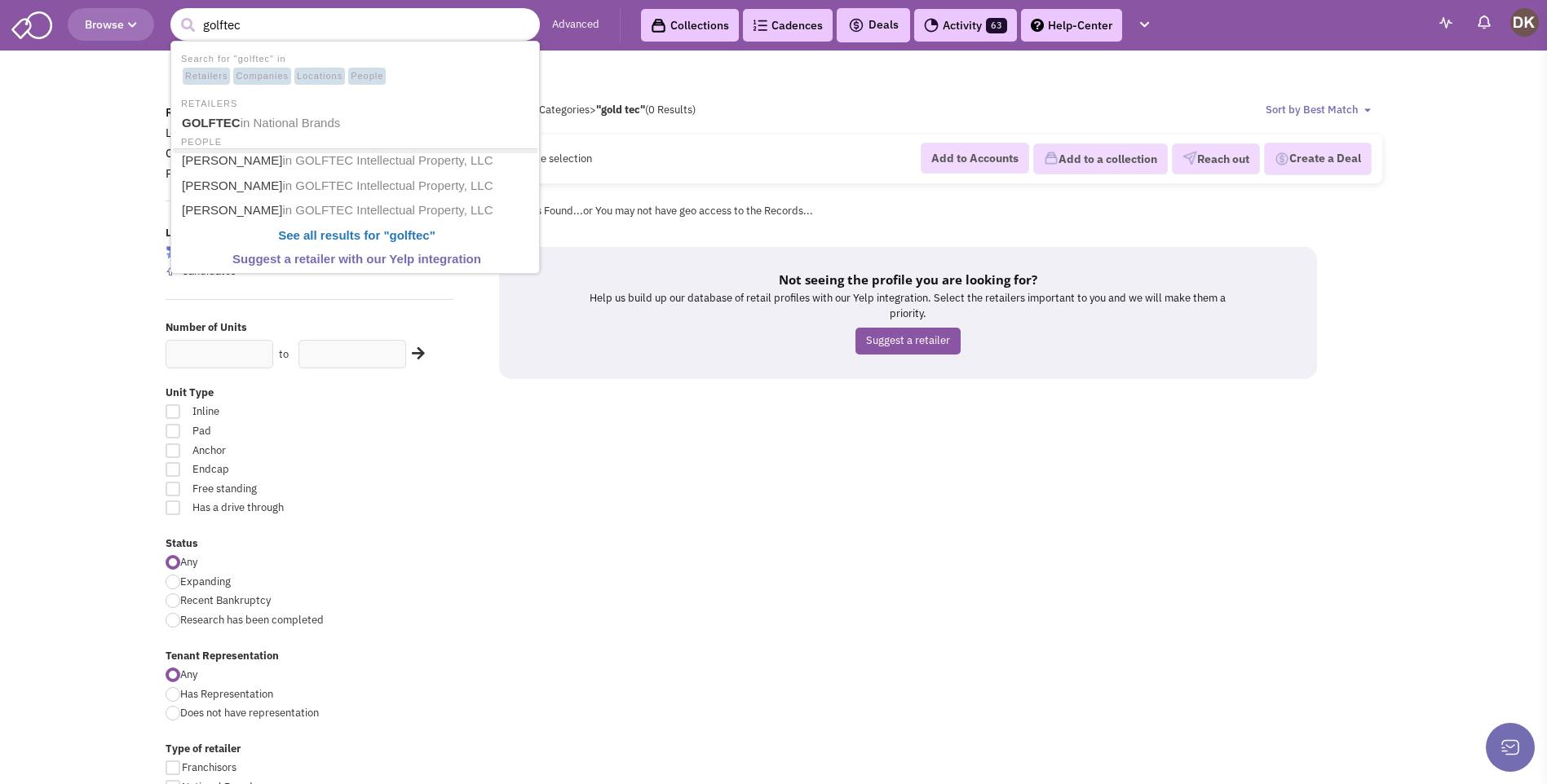
type input "golftec"
click at [175, 13] on button "submit" at bounding box center [187, 26] width 25 height 25
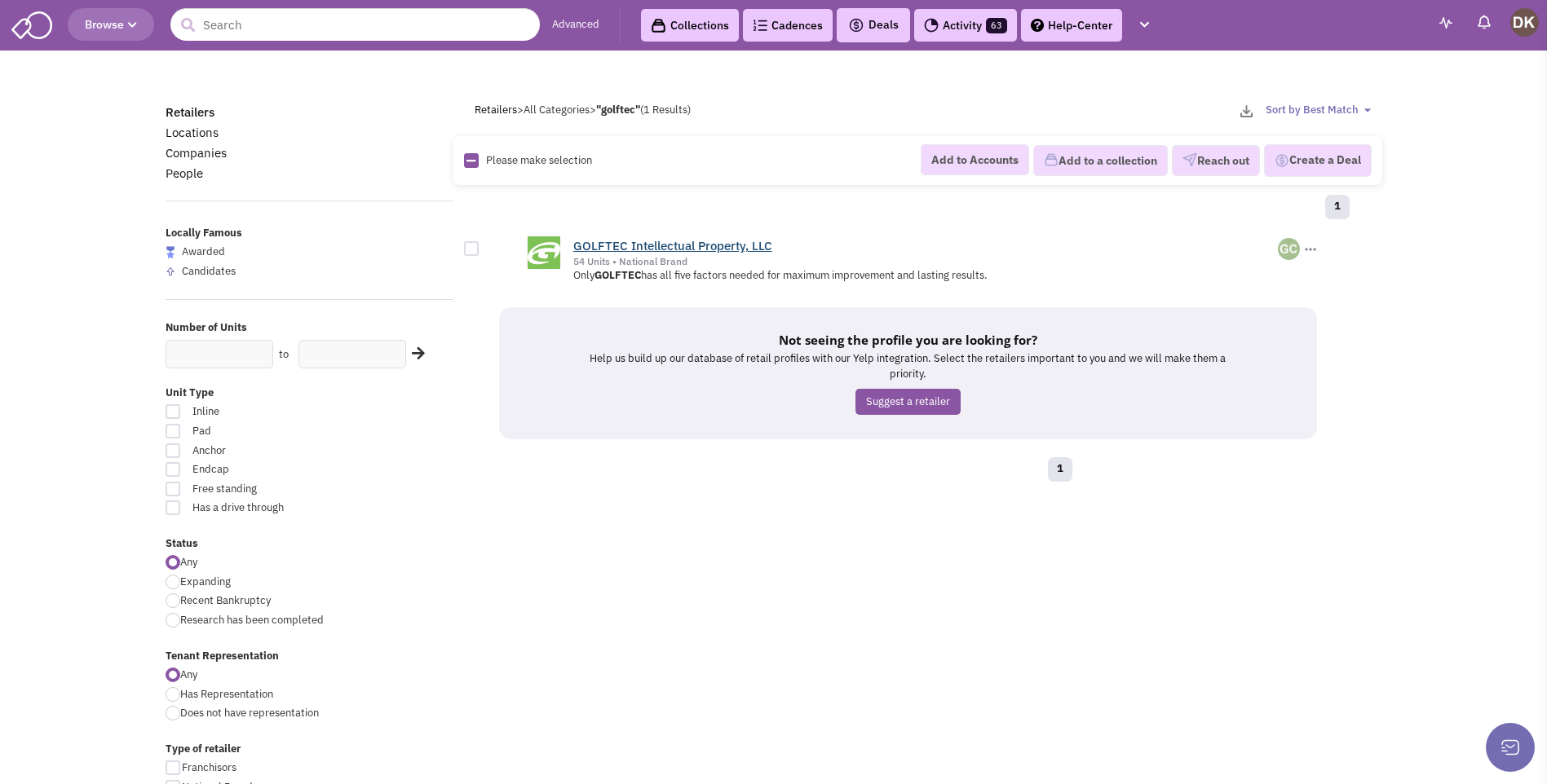
click at [659, 242] on link "GOLFTEC Intellectual Property, LLC" at bounding box center [672, 246] width 199 height 16
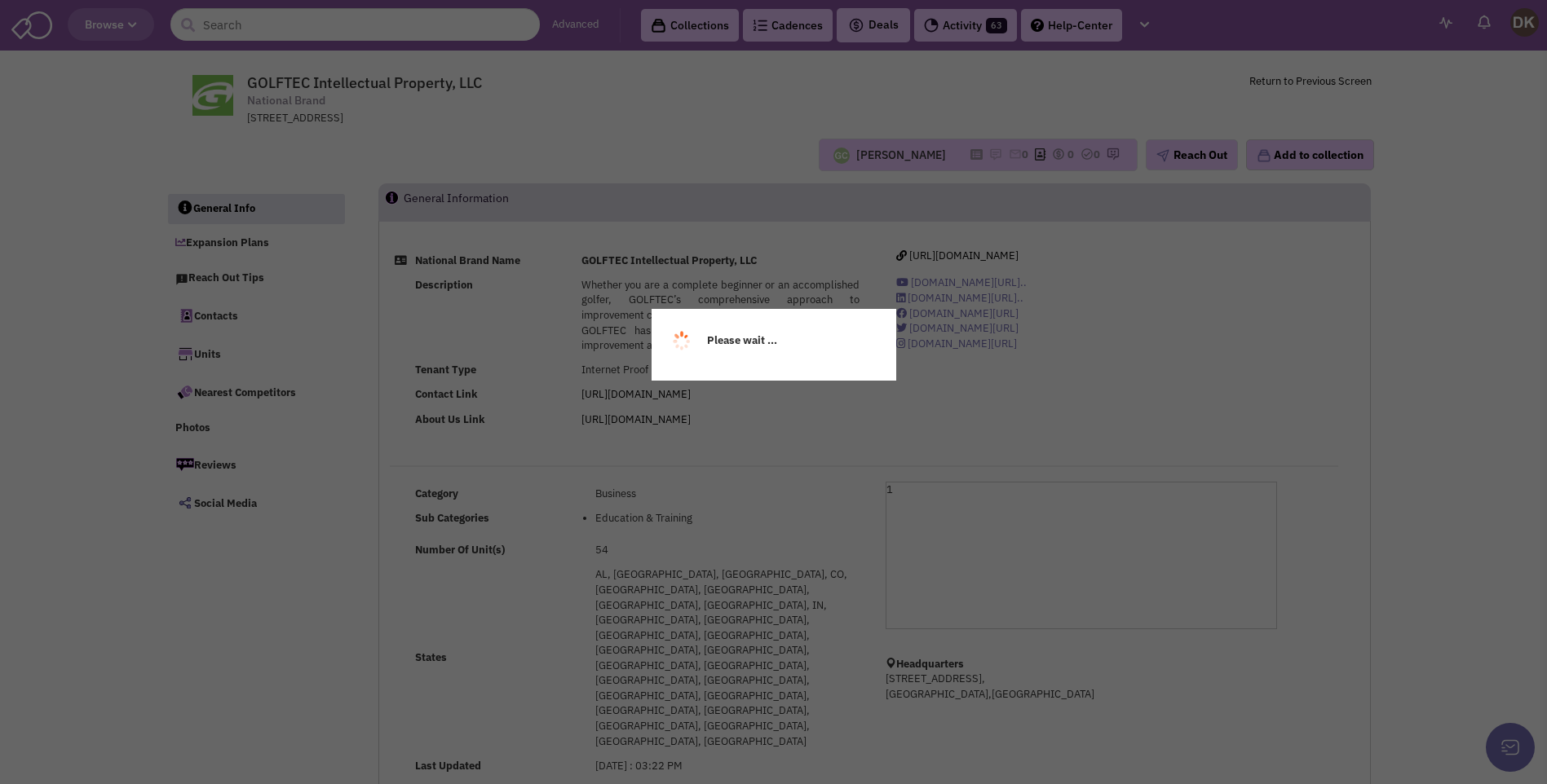
select select
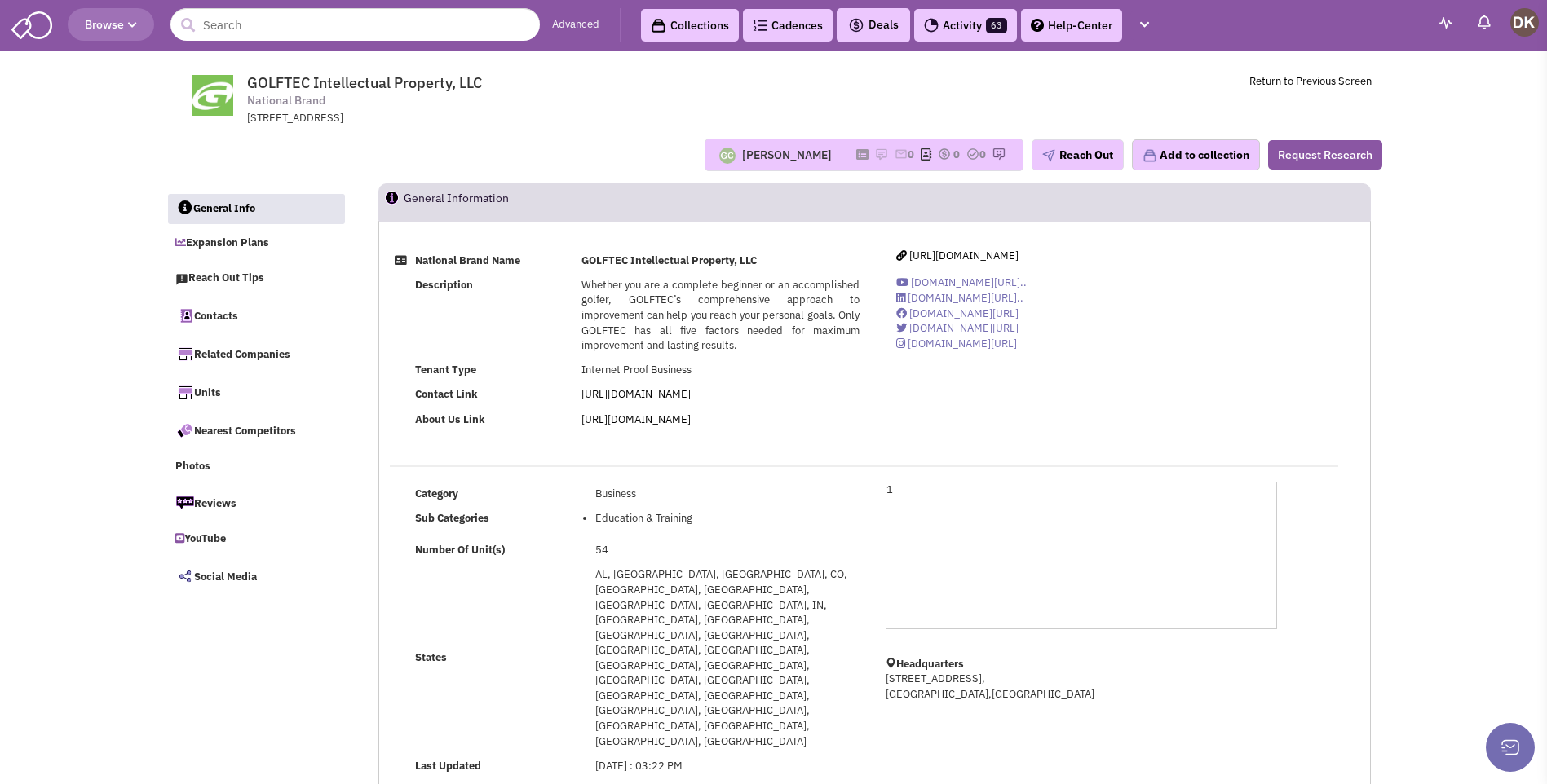
click at [770, 157] on div "[PERSON_NAME]" at bounding box center [787, 155] width 90 height 17
click at [875, 158] on img at bounding box center [881, 154] width 13 height 13
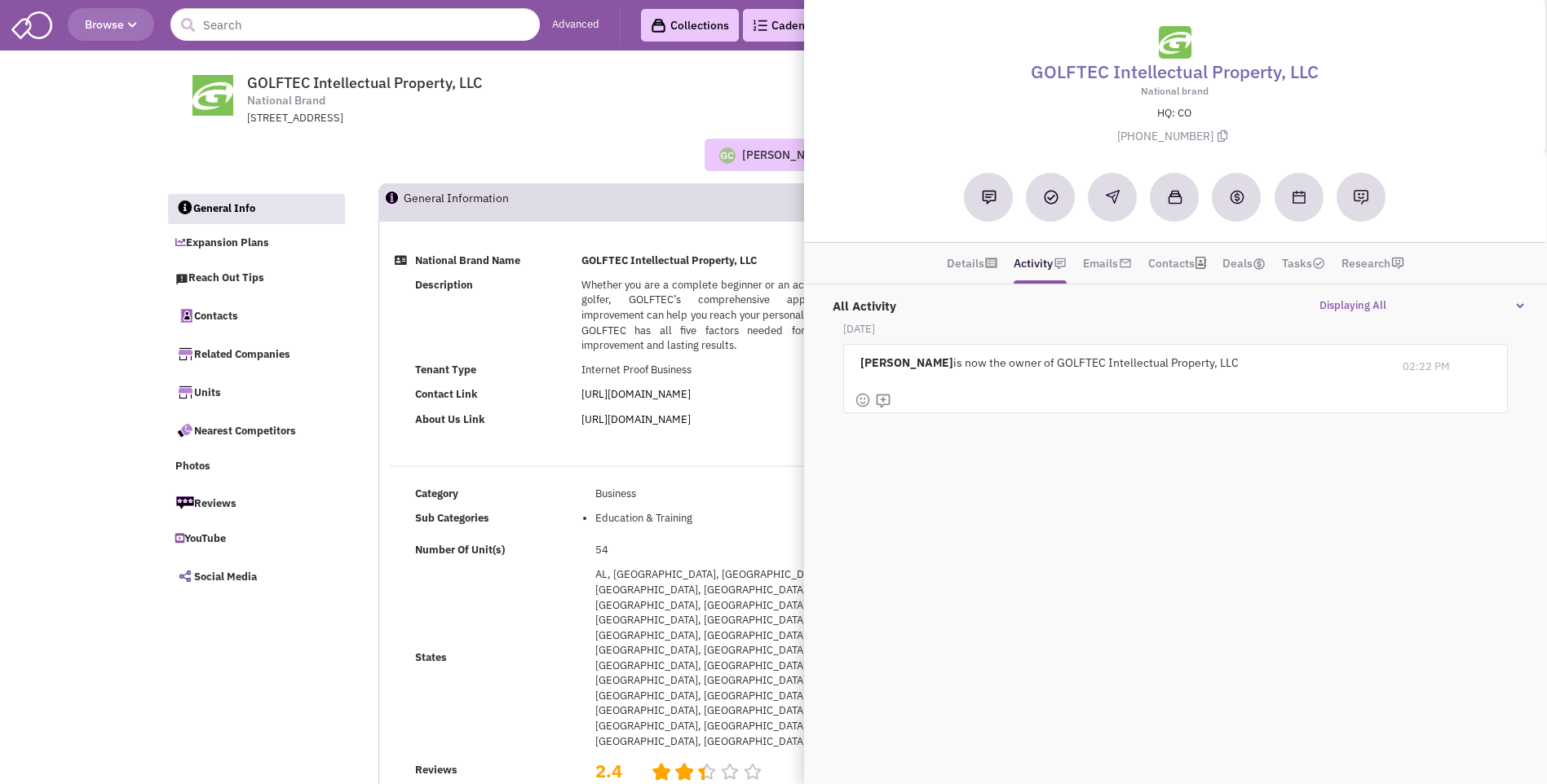
click at [653, 165] on div "Guillaume Chetail No note found! 0 0 0 Reach Out" at bounding box center [774, 155] width 1238 height 33
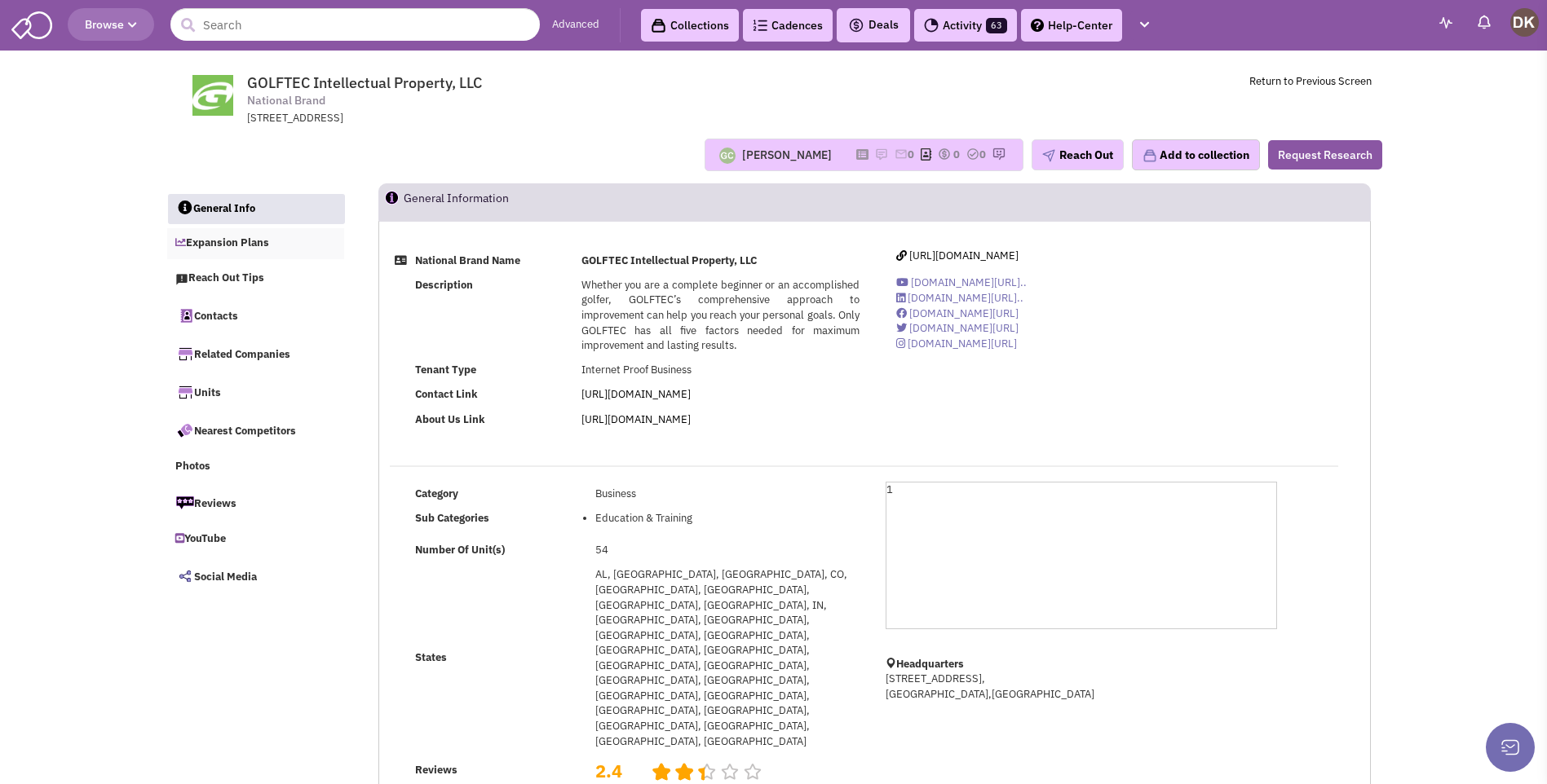
click at [234, 245] on link "Expansion Plans" at bounding box center [256, 243] width 178 height 31
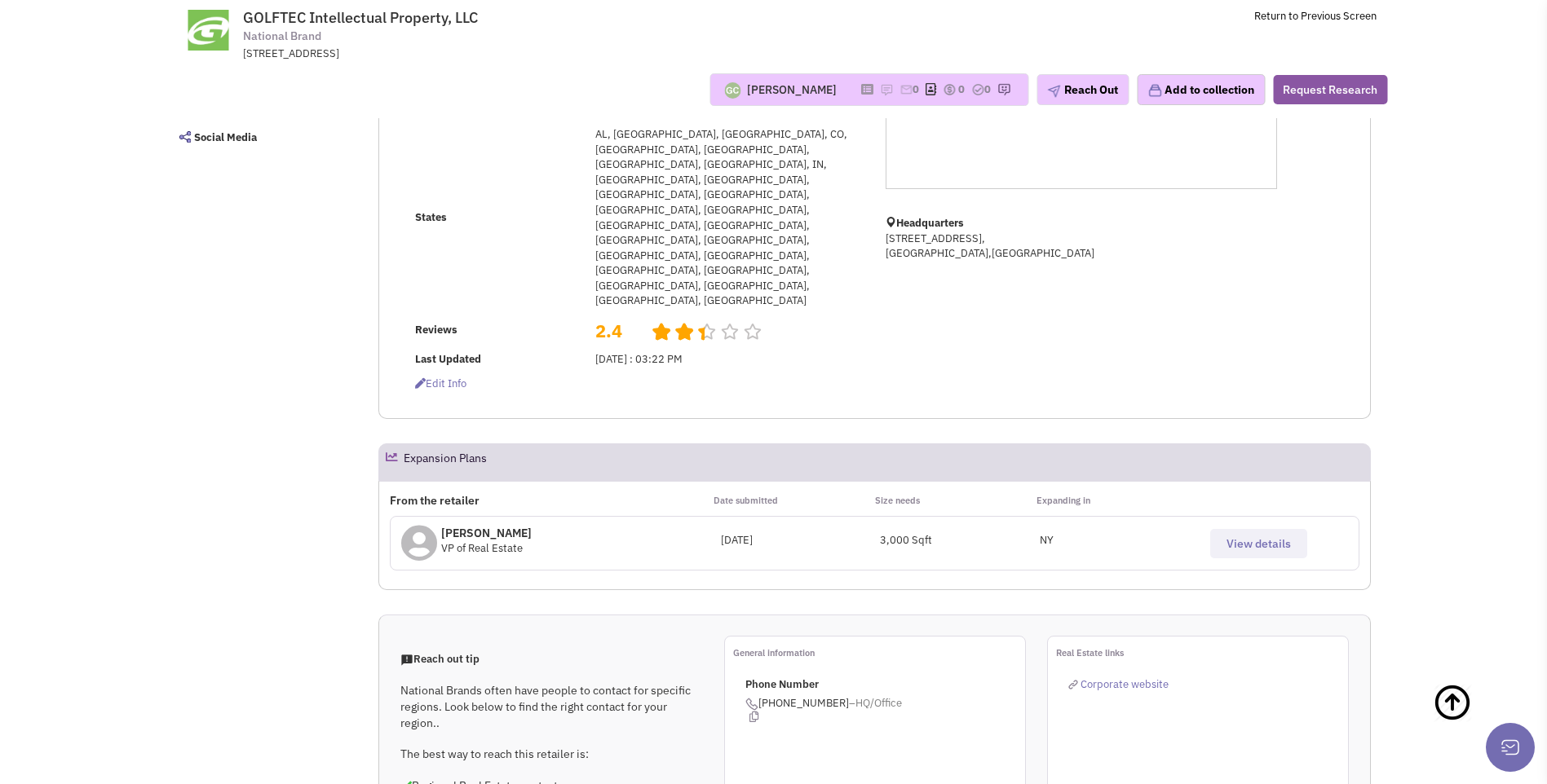
scroll to position [342, 0]
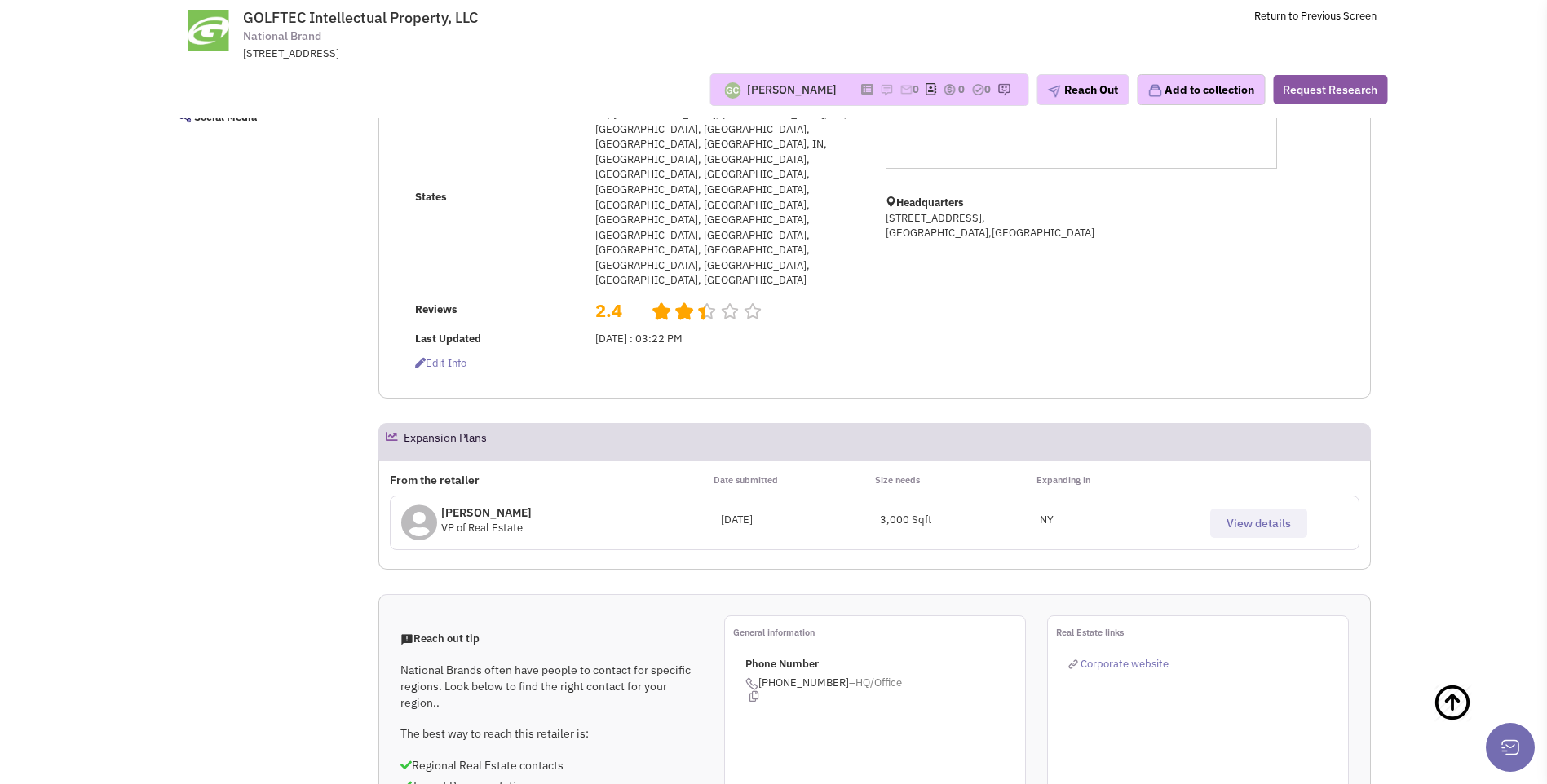
click at [1258, 517] on span "View details" at bounding box center [1258, 524] width 64 height 15
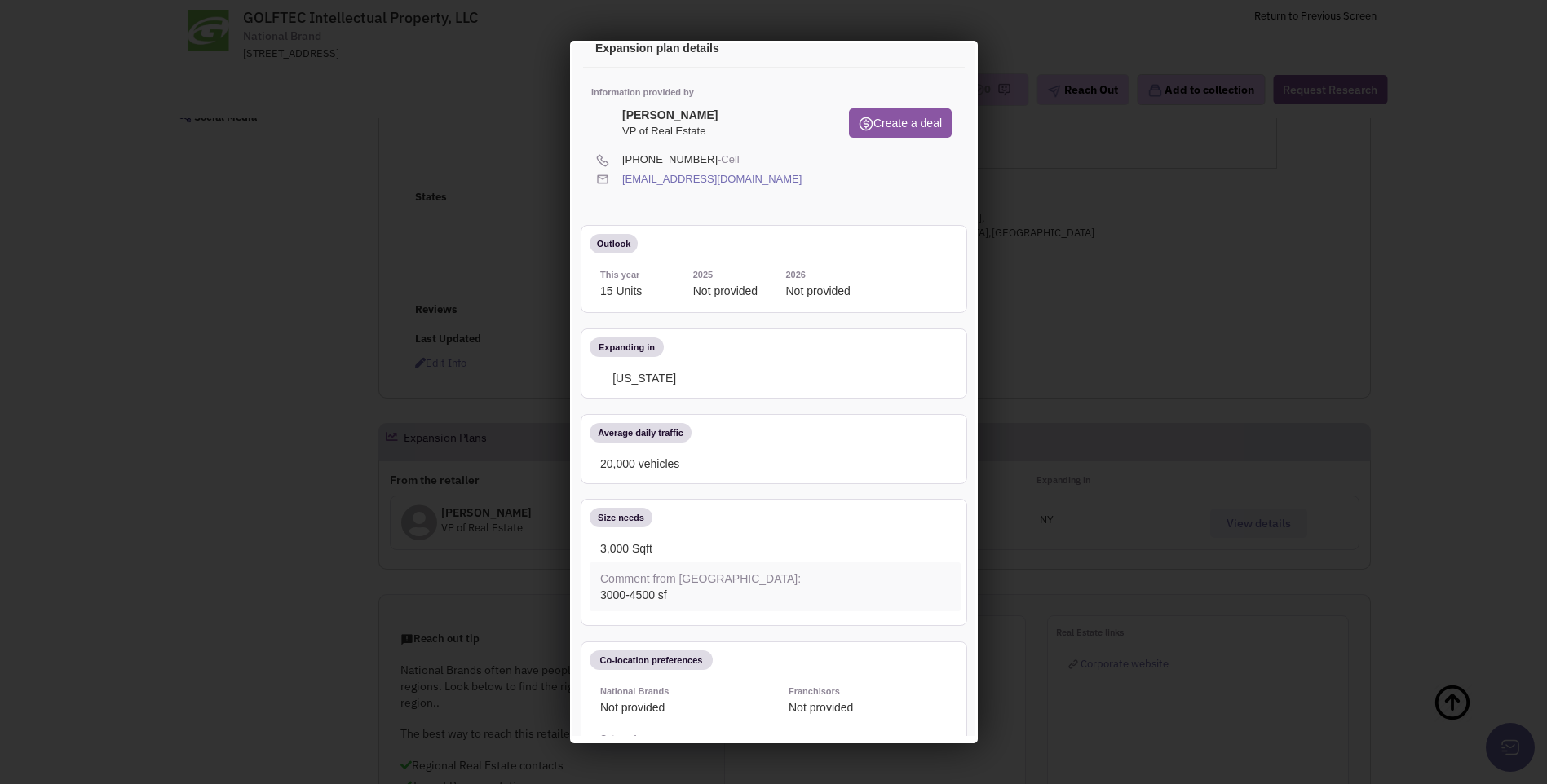
scroll to position [0, 0]
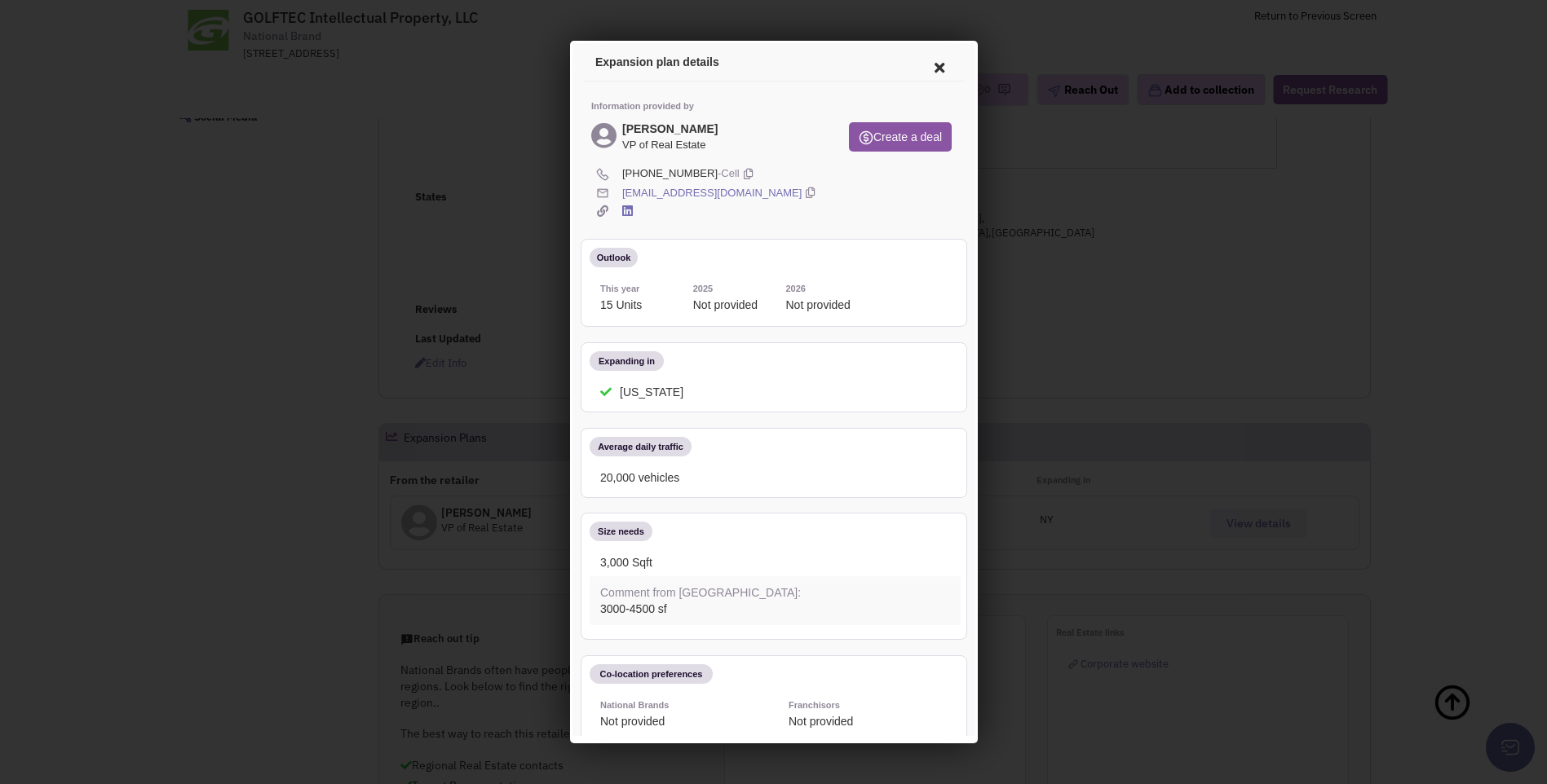
click at [924, 69] on icon at bounding box center [935, 65] width 34 height 39
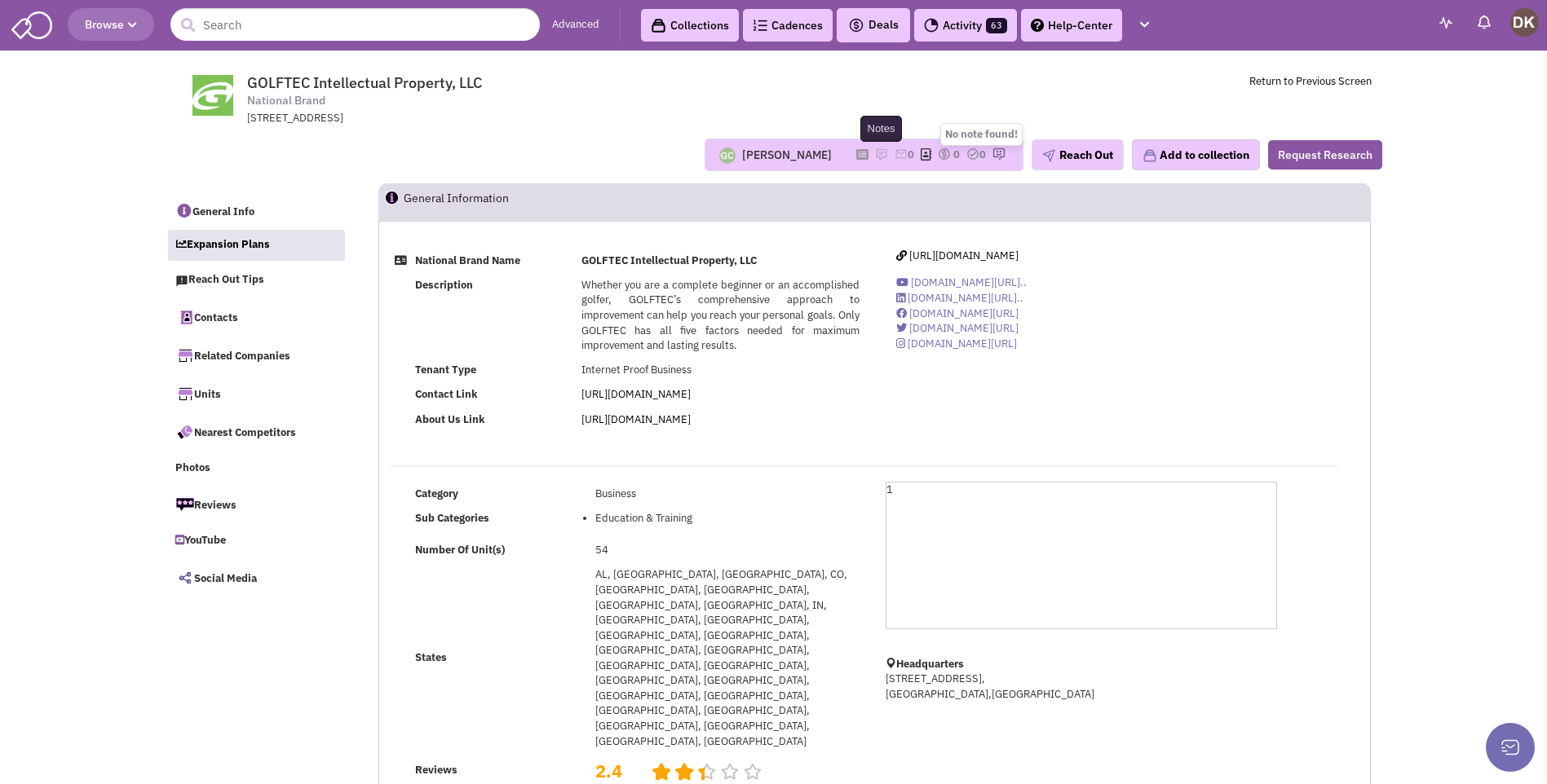
click at [875, 157] on img at bounding box center [881, 154] width 13 height 13
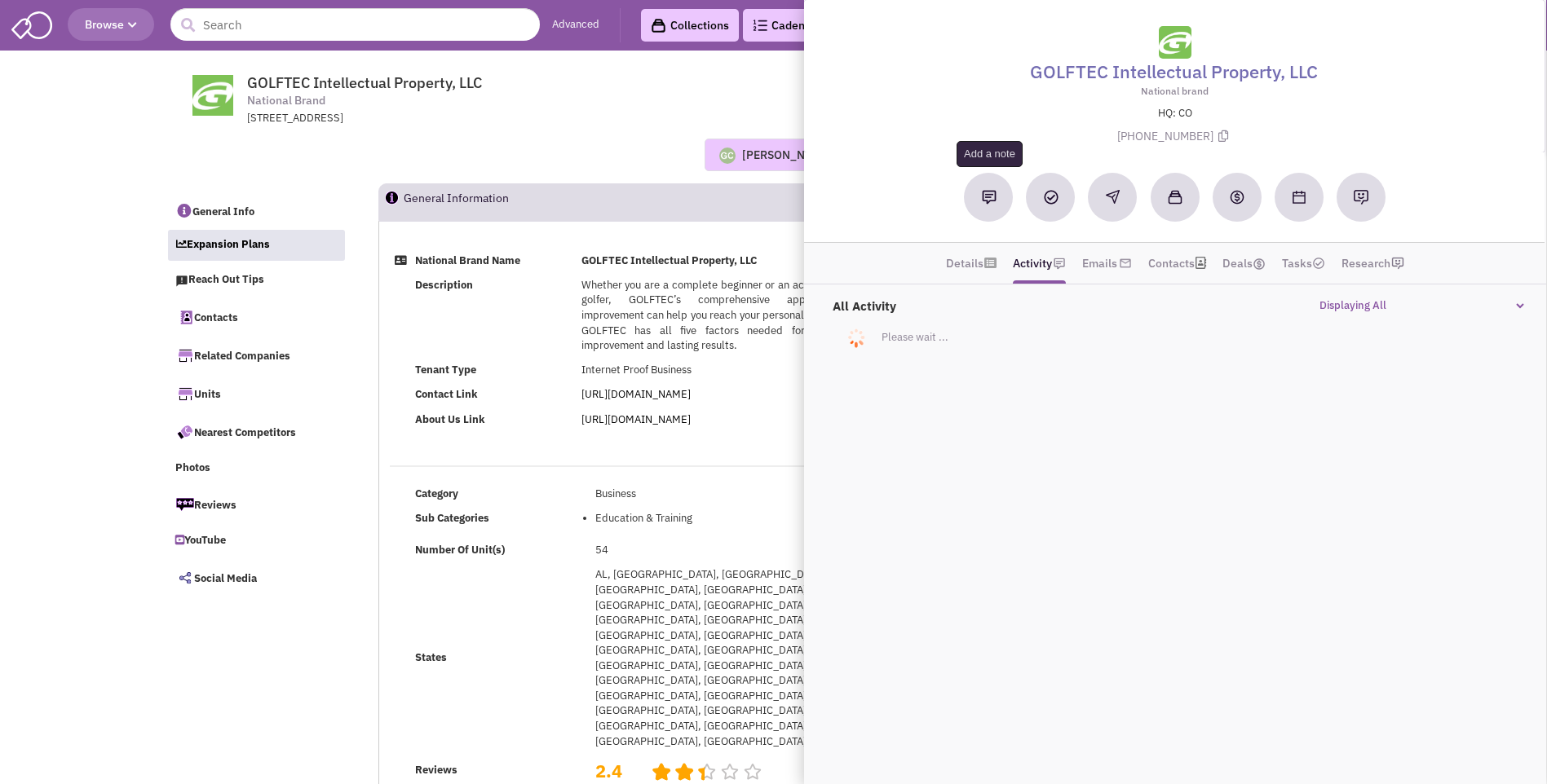
click at [987, 199] on img at bounding box center [989, 197] width 15 height 15
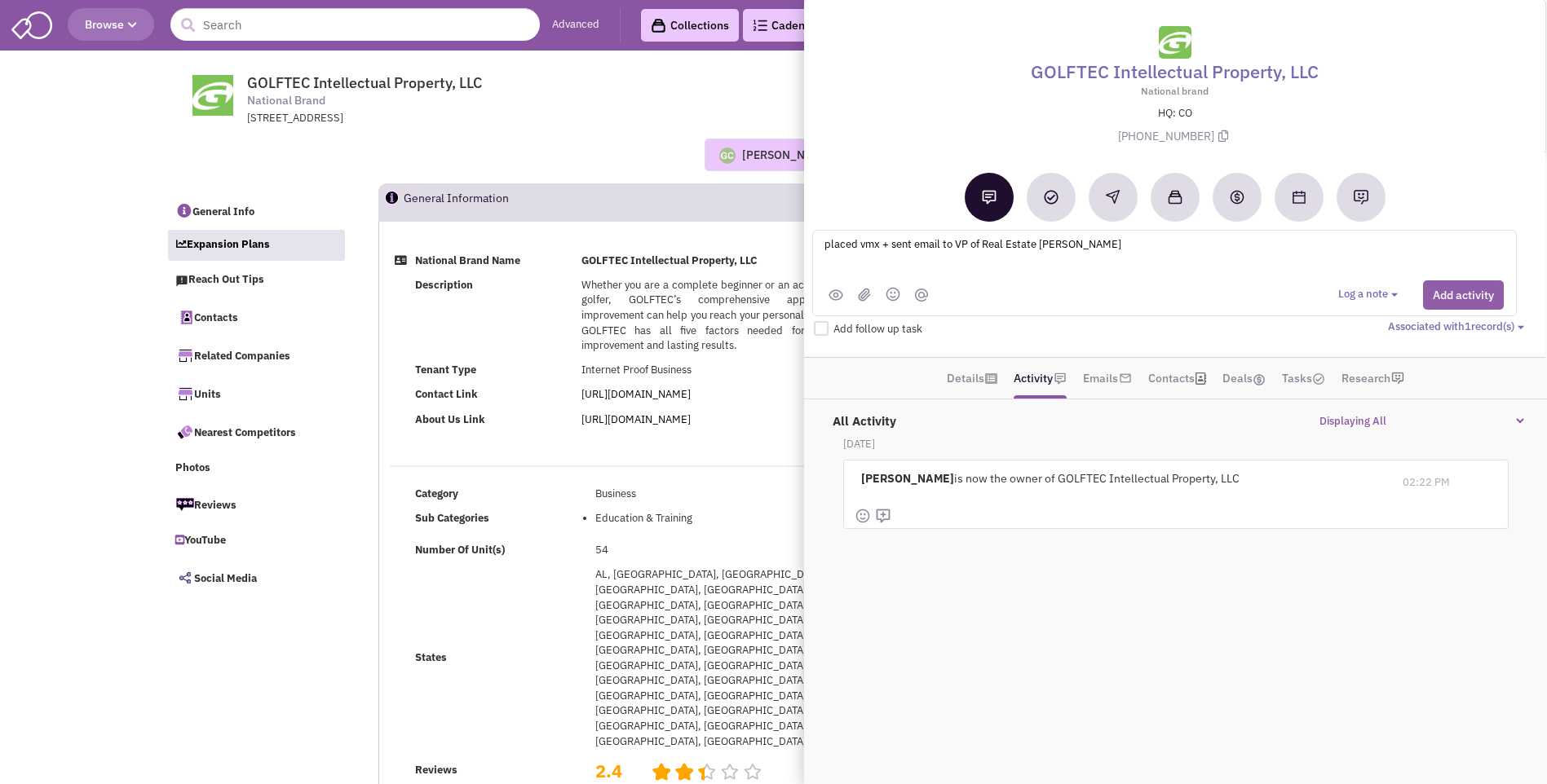
type textarea "placed vmx + sent email to VP of Real Estate Chad Covak"
click at [1470, 298] on button "Add activity" at bounding box center [1463, 295] width 81 height 29
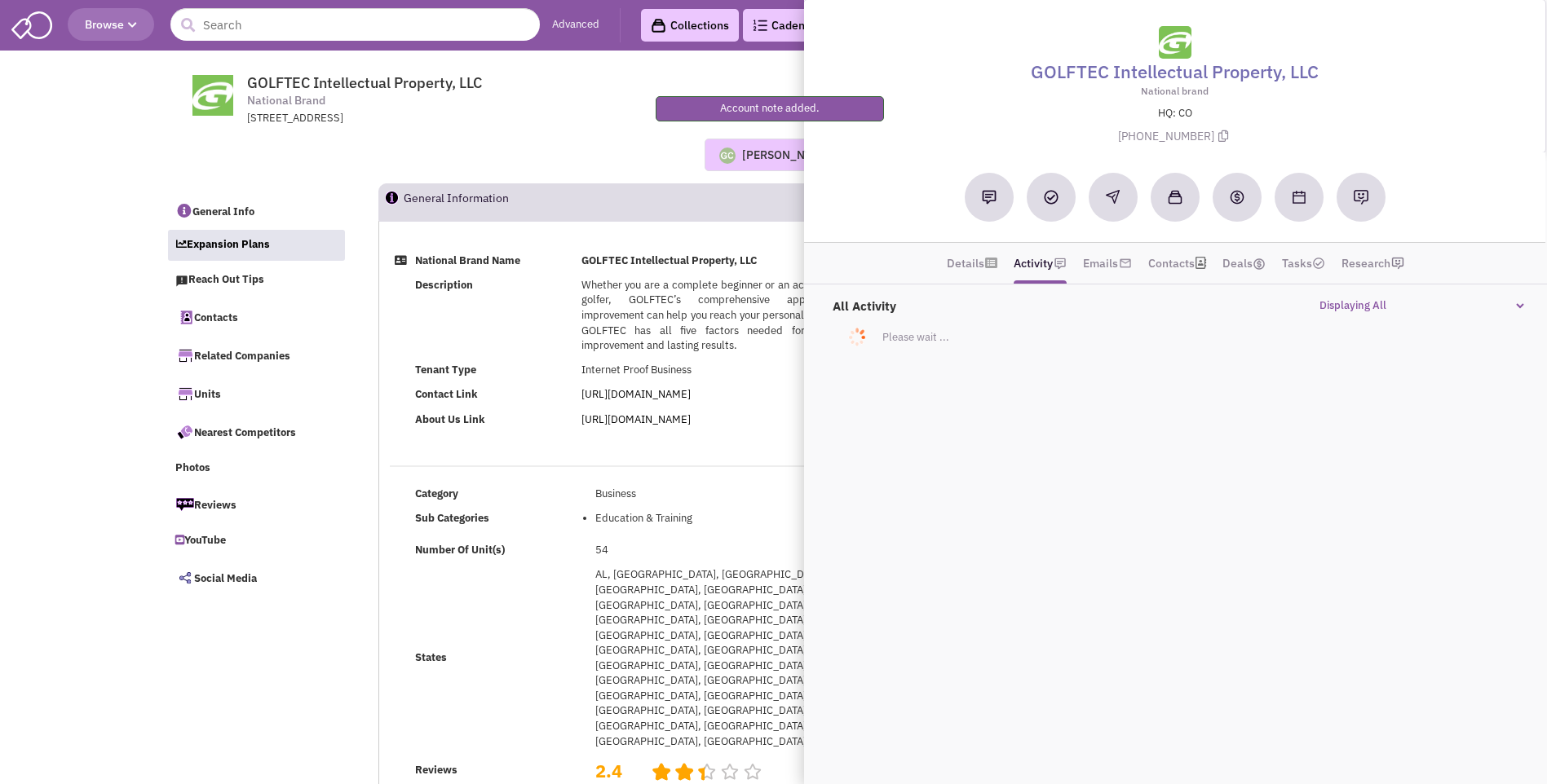
click at [528, 161] on div "Guillaume Chetail No note found! 0 0 0 Reach Out" at bounding box center [774, 155] width 1238 height 33
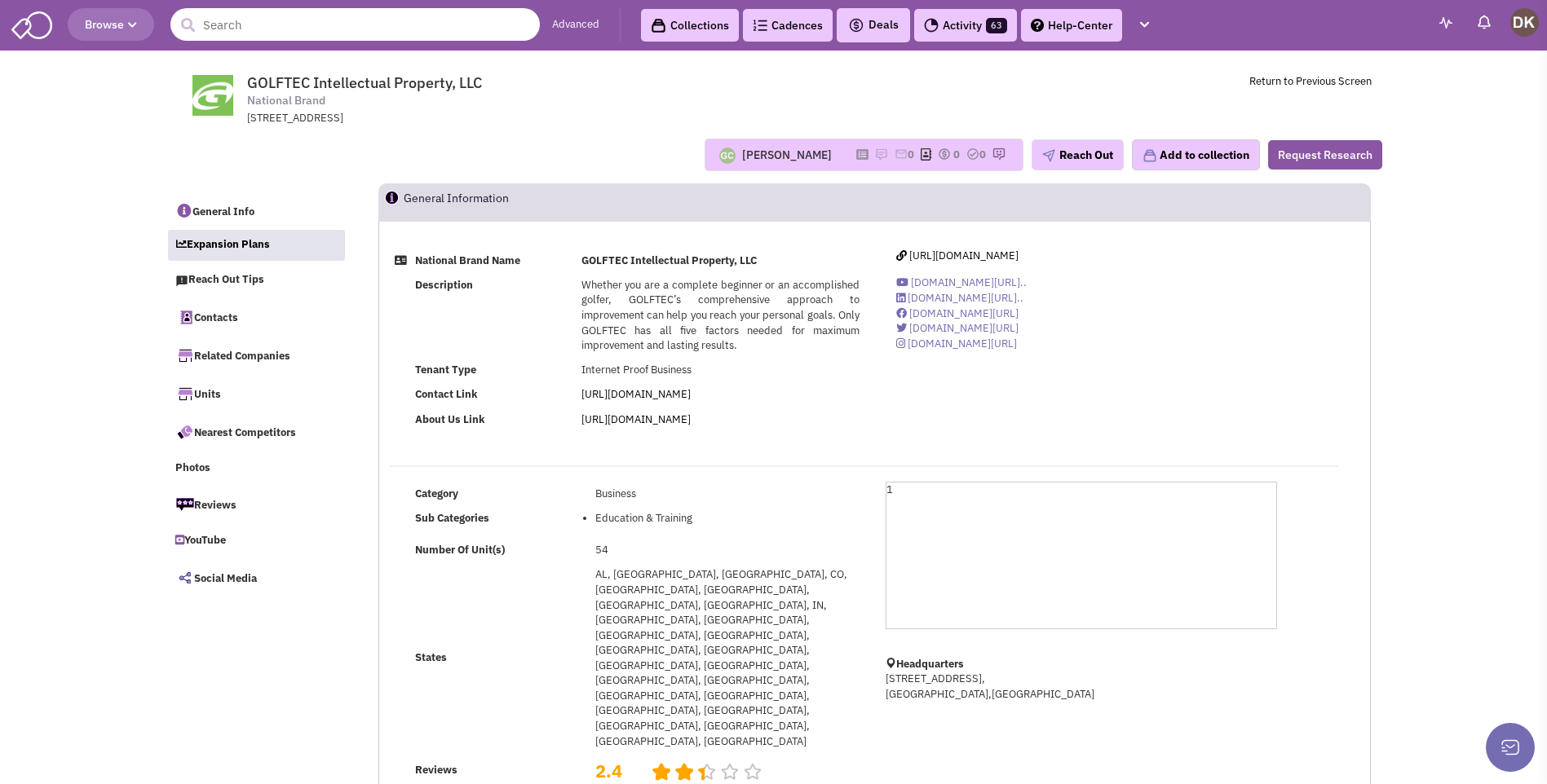
click at [295, 23] on input "text" at bounding box center [356, 24] width 370 height 33
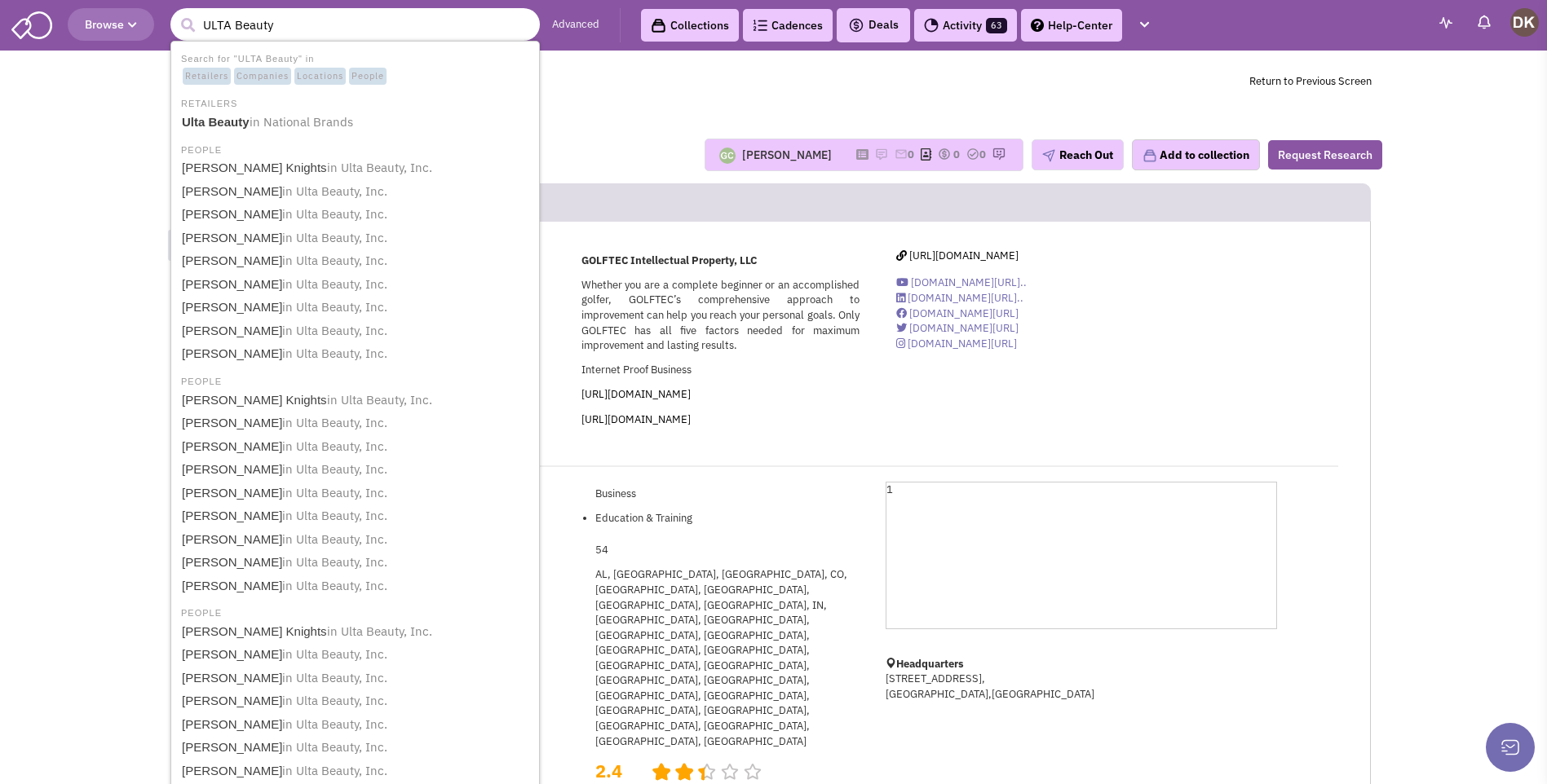
type input "ULTA Beauty"
click at [175, 13] on button "submit" at bounding box center [187, 26] width 25 height 25
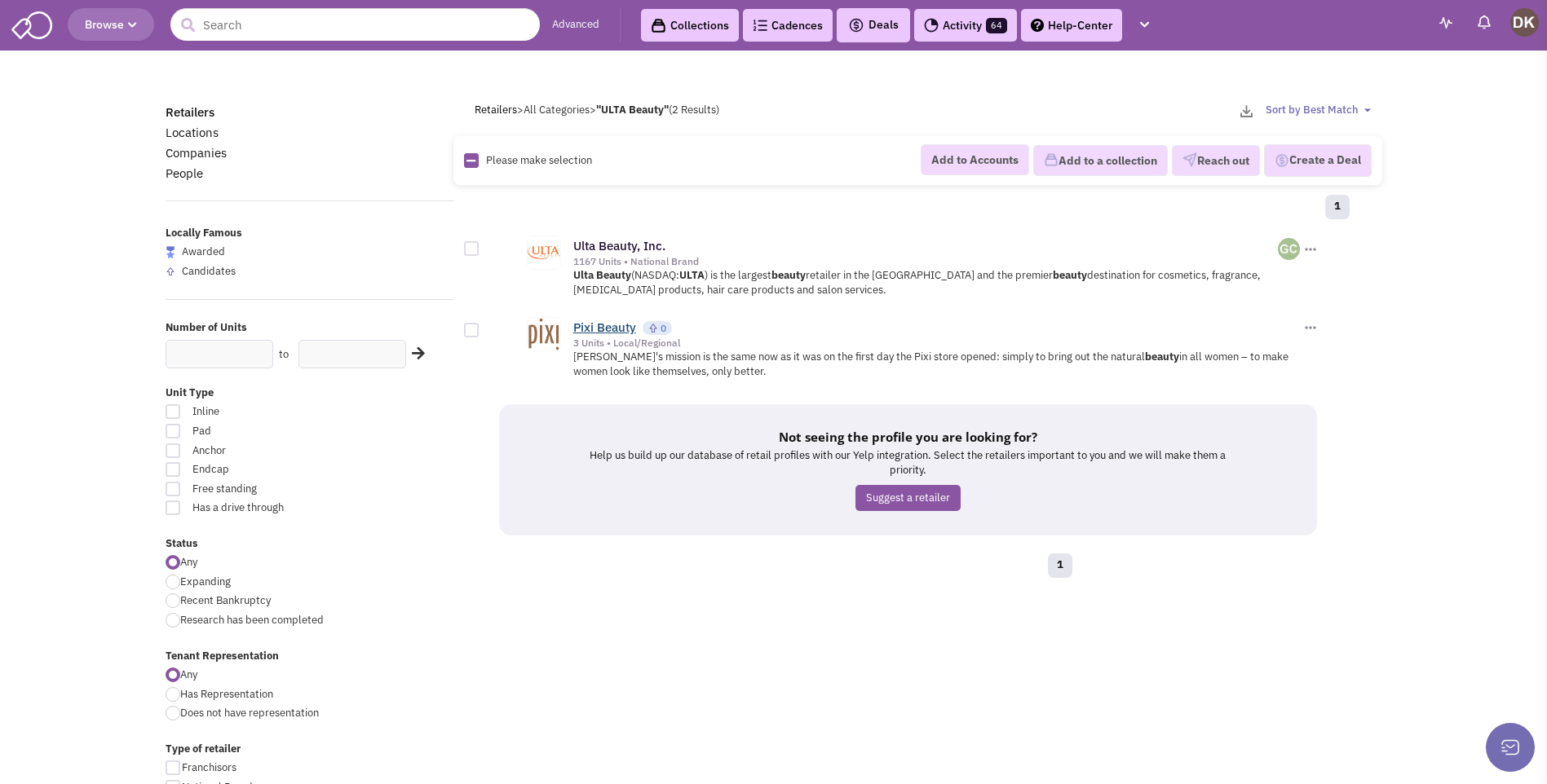
click at [607, 327] on link "Pixi Beauty" at bounding box center [604, 327] width 62 height 16
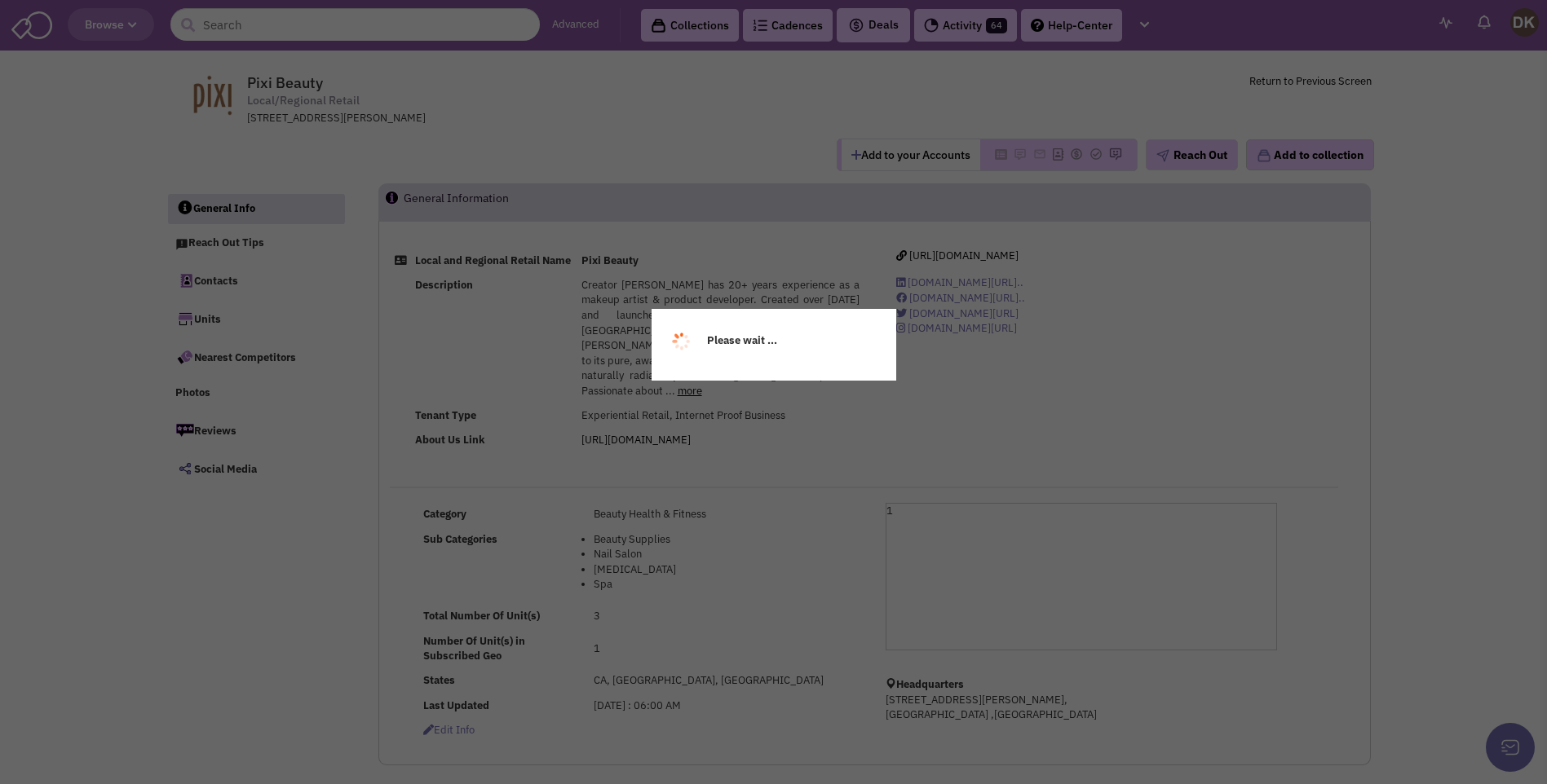
select select
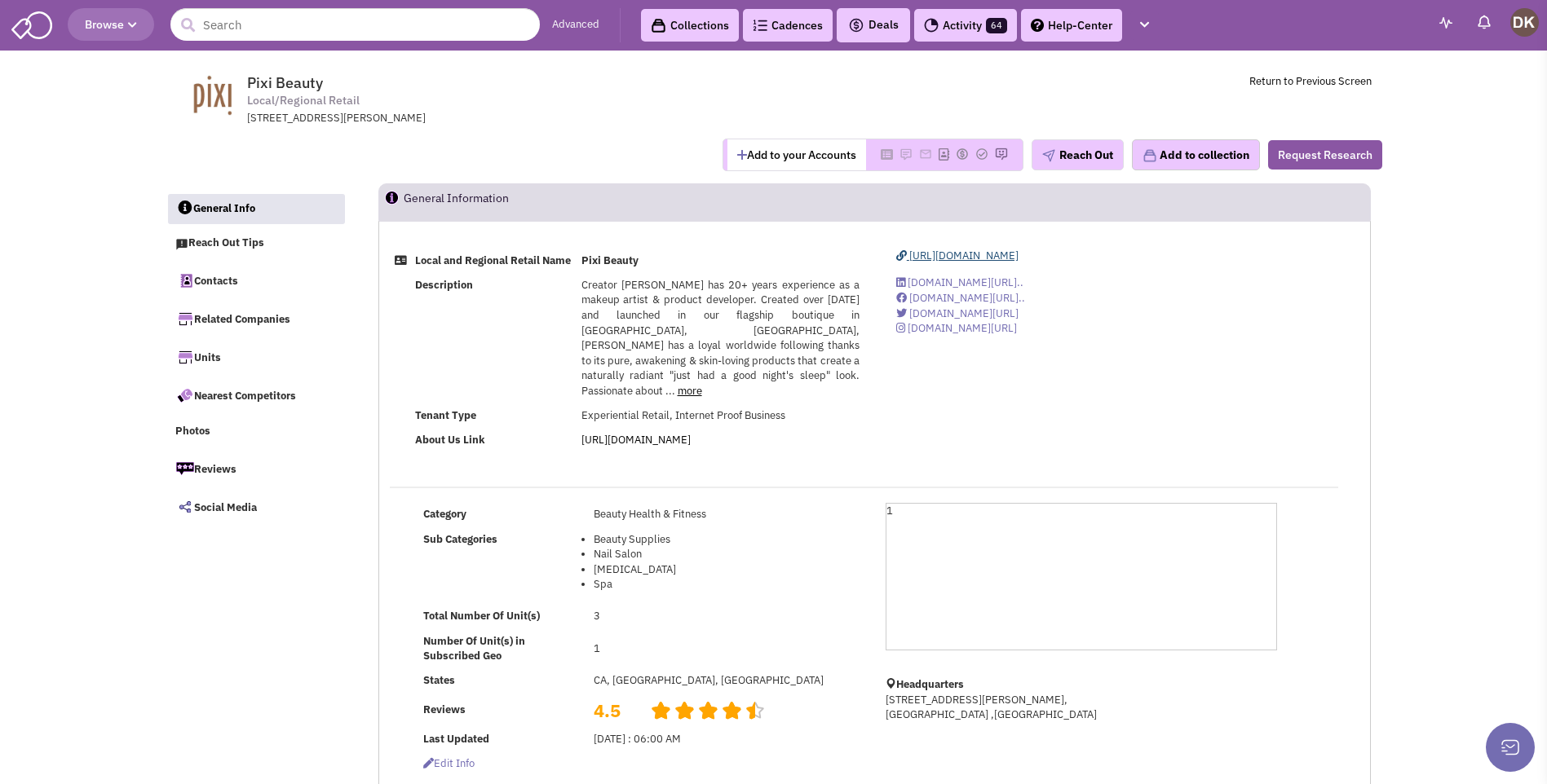
click at [953, 256] on span "[URL][DOMAIN_NAME]" at bounding box center [964, 256] width 109 height 14
click at [222, 286] on link "Contacts" at bounding box center [256, 280] width 178 height 34
click at [791, 161] on button "Add to your Accounts" at bounding box center [797, 154] width 139 height 31
click at [970, 259] on span "[URL][DOMAIN_NAME]" at bounding box center [964, 256] width 109 height 14
